Goal: Task Accomplishment & Management: Use online tool/utility

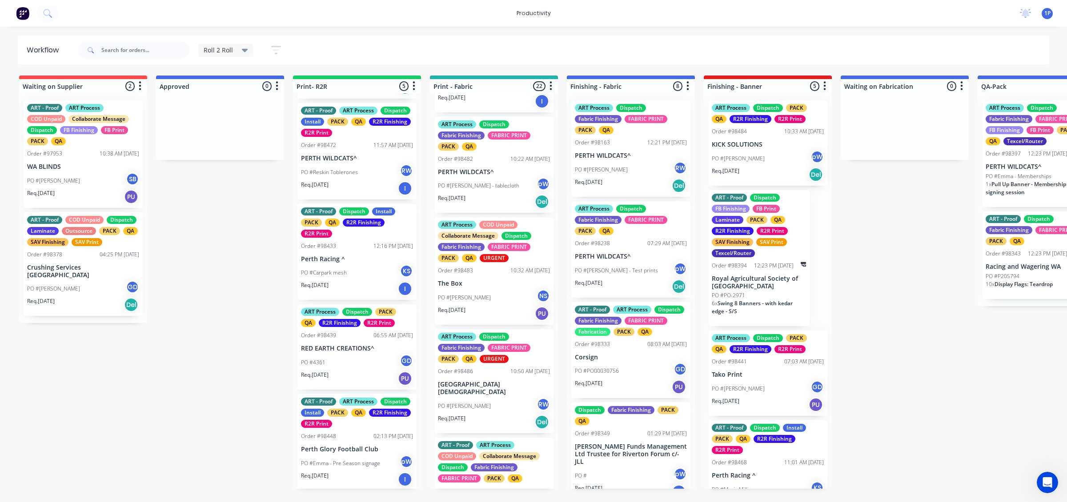
scroll to position [612, 0]
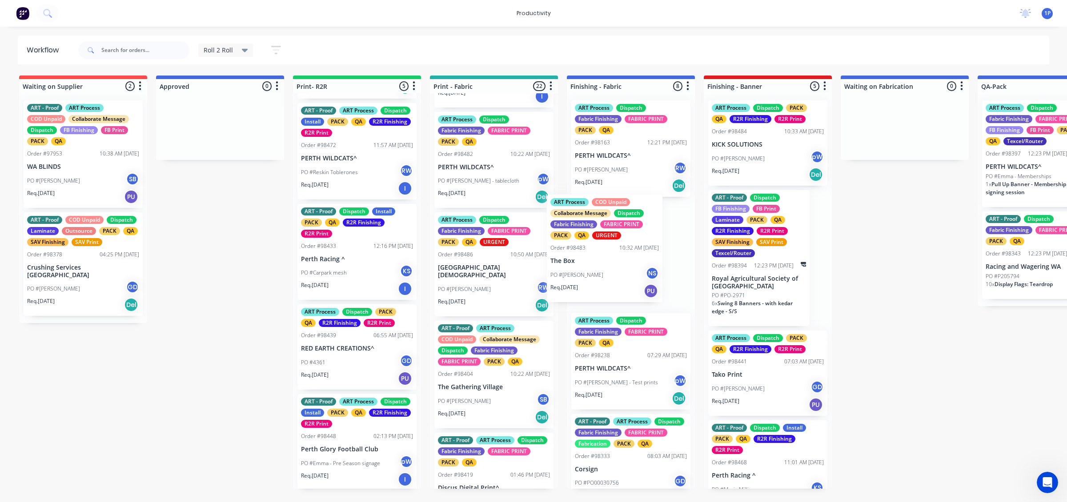
drag, startPoint x: 510, startPoint y: 312, endPoint x: 639, endPoint y: 278, distance: 132.8
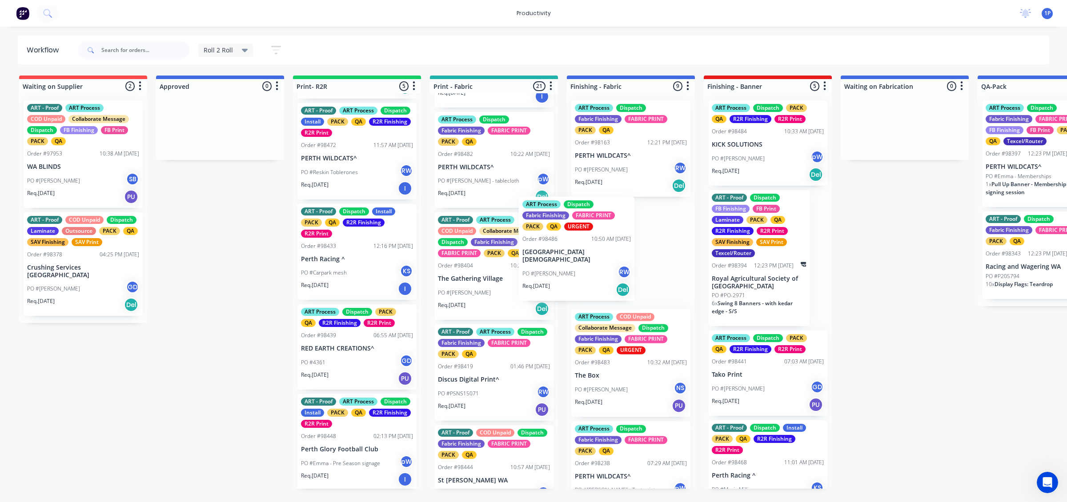
drag, startPoint x: 489, startPoint y: 313, endPoint x: 628, endPoint y: 278, distance: 143.1
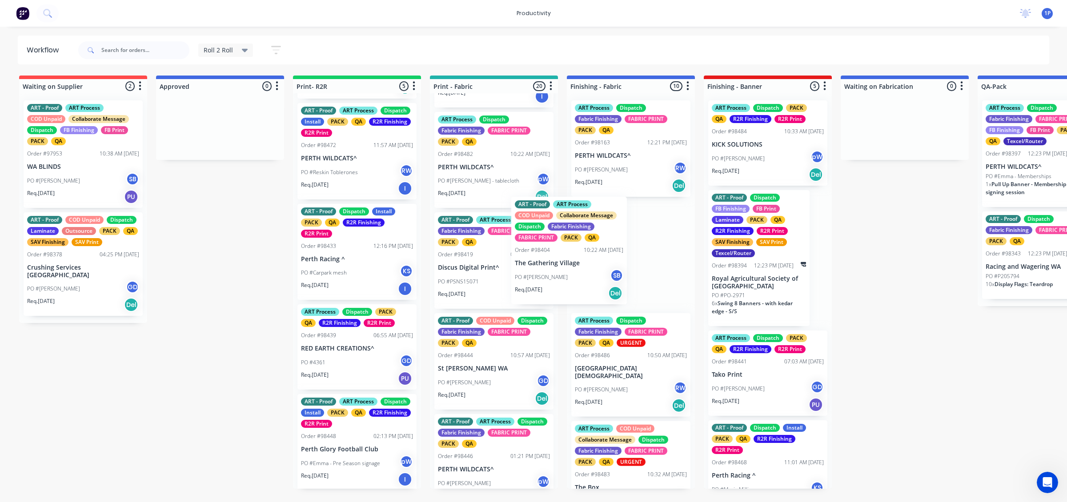
drag, startPoint x: 508, startPoint y: 316, endPoint x: 602, endPoint y: 287, distance: 99.0
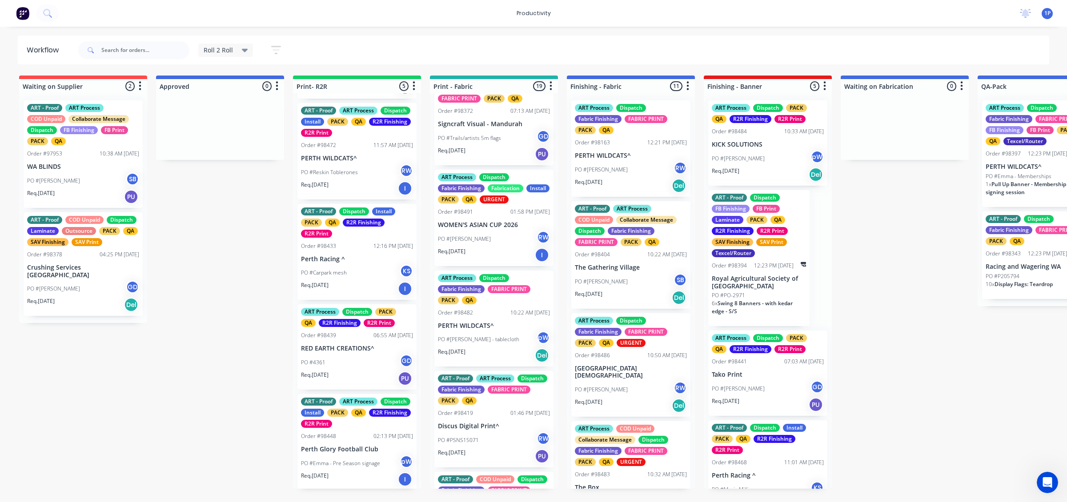
scroll to position [445, 0]
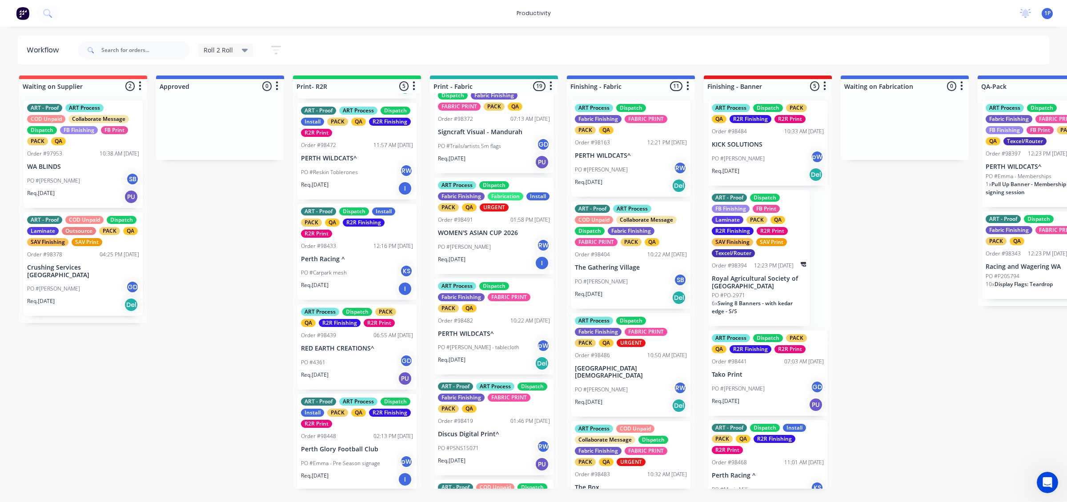
click at [501, 356] on div "PO #[PERSON_NAME] - tablecloth pW" at bounding box center [494, 347] width 112 height 17
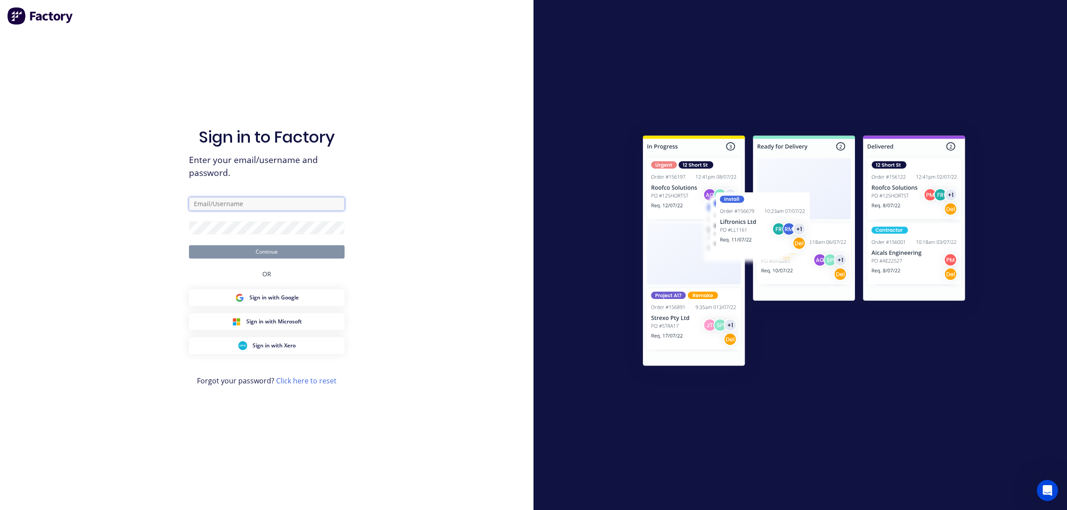
type input "[EMAIL_ADDRESS][DOMAIN_NAME]"
click at [265, 250] on button "Continue" at bounding box center [267, 251] width 156 height 13
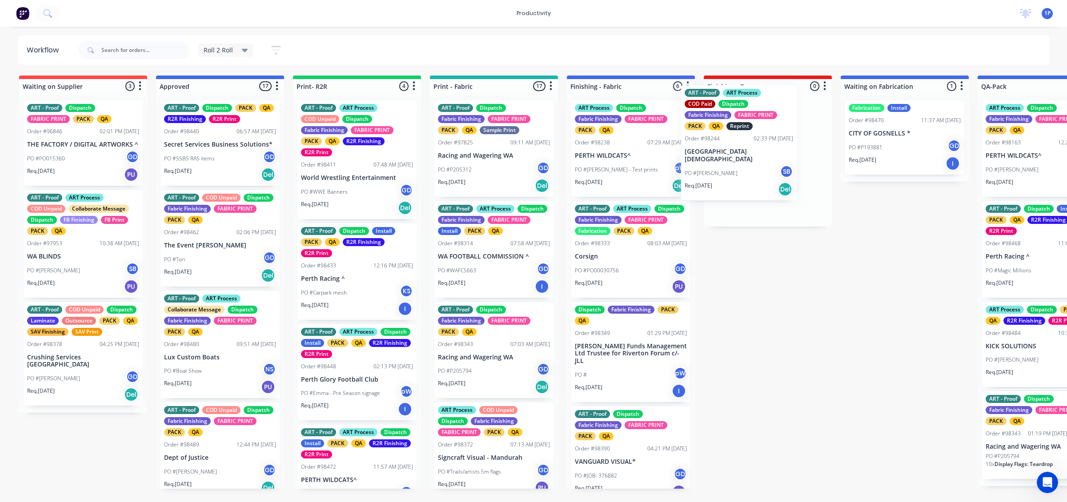
drag, startPoint x: 521, startPoint y: 294, endPoint x: 741, endPoint y: 179, distance: 248.5
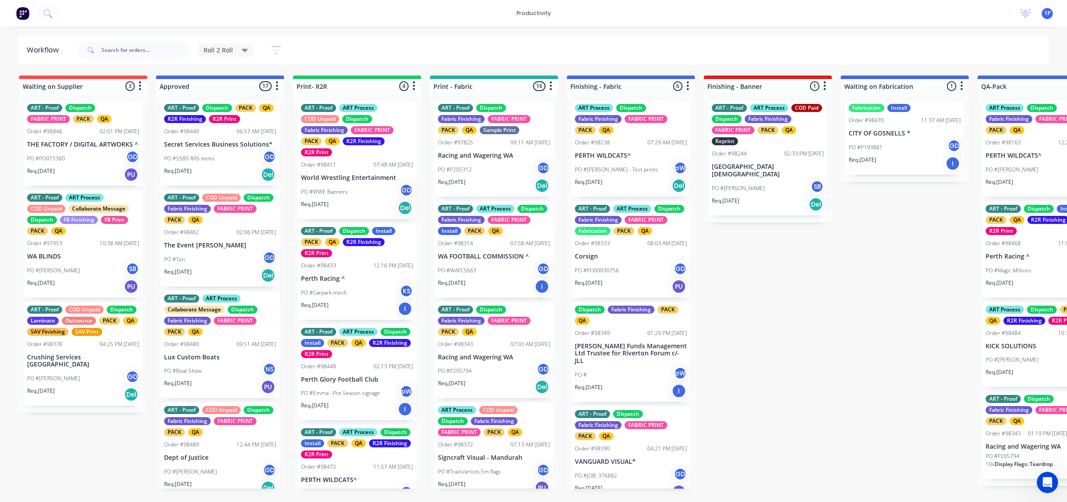
click at [517, 187] on div "Req. [DATE] Del" at bounding box center [494, 185] width 112 height 15
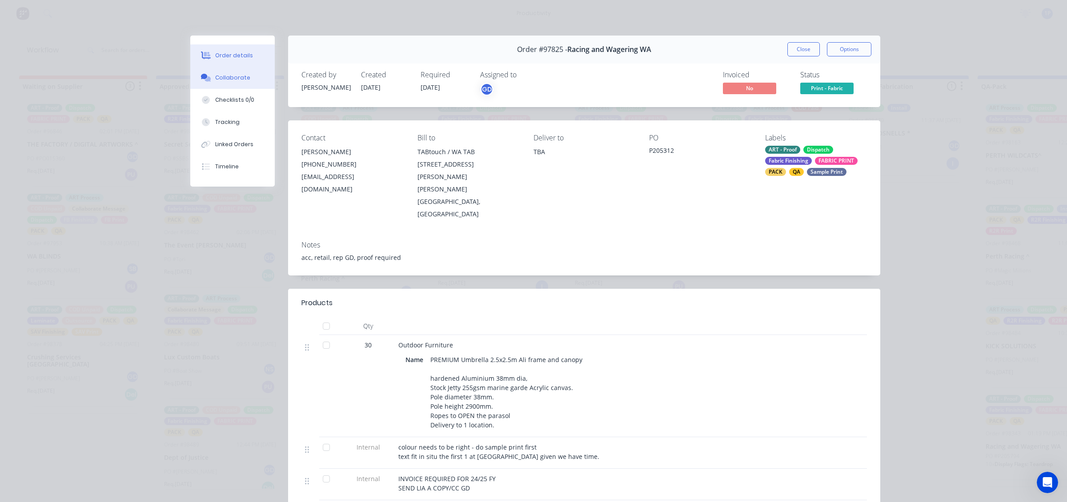
click at [238, 79] on div "Collaborate" at bounding box center [232, 78] width 35 height 8
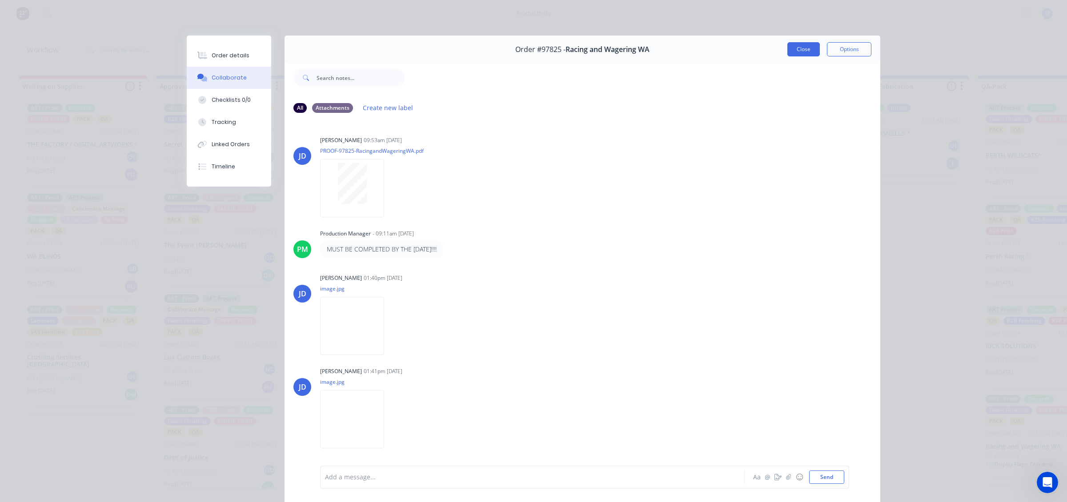
click at [798, 52] on button "Close" at bounding box center [803, 49] width 32 height 14
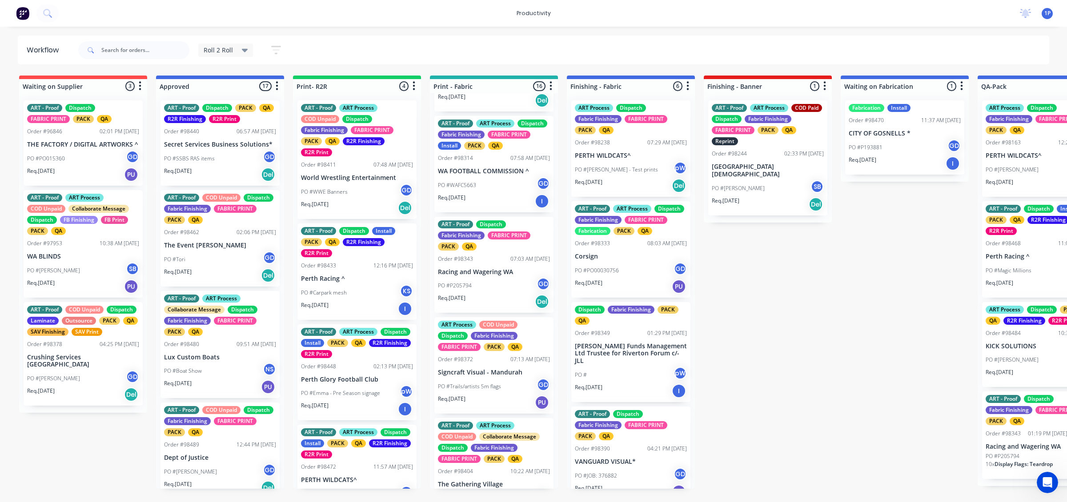
scroll to position [111, 0]
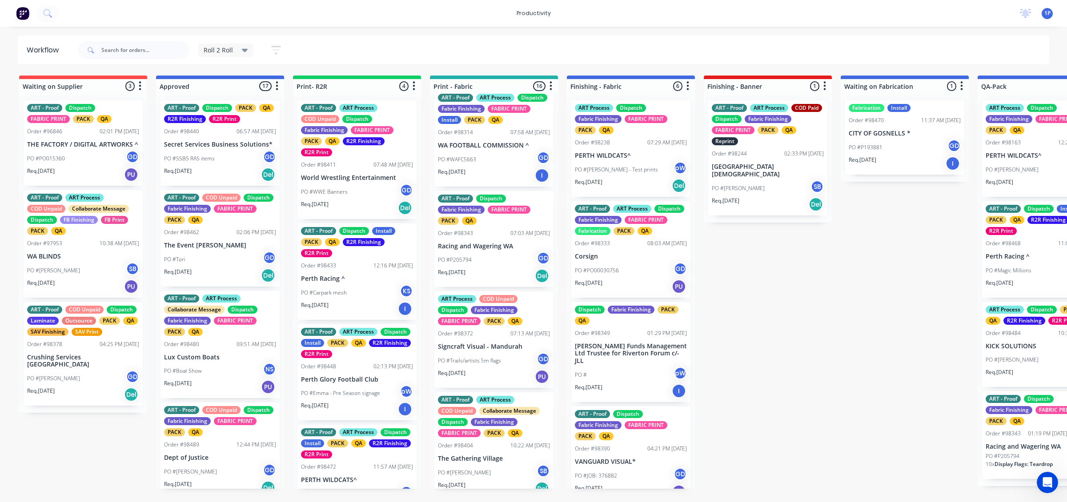
click at [496, 279] on div "Req. [DATE] Del" at bounding box center [494, 275] width 112 height 15
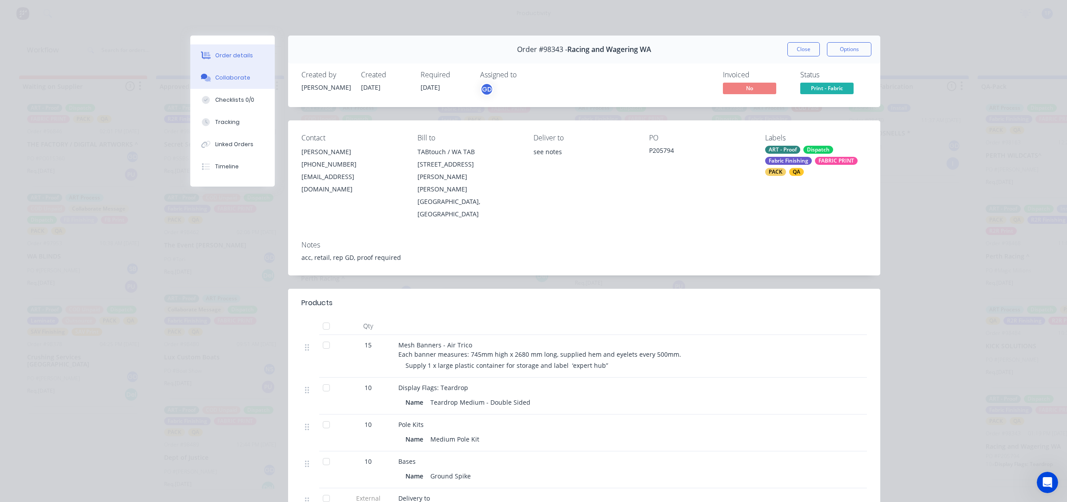
click at [215, 76] on div "Collaborate" at bounding box center [232, 78] width 35 height 8
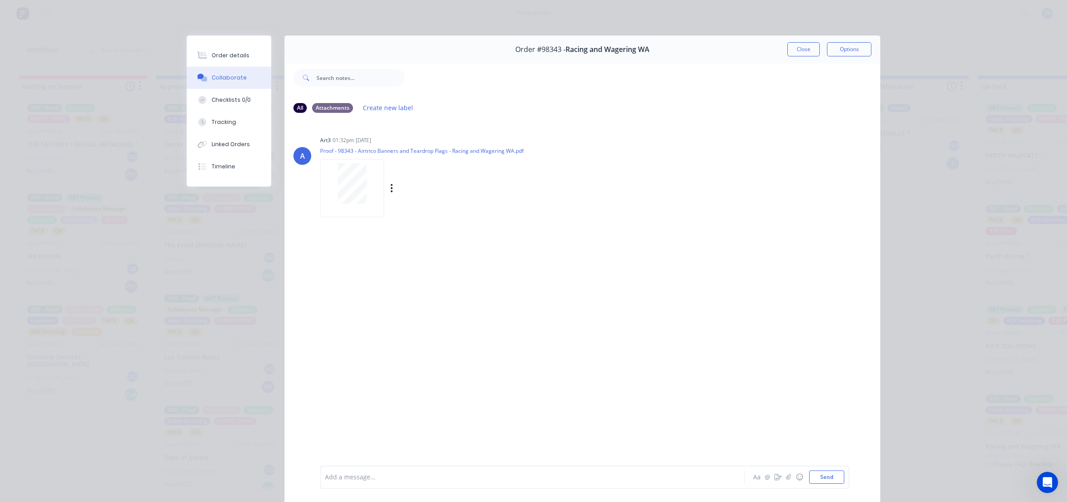
click at [363, 196] on div at bounding box center [352, 183] width 56 height 41
click at [803, 46] on button "Close" at bounding box center [803, 49] width 32 height 14
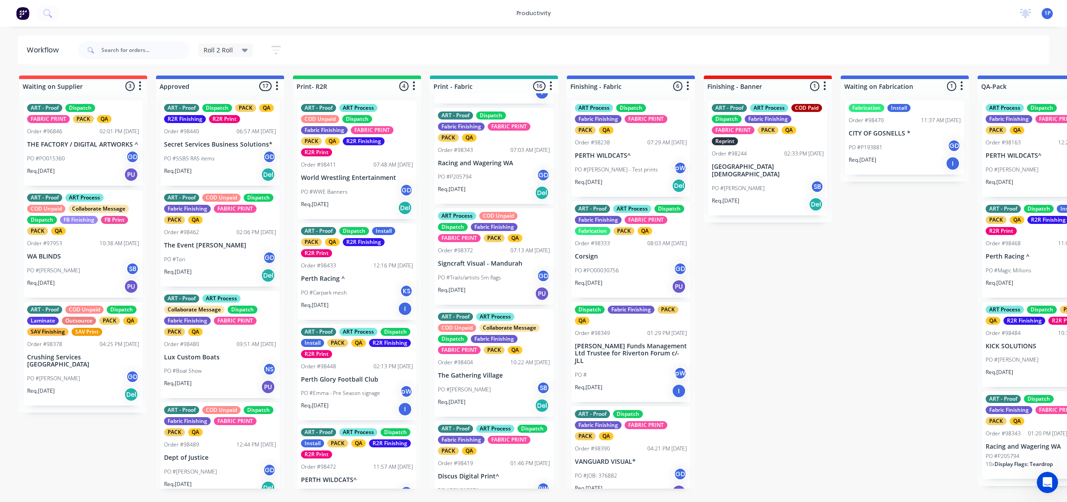
scroll to position [222, 0]
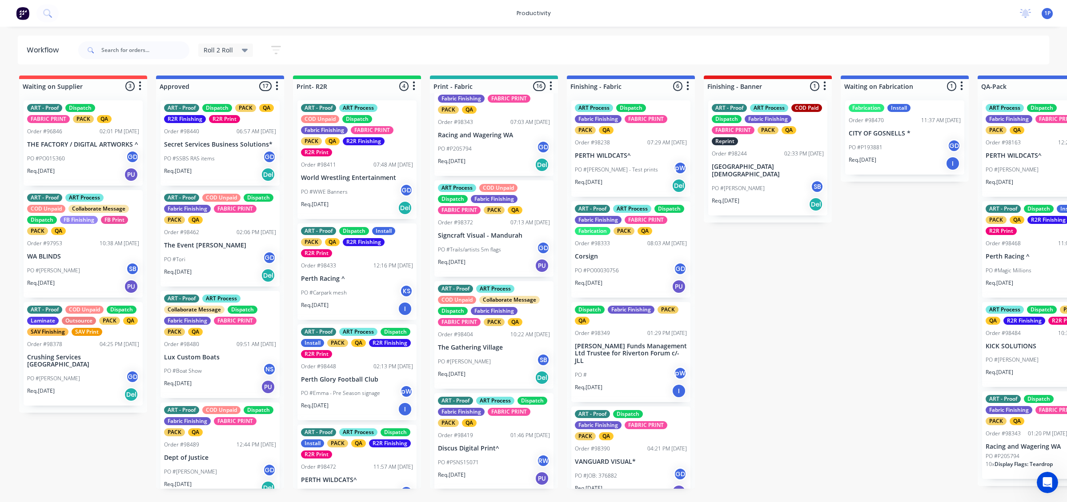
click at [505, 273] on div "Req. [DATE] PU" at bounding box center [494, 265] width 112 height 15
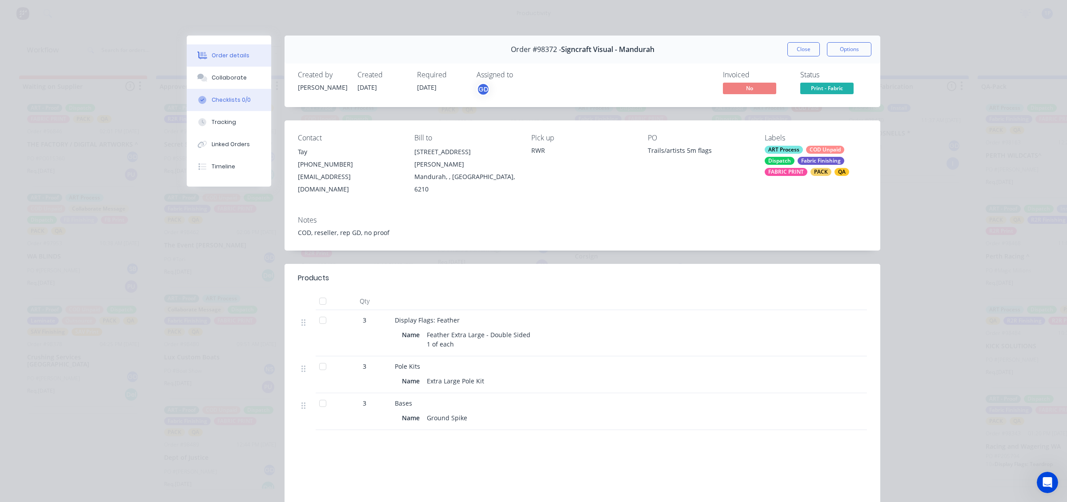
click at [237, 90] on button "Checklists 0/0" at bounding box center [229, 100] width 84 height 22
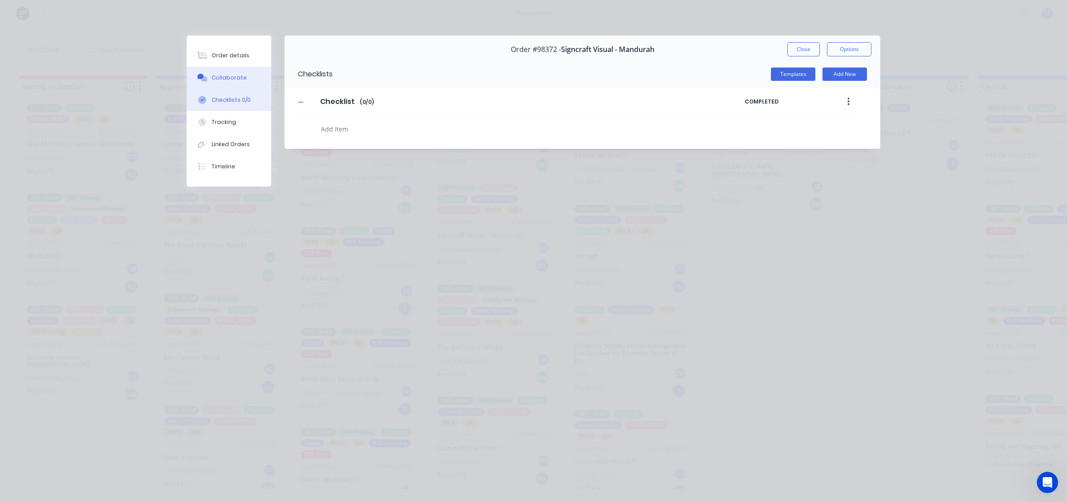
click at [244, 75] on button "Collaborate" at bounding box center [229, 78] width 84 height 22
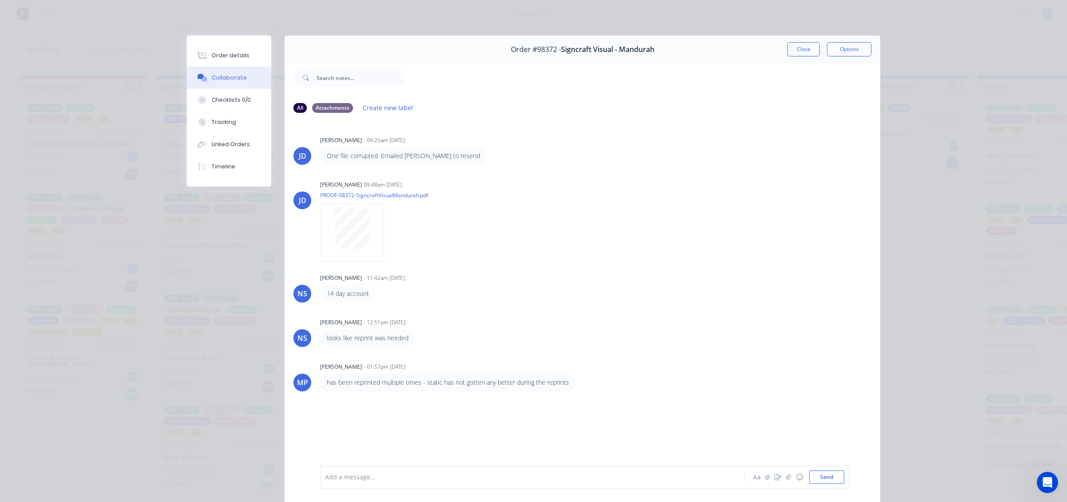
click at [808, 50] on button "Close" at bounding box center [803, 49] width 32 height 14
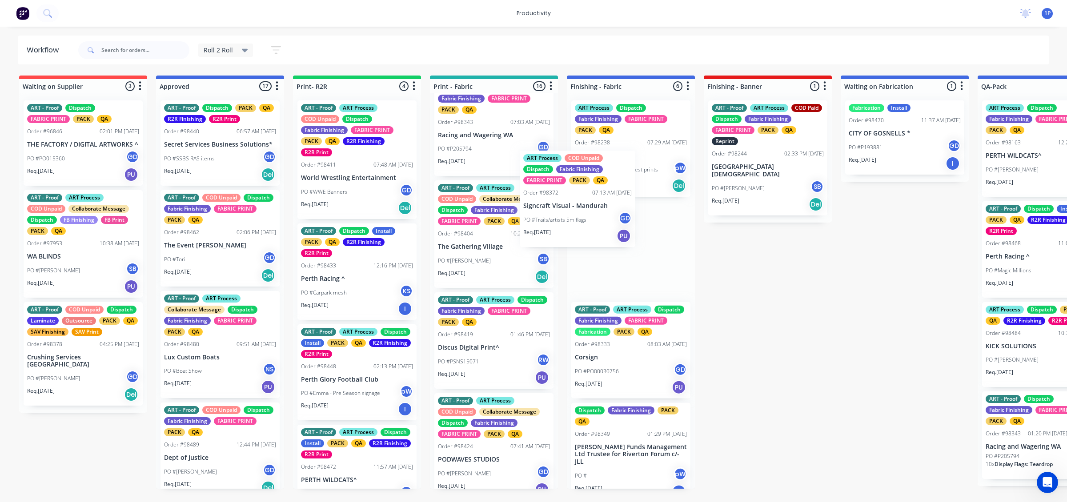
drag, startPoint x: 496, startPoint y: 266, endPoint x: 609, endPoint y: 217, distance: 123.4
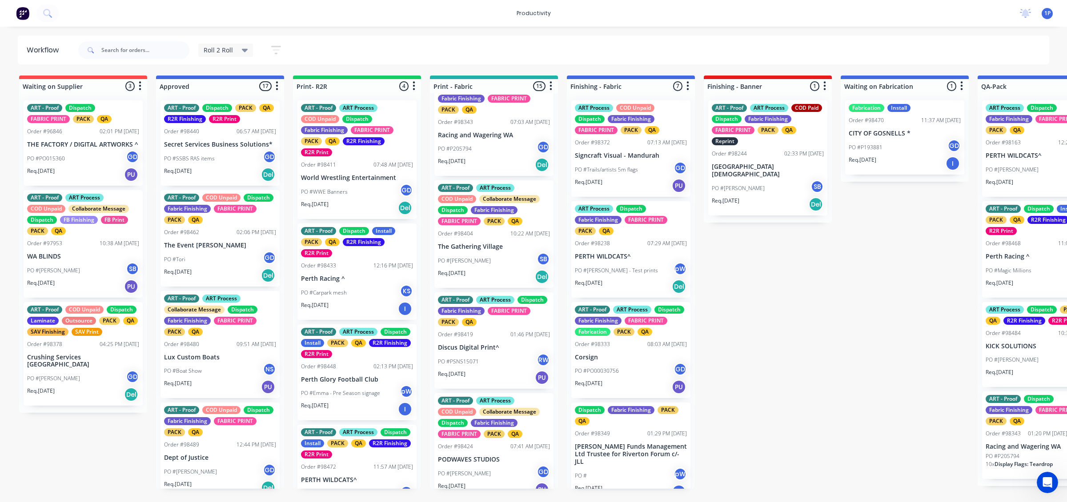
click at [528, 269] on div "PO #[PERSON_NAME] SB" at bounding box center [494, 260] width 112 height 17
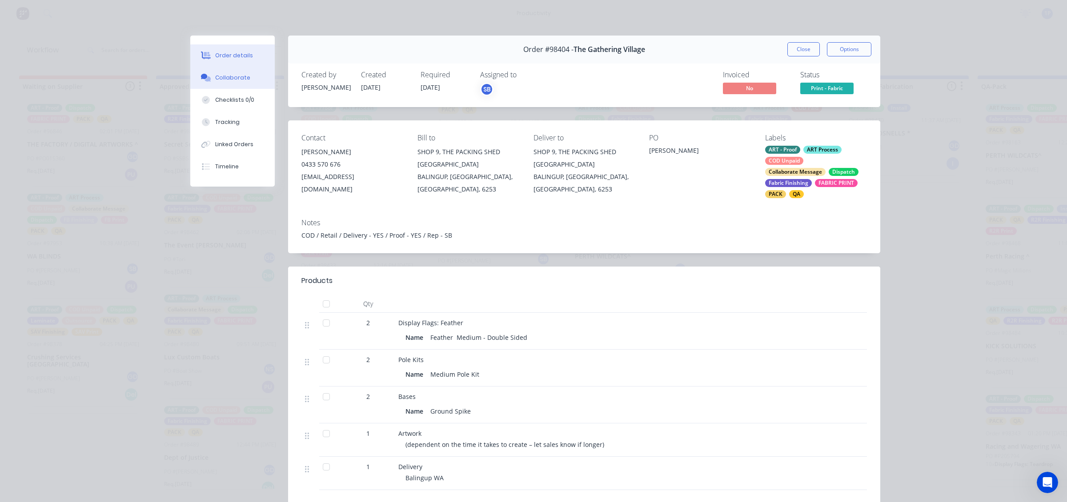
click at [226, 72] on button "Collaborate" at bounding box center [232, 78] width 84 height 22
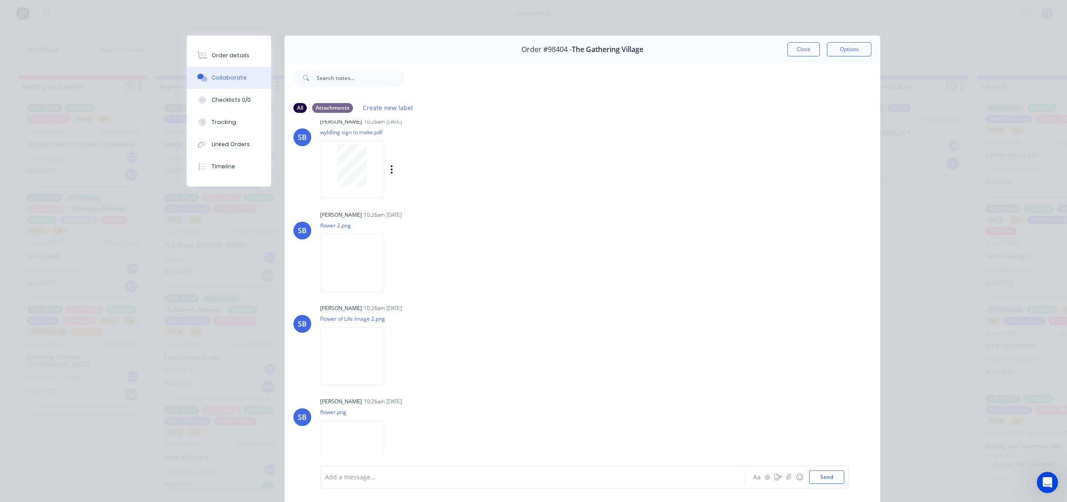
scroll to position [0, 0]
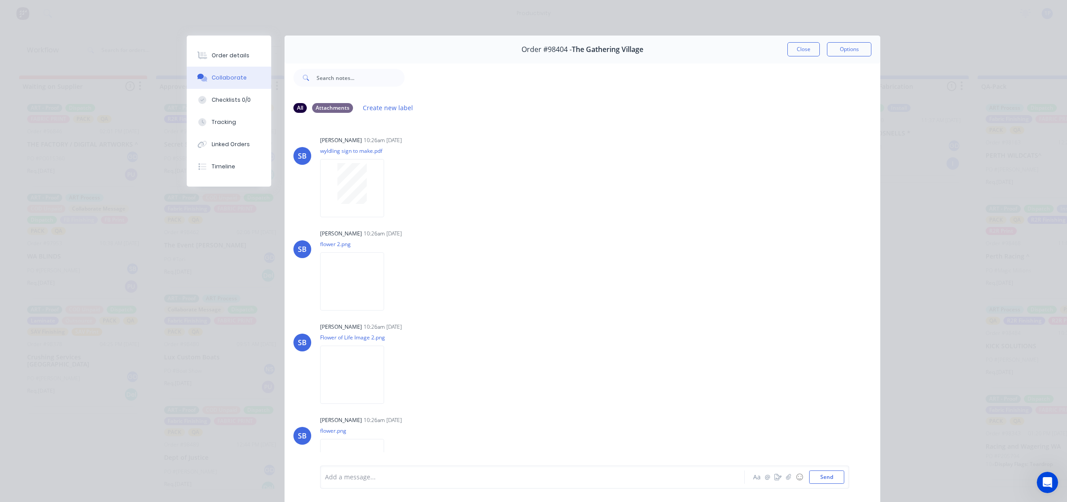
click at [238, 74] on div "Collaborate" at bounding box center [229, 78] width 35 height 8
click at [228, 139] on button "Linked Orders" at bounding box center [229, 144] width 84 height 22
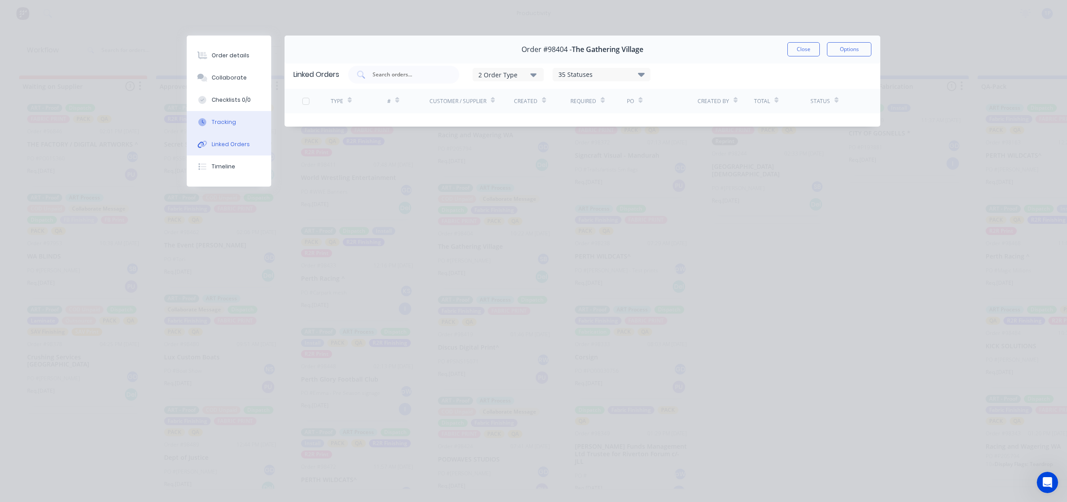
click at [233, 128] on button "Tracking" at bounding box center [229, 122] width 84 height 22
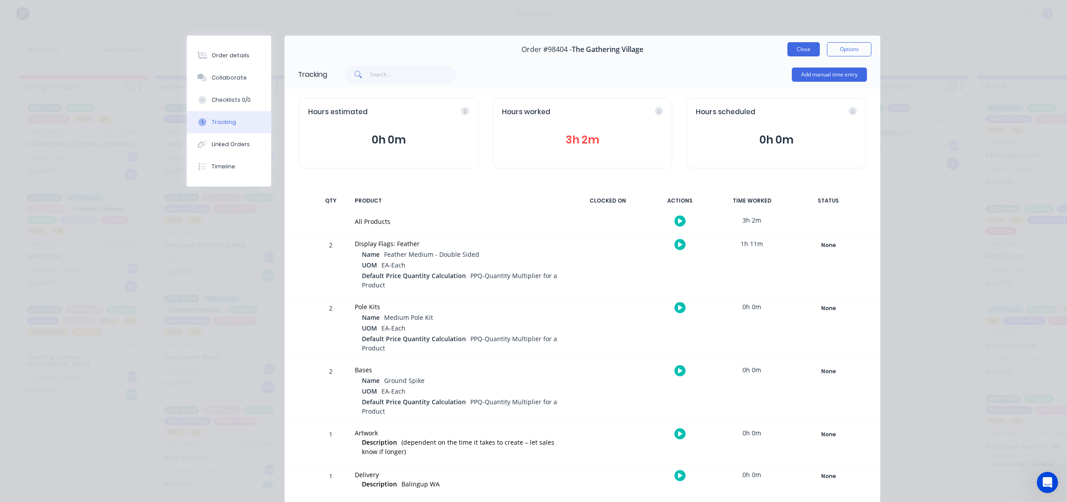
click at [787, 45] on button "Close" at bounding box center [803, 49] width 32 height 14
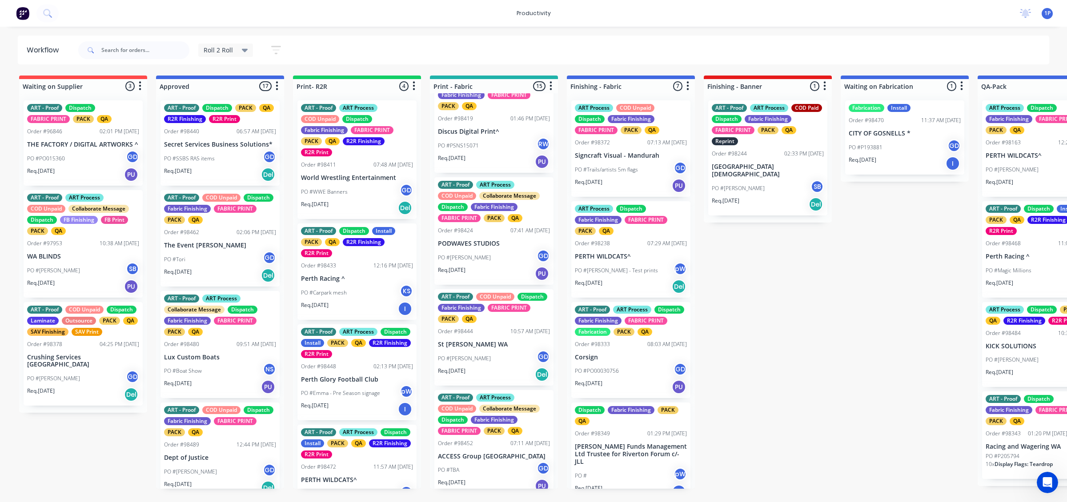
scroll to position [444, 0]
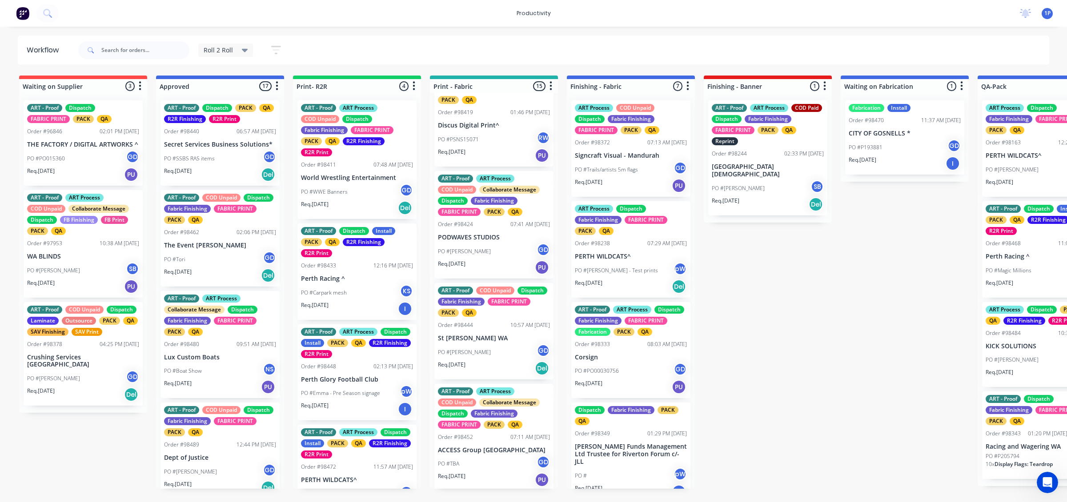
click at [487, 260] on div "PO #[PERSON_NAME] GD" at bounding box center [494, 251] width 112 height 17
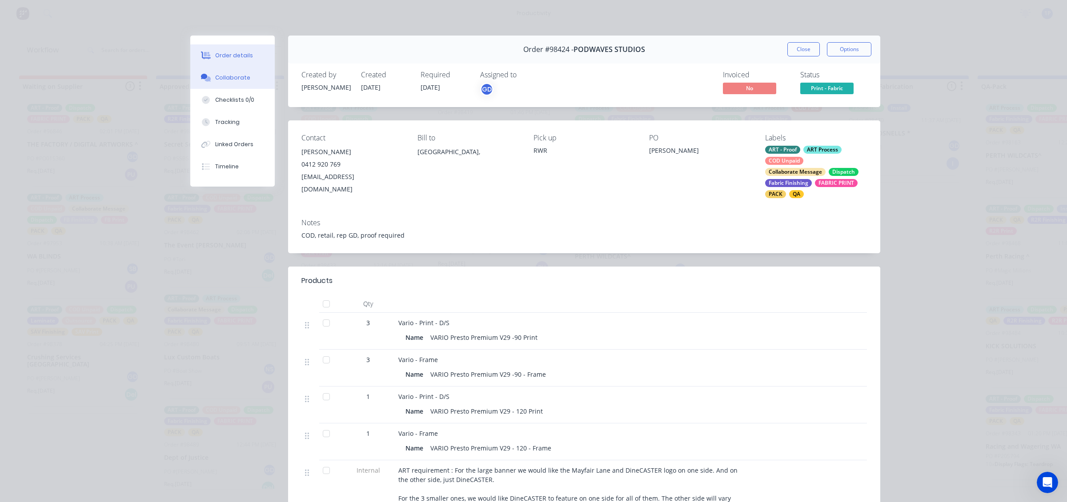
click at [230, 79] on div "Collaborate" at bounding box center [232, 78] width 35 height 8
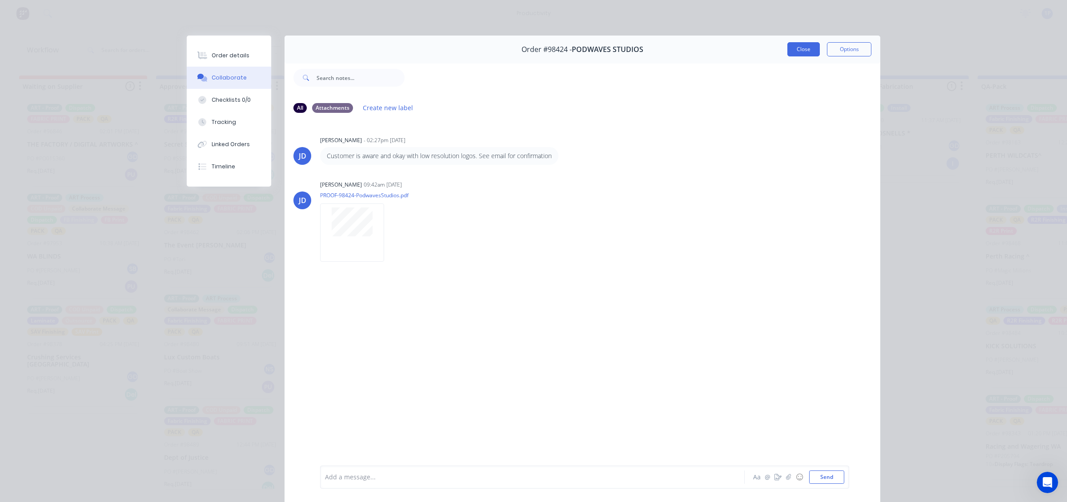
click at [790, 44] on button "Close" at bounding box center [803, 49] width 32 height 14
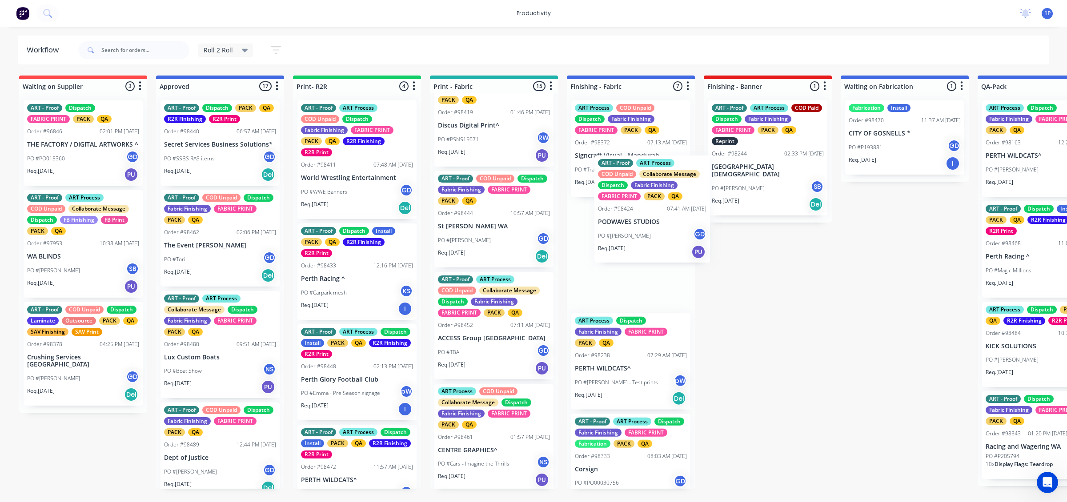
drag, startPoint x: 476, startPoint y: 268, endPoint x: 634, endPoint y: 239, distance: 160.3
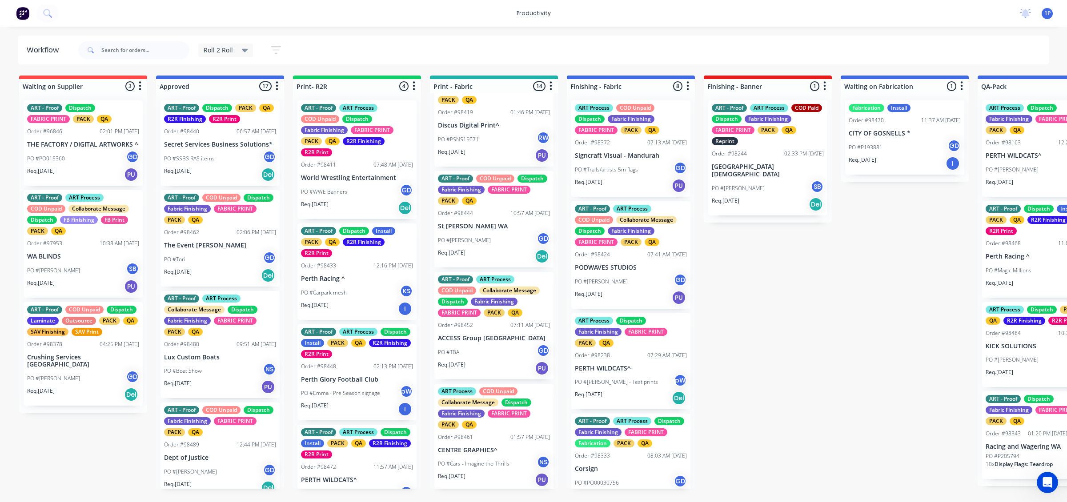
scroll to position [500, 0]
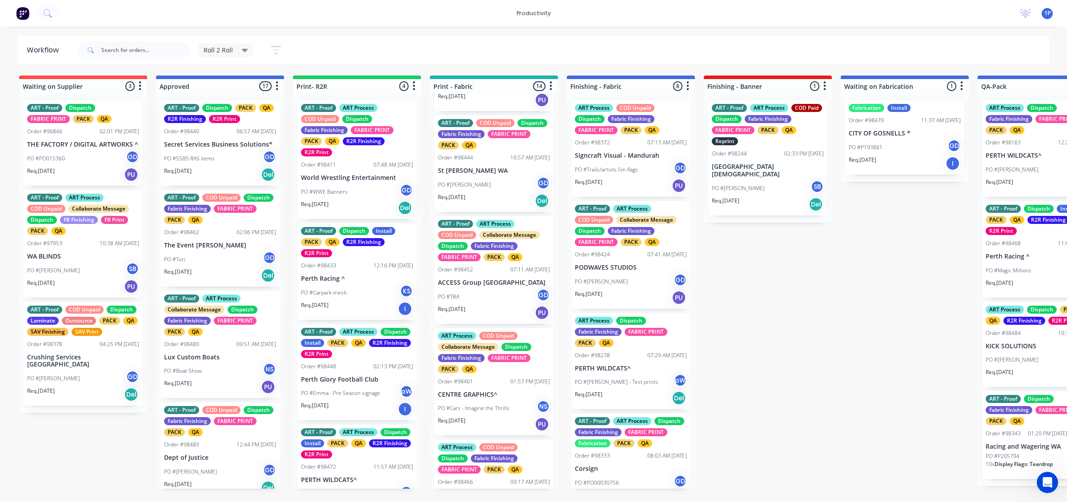
click at [500, 305] on div "PO #TBA GD" at bounding box center [494, 296] width 112 height 17
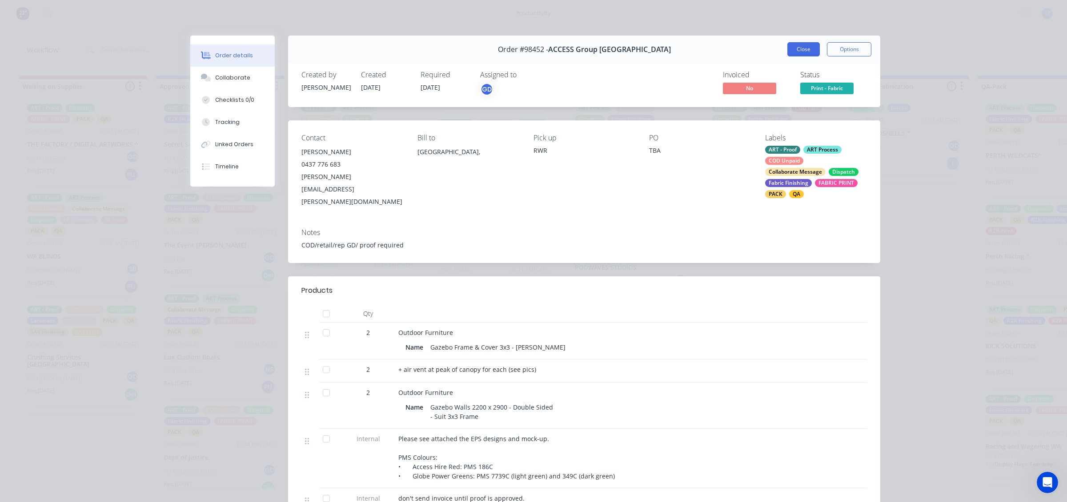
click at [787, 55] on button "Close" at bounding box center [803, 49] width 32 height 14
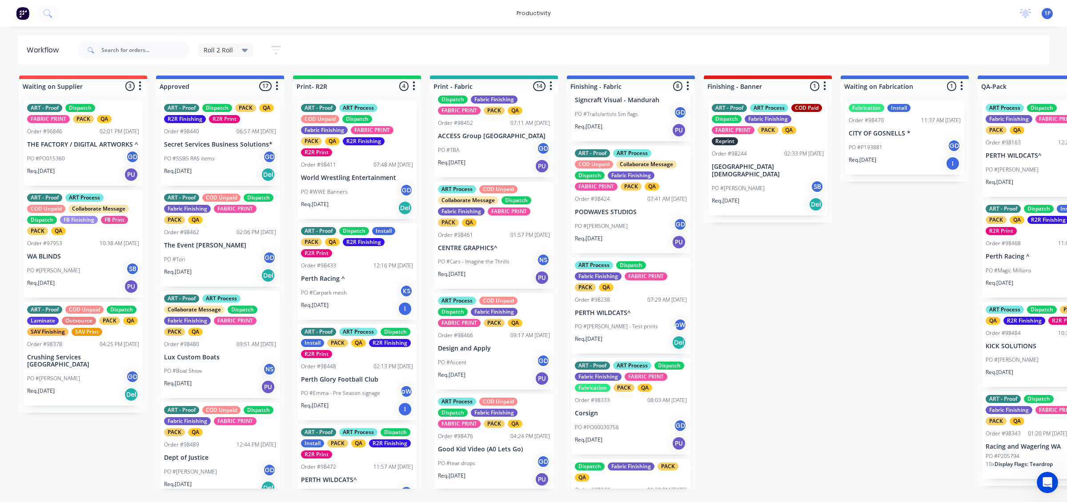
scroll to position [667, 0]
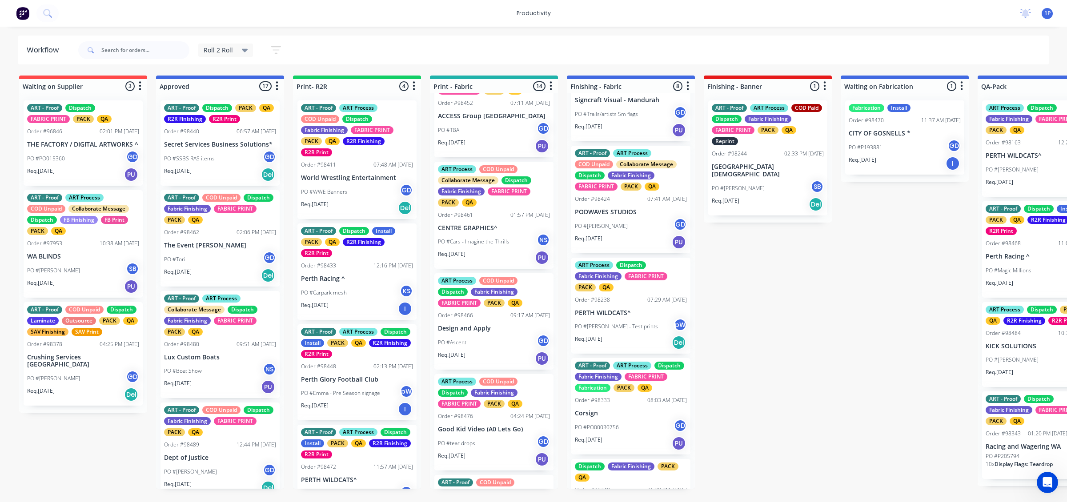
click at [498, 346] on div "PO #Ascent GD" at bounding box center [494, 342] width 112 height 17
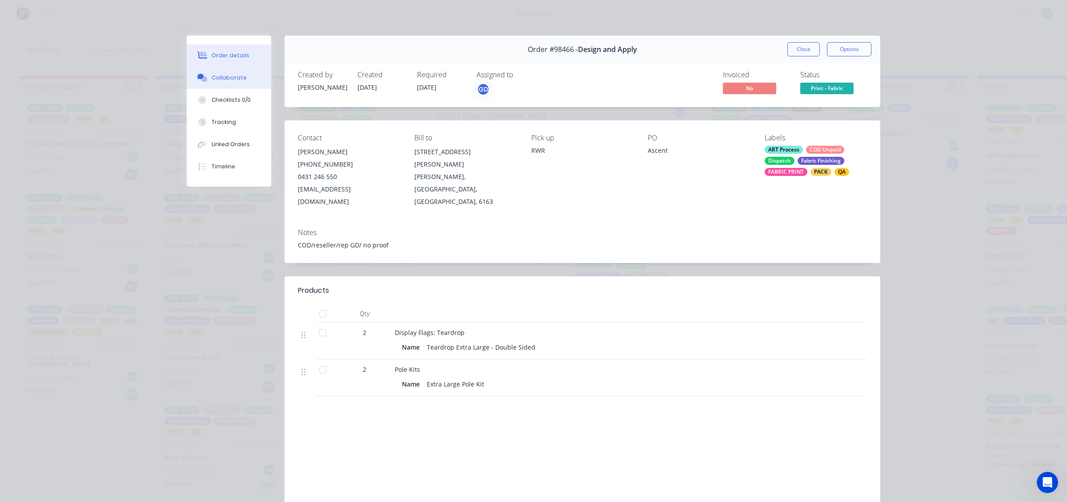
click at [236, 85] on button "Collaborate" at bounding box center [229, 78] width 84 height 22
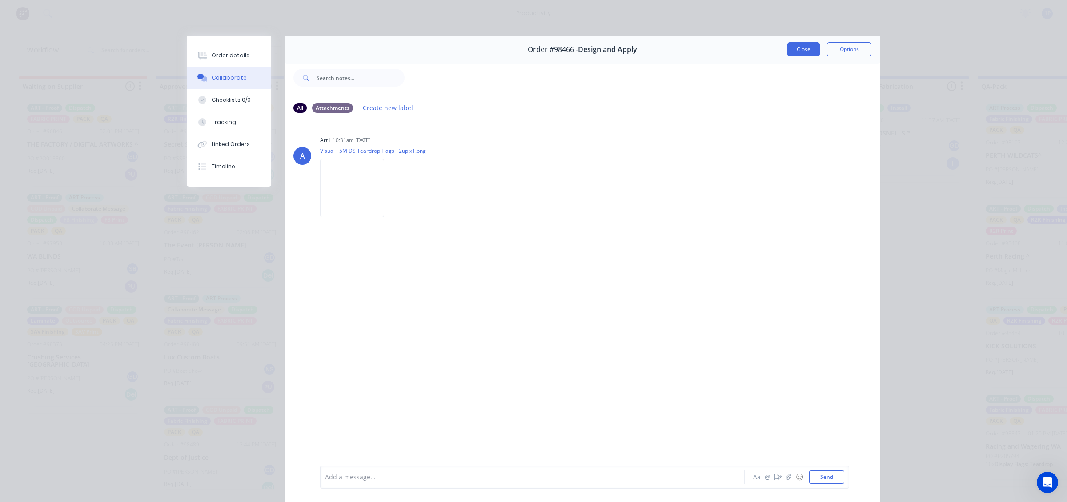
click at [788, 52] on button "Close" at bounding box center [803, 49] width 32 height 14
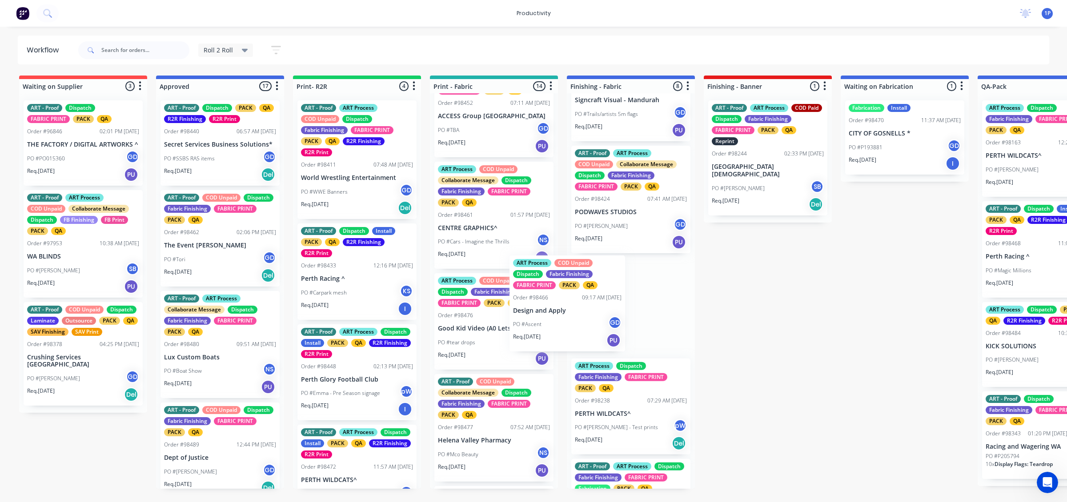
drag, startPoint x: 490, startPoint y: 327, endPoint x: 600, endPoint y: 292, distance: 115.8
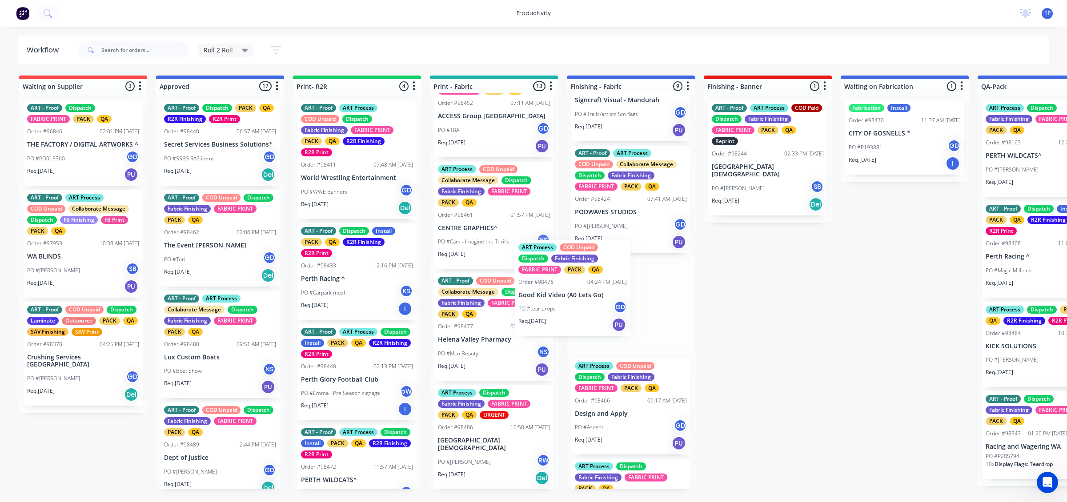
drag, startPoint x: 508, startPoint y: 367, endPoint x: 609, endPoint y: 312, distance: 115.9
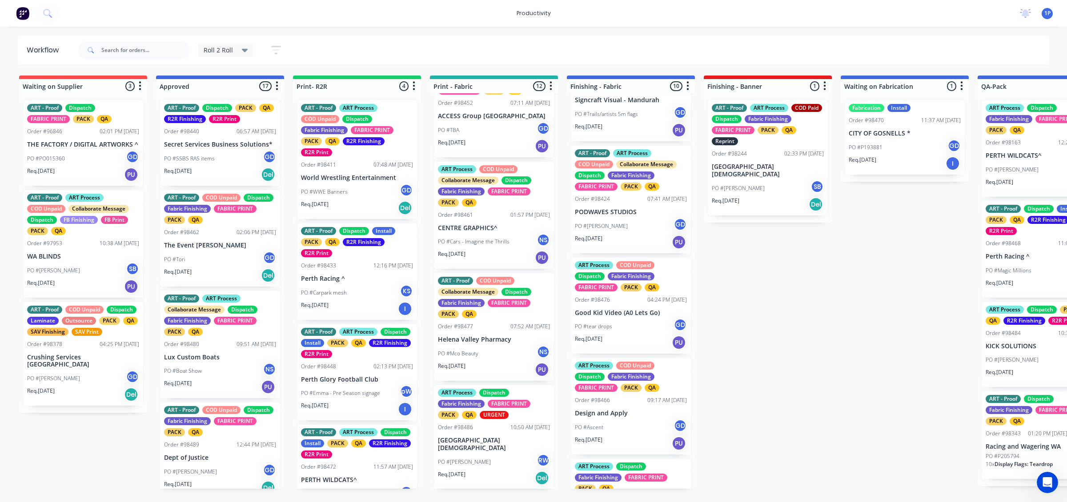
scroll to position [722, 0]
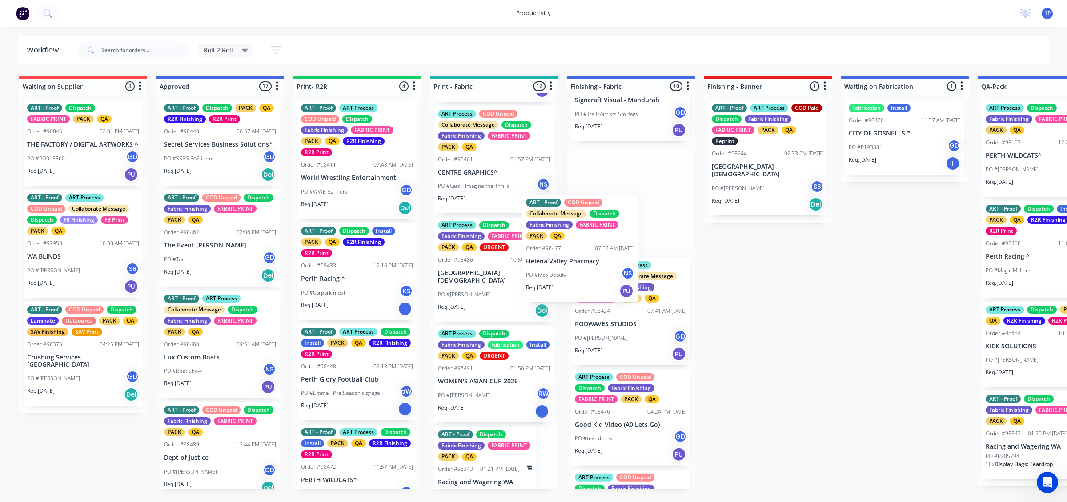
drag, startPoint x: 497, startPoint y: 307, endPoint x: 600, endPoint y: 272, distance: 109.1
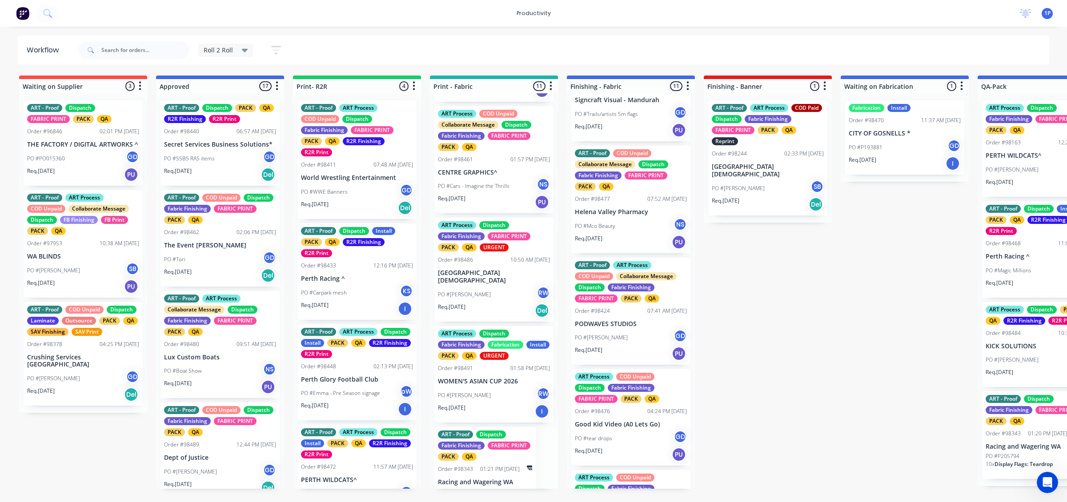
click at [633, 235] on div "Req. [DATE] PU" at bounding box center [631, 242] width 112 height 15
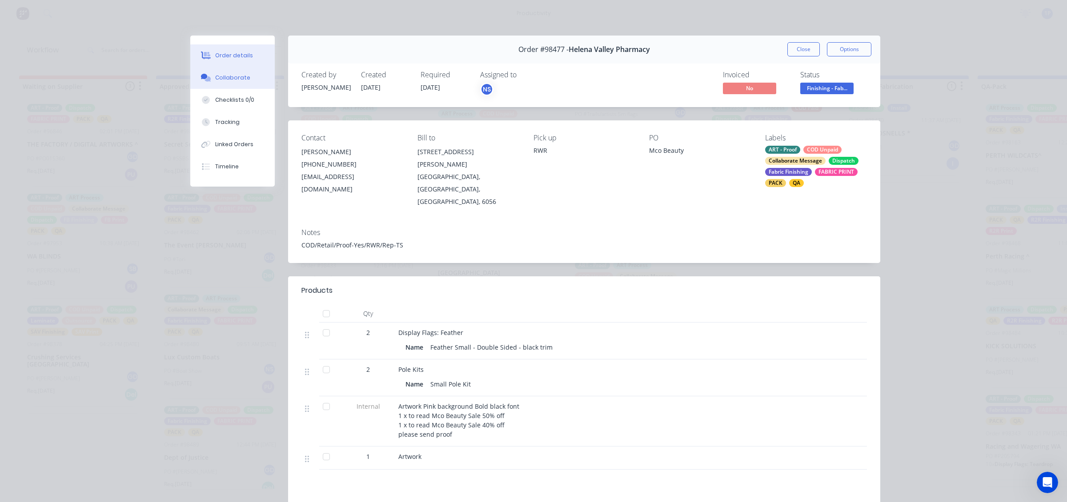
click at [239, 85] on button "Collaborate" at bounding box center [232, 78] width 84 height 22
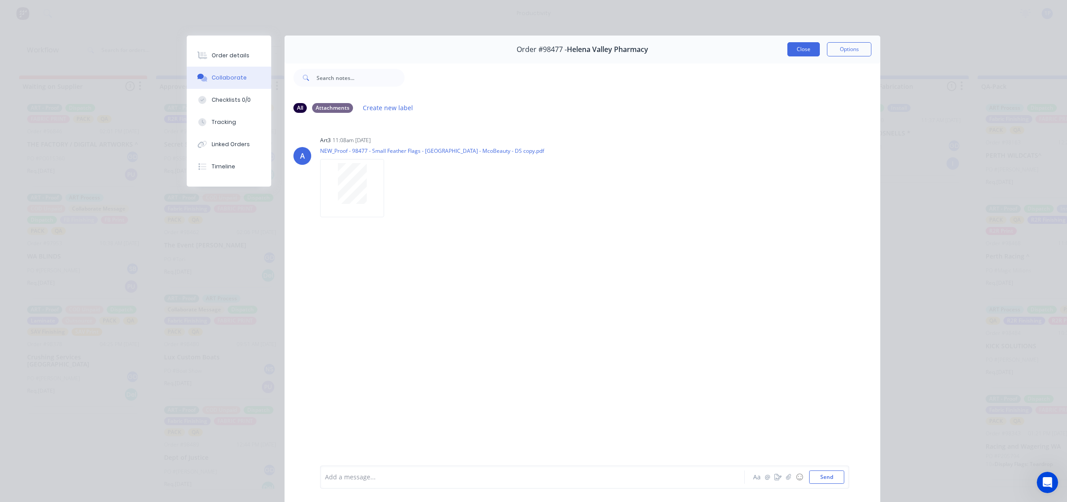
click at [810, 54] on button "Close" at bounding box center [803, 49] width 32 height 14
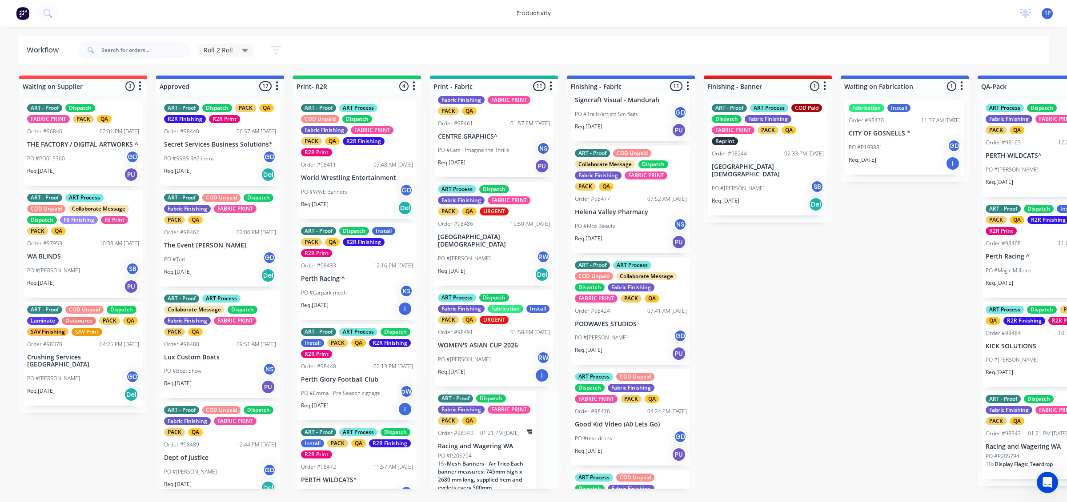
scroll to position [778, 0]
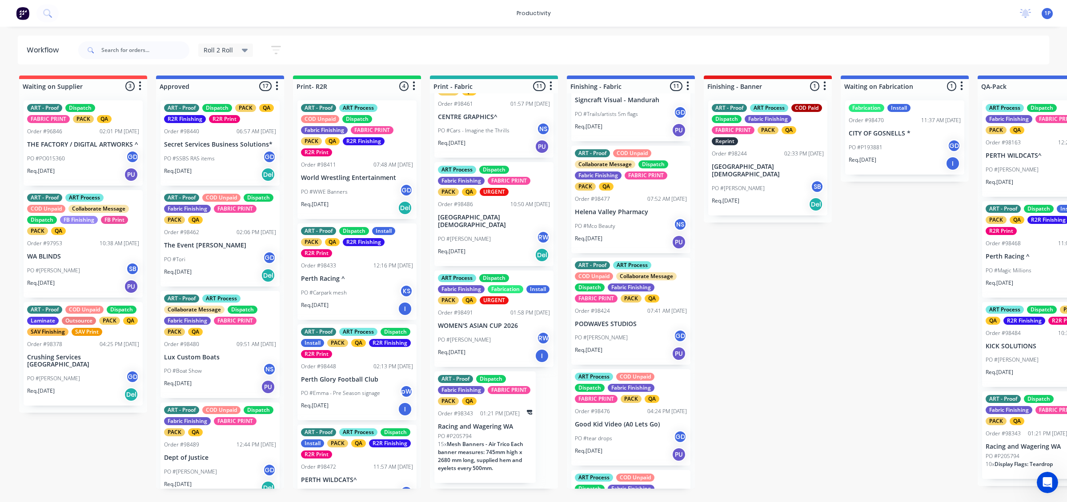
click at [510, 260] on div "Req. [DATE] Del" at bounding box center [494, 255] width 112 height 15
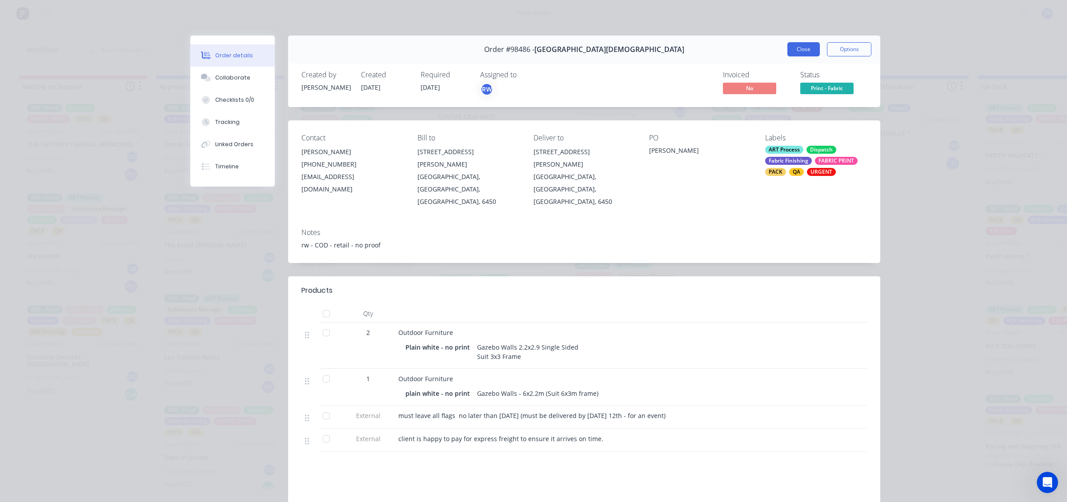
click at [790, 48] on button "Close" at bounding box center [803, 49] width 32 height 14
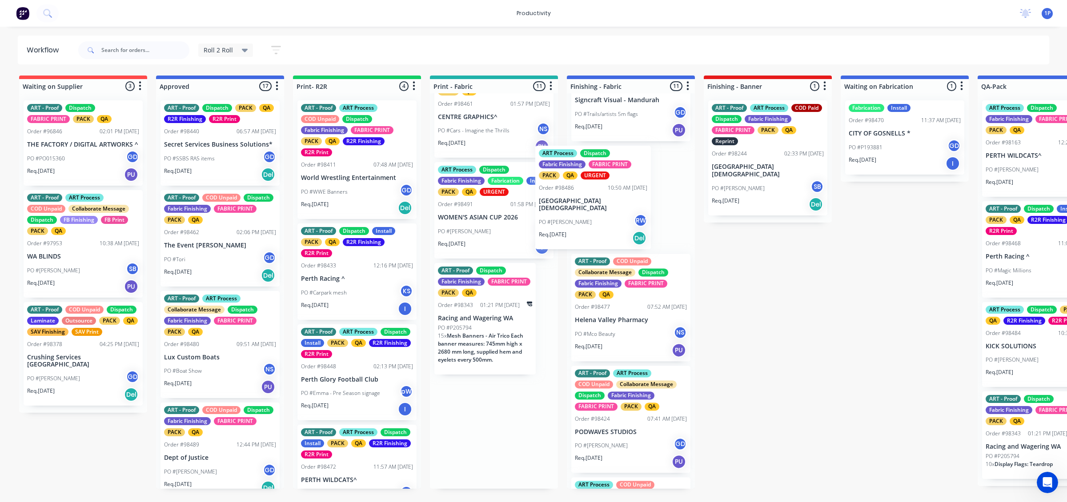
scroll to position [53, 0]
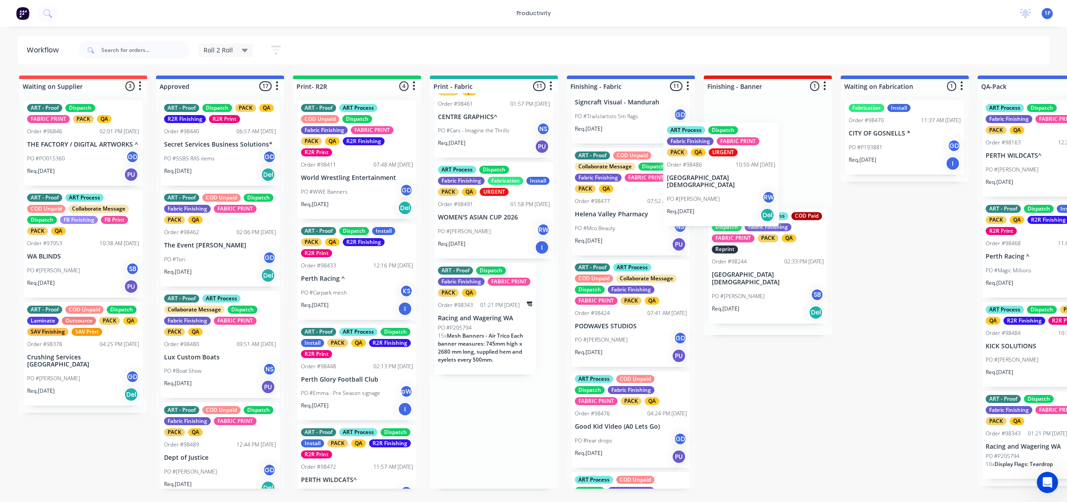
drag, startPoint x: 504, startPoint y: 259, endPoint x: 759, endPoint y: 192, distance: 263.1
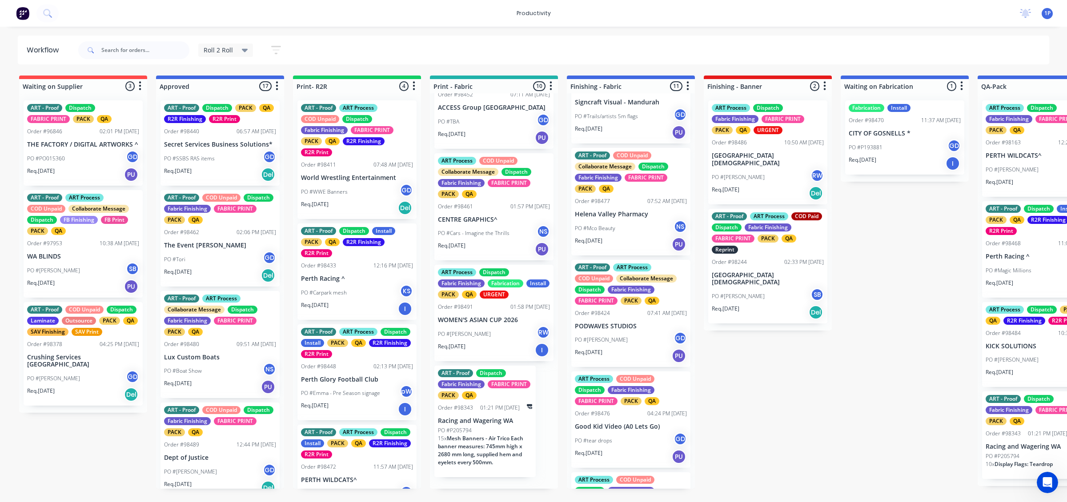
scroll to position [672, 0]
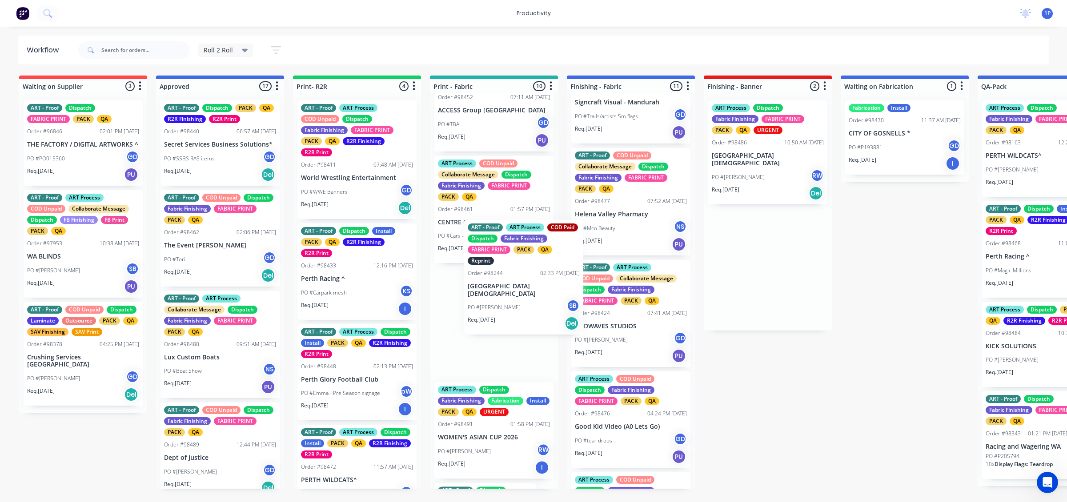
drag, startPoint x: 740, startPoint y: 267, endPoint x: 490, endPoint y: 278, distance: 250.0
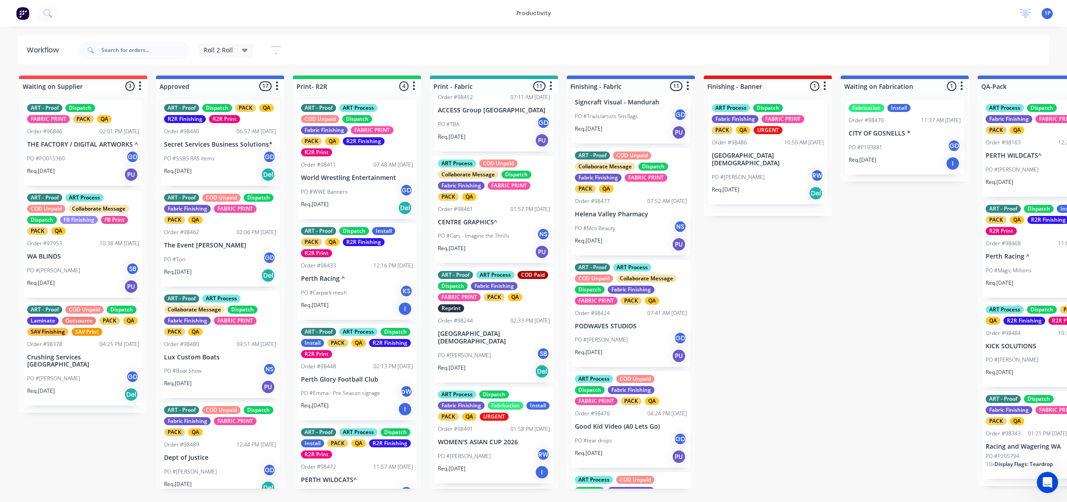
click at [473, 360] on p "PO #[PERSON_NAME]" at bounding box center [464, 356] width 53 height 8
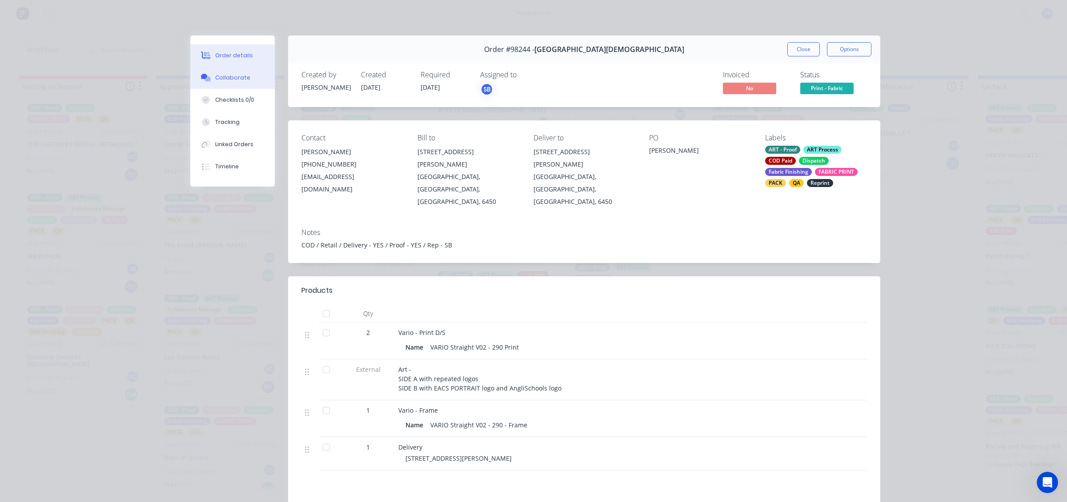
click at [251, 83] on button "Collaborate" at bounding box center [232, 78] width 84 height 22
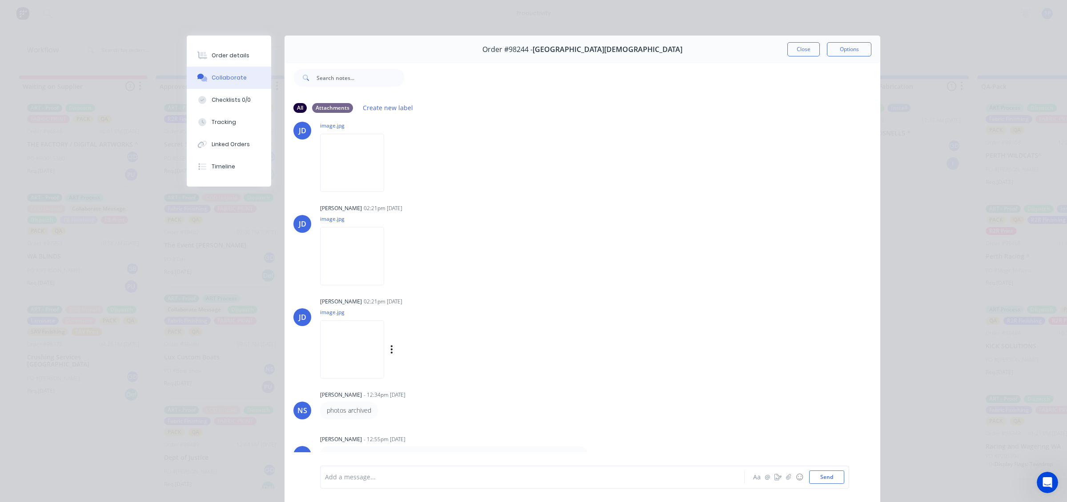
scroll to position [49, 0]
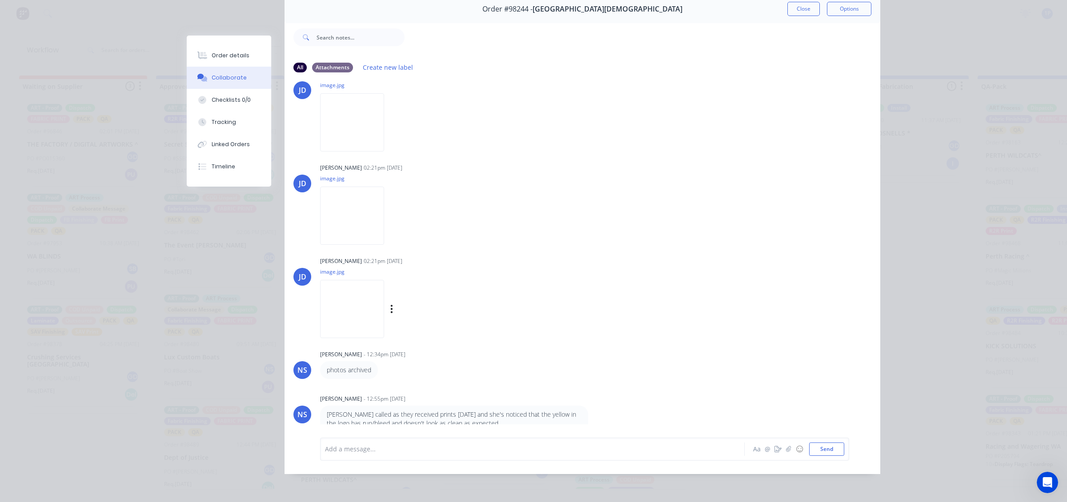
click at [348, 293] on img at bounding box center [352, 309] width 64 height 58
click at [806, 2] on button "Close" at bounding box center [803, 9] width 32 height 14
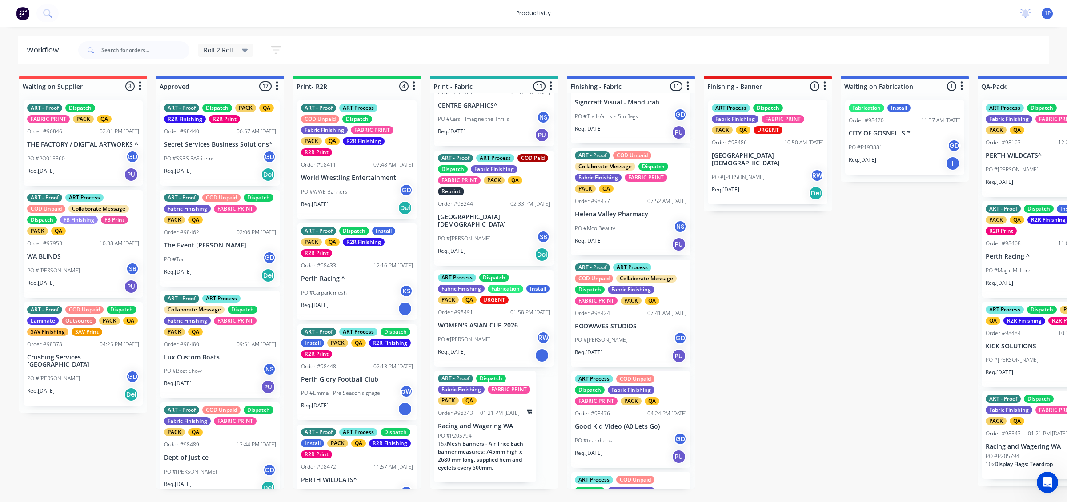
scroll to position [792, 0]
click at [500, 347] on div "PO #[PERSON_NAME] RW" at bounding box center [494, 338] width 112 height 17
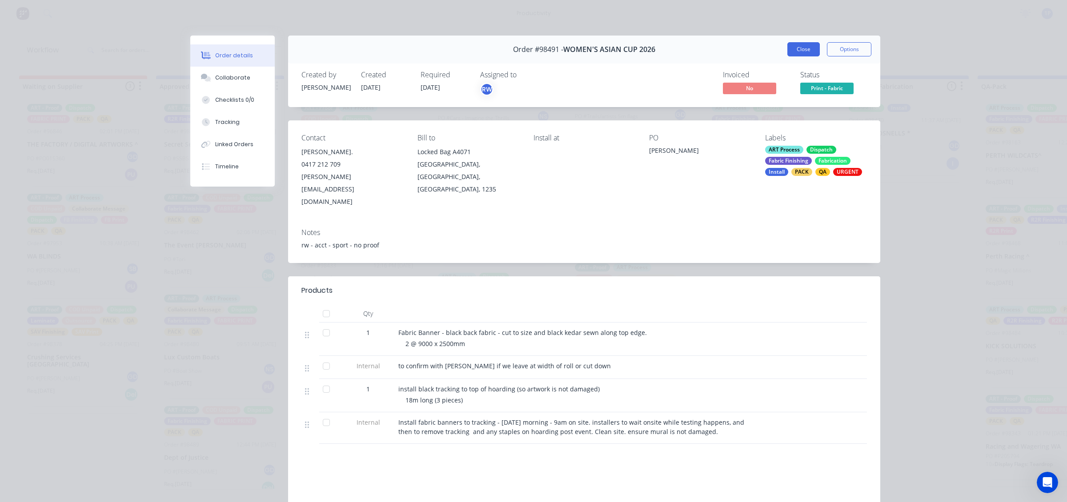
click at [792, 47] on button "Close" at bounding box center [803, 49] width 32 height 14
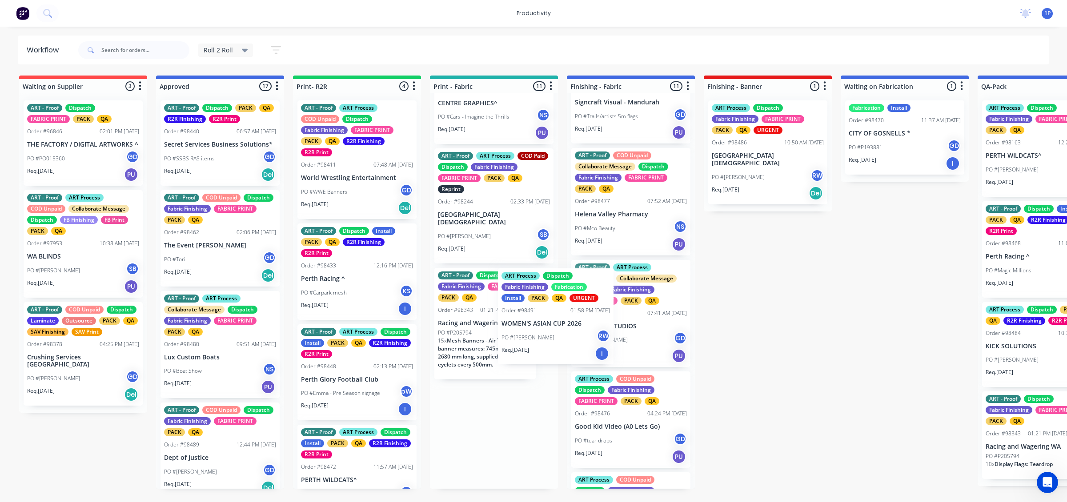
drag, startPoint x: 512, startPoint y: 341, endPoint x: 588, endPoint y: 328, distance: 77.1
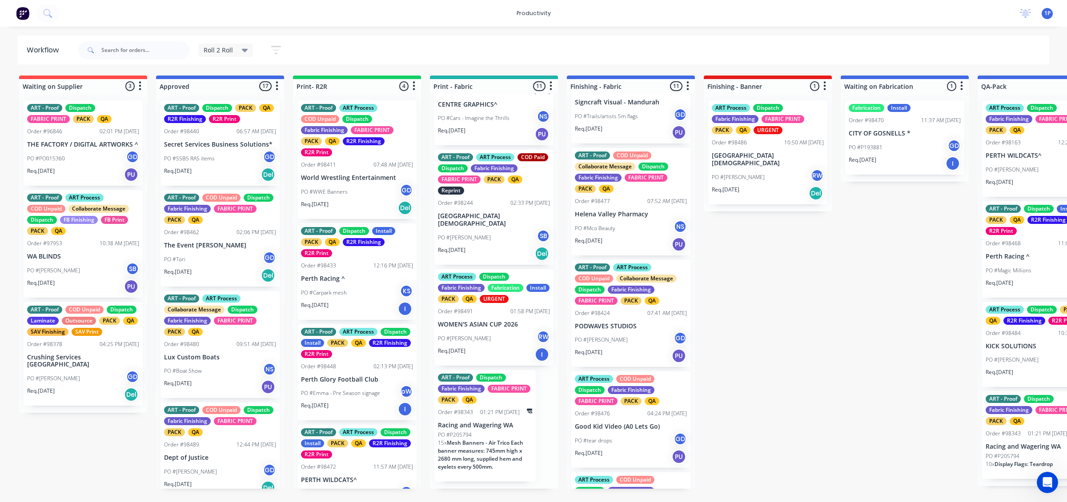
drag, startPoint x: 543, startPoint y: 359, endPoint x: 647, endPoint y: 335, distance: 106.7
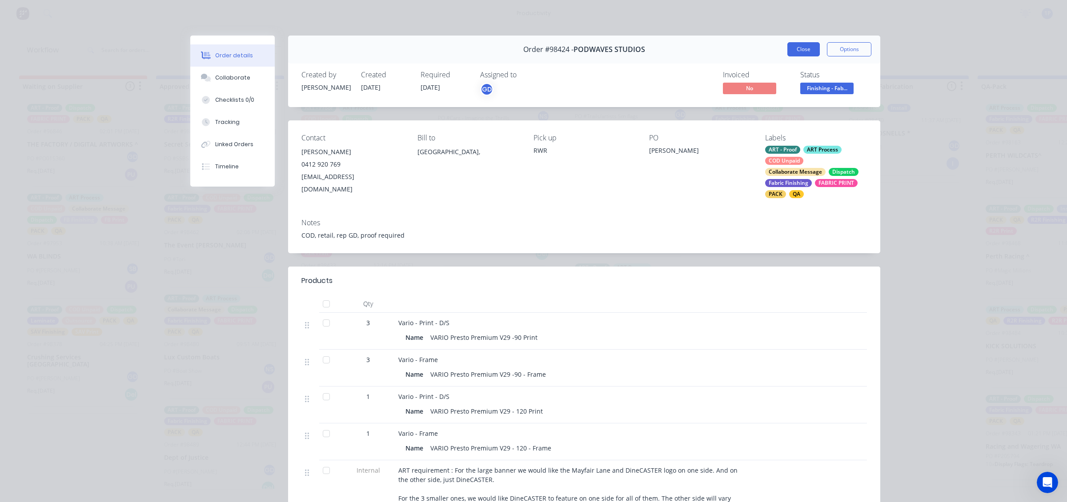
click at [798, 44] on button "Close" at bounding box center [803, 49] width 32 height 14
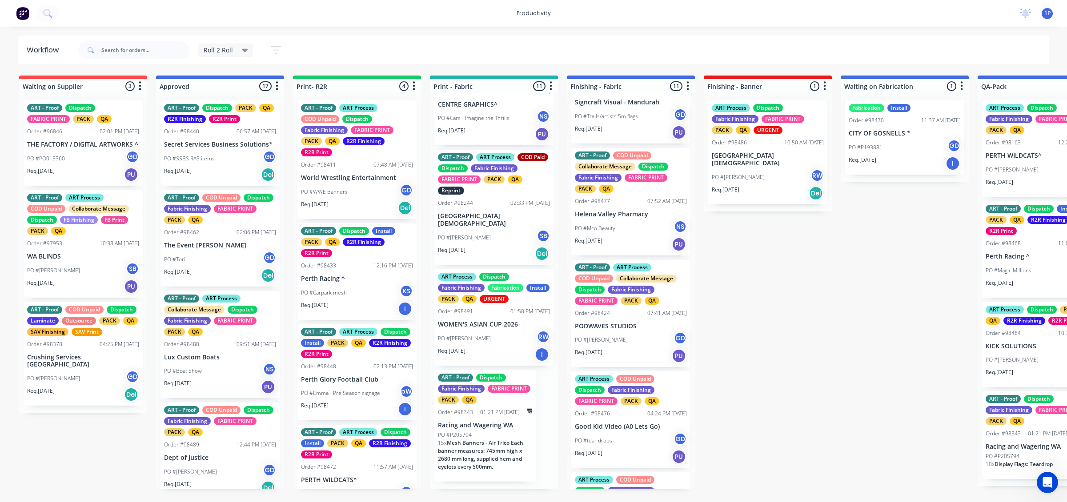
click at [497, 356] on div "Req. [DATE] I" at bounding box center [494, 354] width 112 height 15
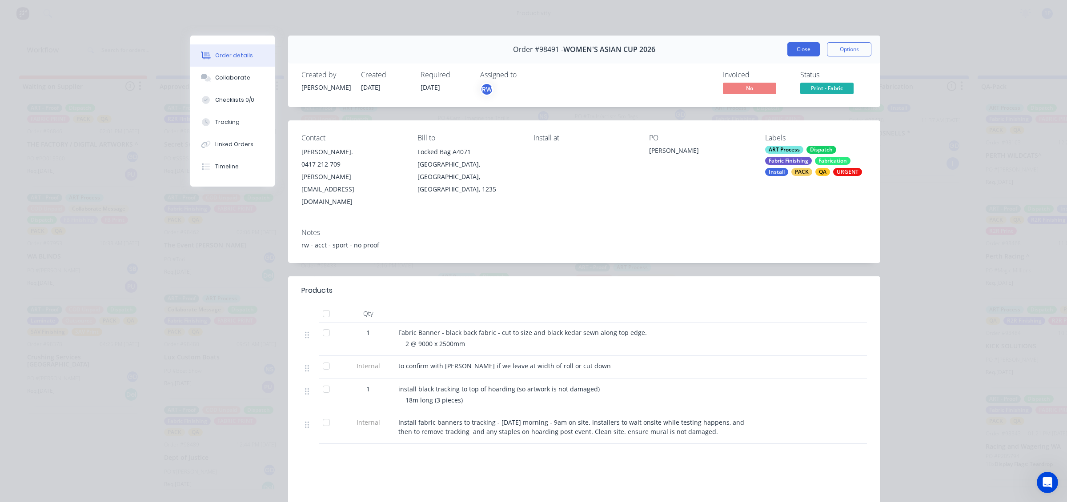
click at [802, 54] on button "Close" at bounding box center [803, 49] width 32 height 14
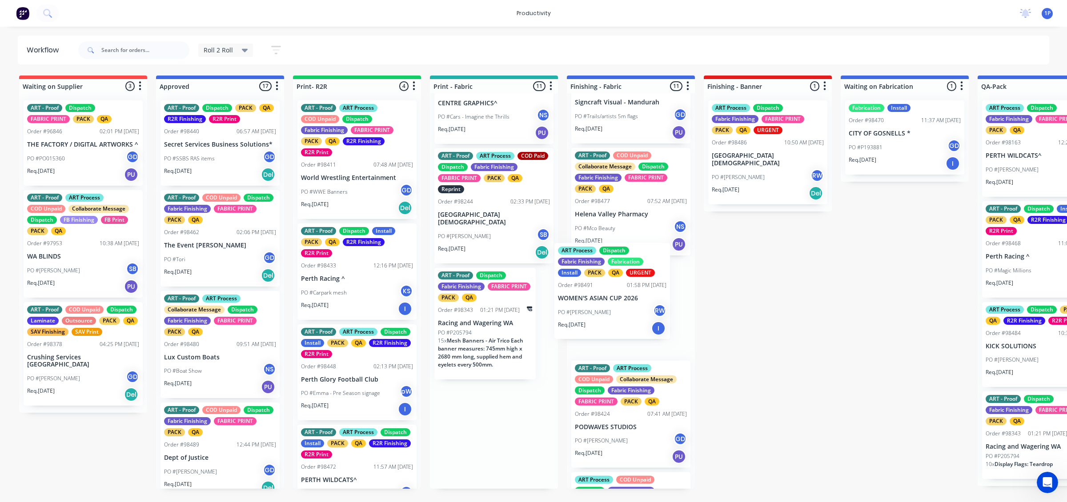
drag, startPoint x: 496, startPoint y: 352, endPoint x: 620, endPoint y: 318, distance: 128.7
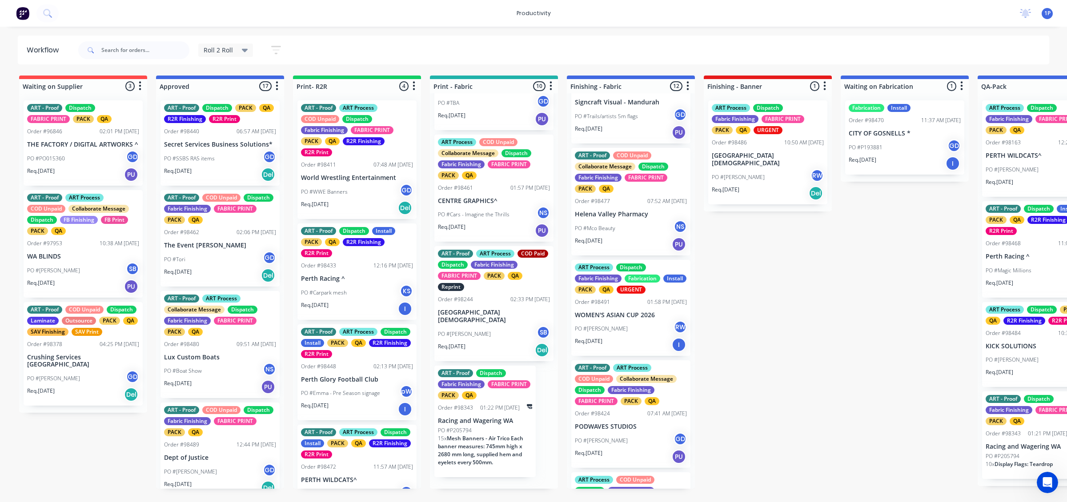
scroll to position [691, 0]
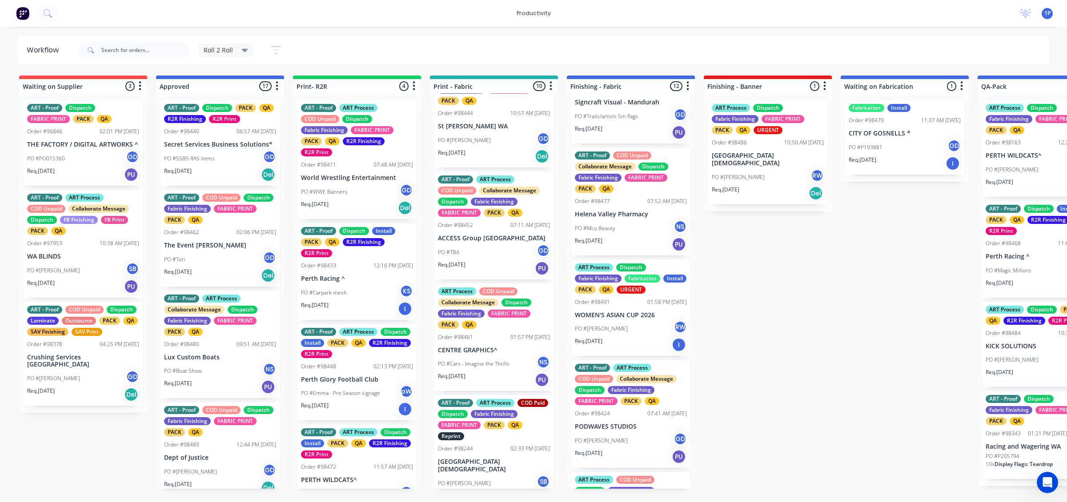
scroll to position [524, 0]
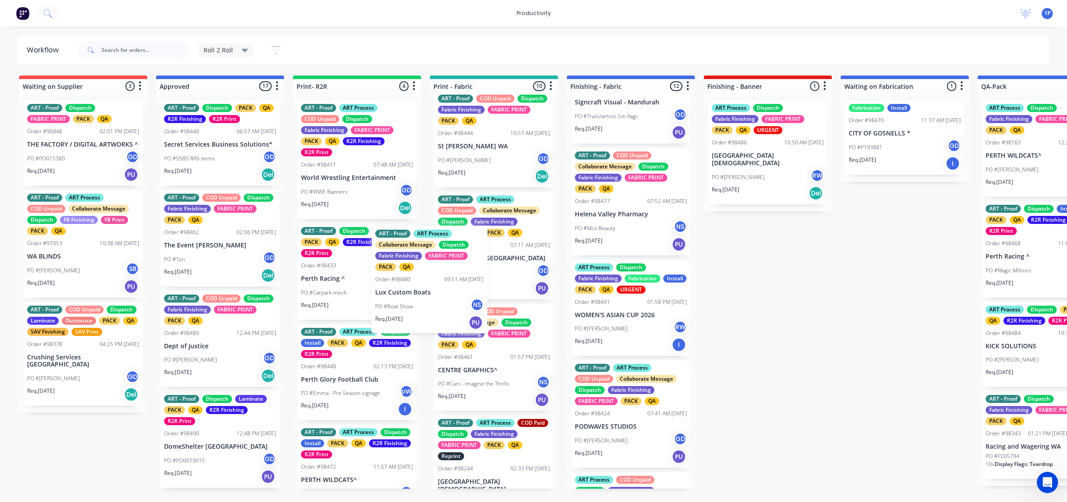
drag, startPoint x: 239, startPoint y: 370, endPoint x: 459, endPoint y: 306, distance: 229.2
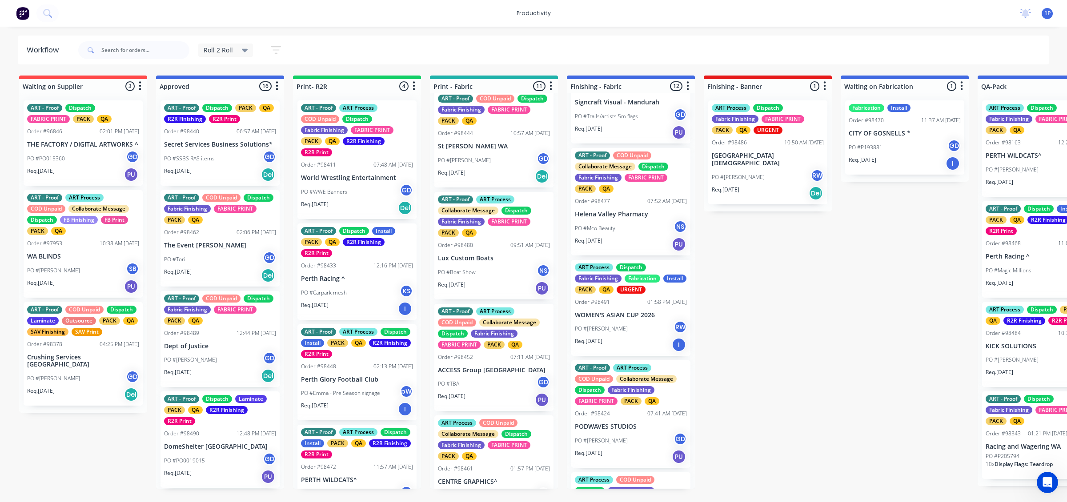
click at [189, 260] on div "PO #Tori GD" at bounding box center [220, 259] width 112 height 17
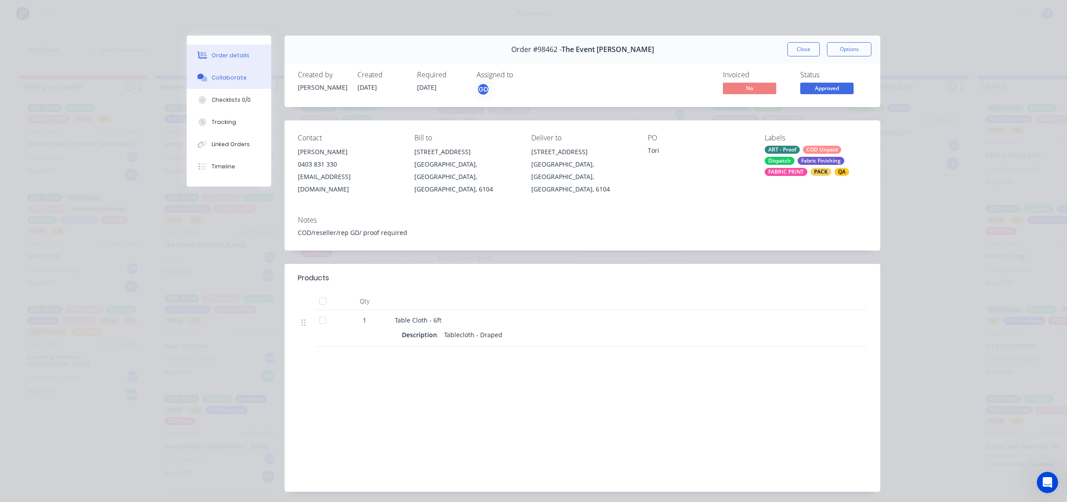
click at [221, 67] on button "Collaborate" at bounding box center [229, 78] width 84 height 22
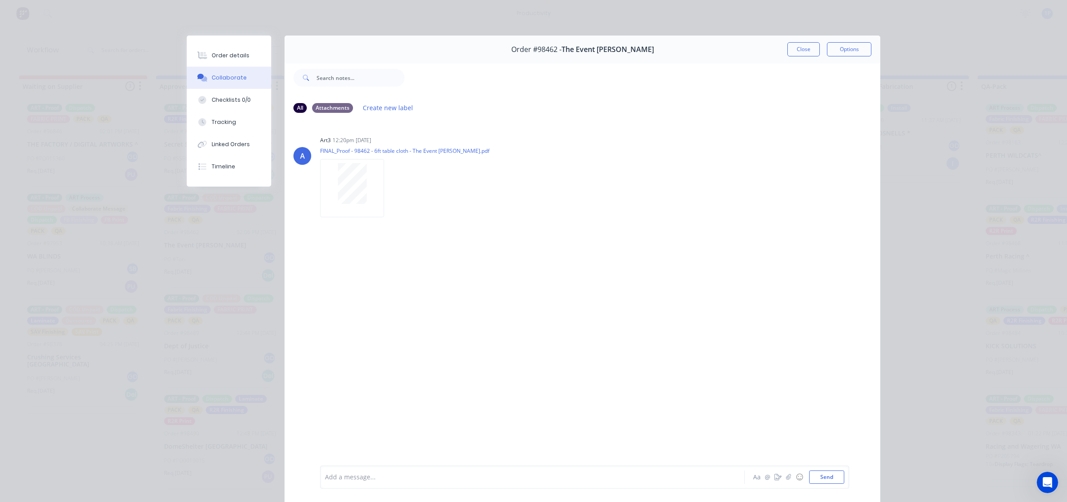
drag, startPoint x: 794, startPoint y: 44, endPoint x: 790, endPoint y: 47, distance: 5.4
click at [796, 45] on button "Close" at bounding box center [803, 49] width 32 height 14
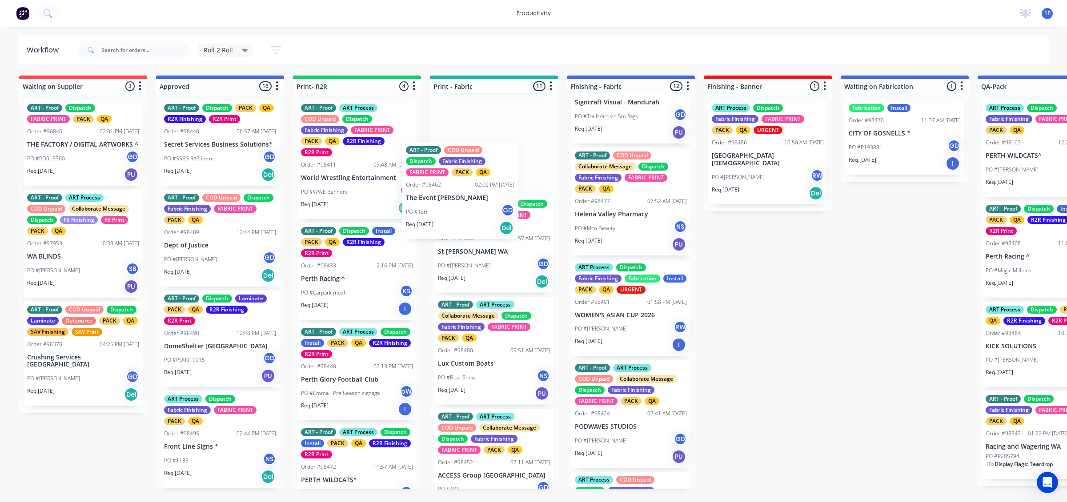
drag, startPoint x: 248, startPoint y: 265, endPoint x: 485, endPoint y: 223, distance: 241.1
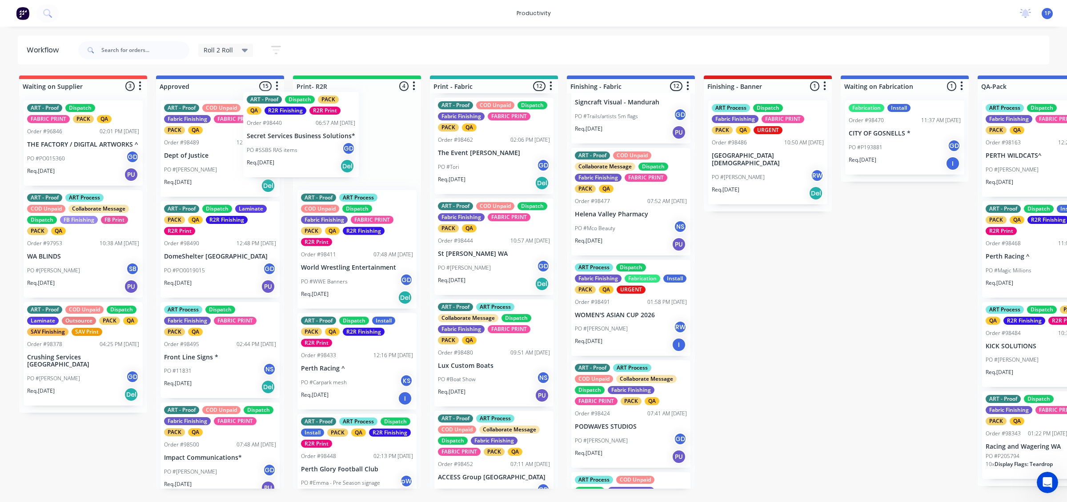
drag, startPoint x: 223, startPoint y: 159, endPoint x: 322, endPoint y: 149, distance: 99.6
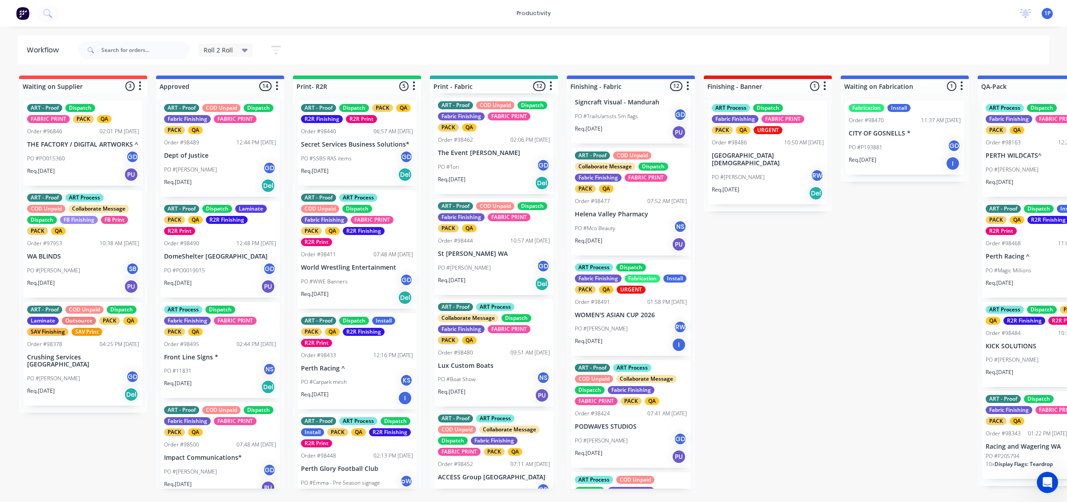
click at [377, 176] on div "Req. [DATE] Del" at bounding box center [357, 174] width 112 height 15
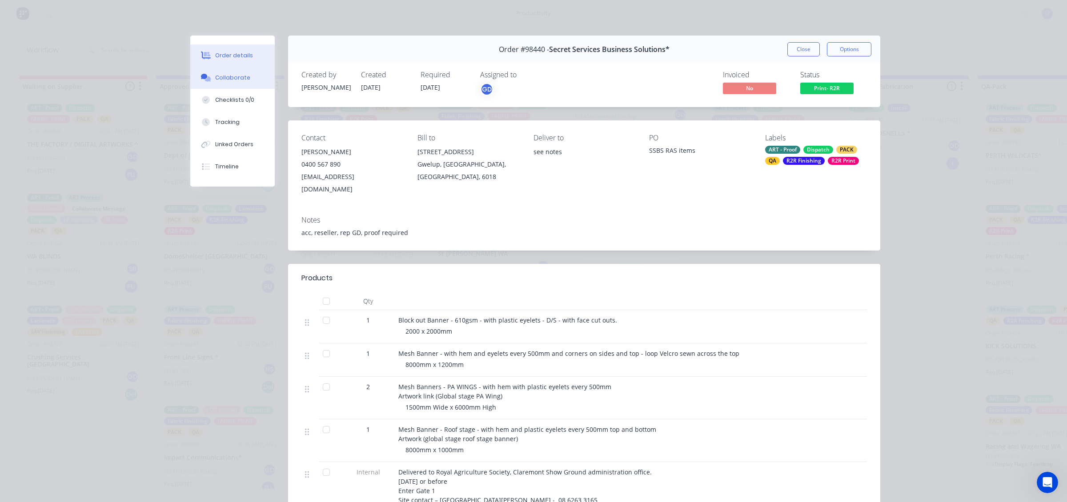
click at [223, 76] on div "Collaborate" at bounding box center [232, 78] width 35 height 8
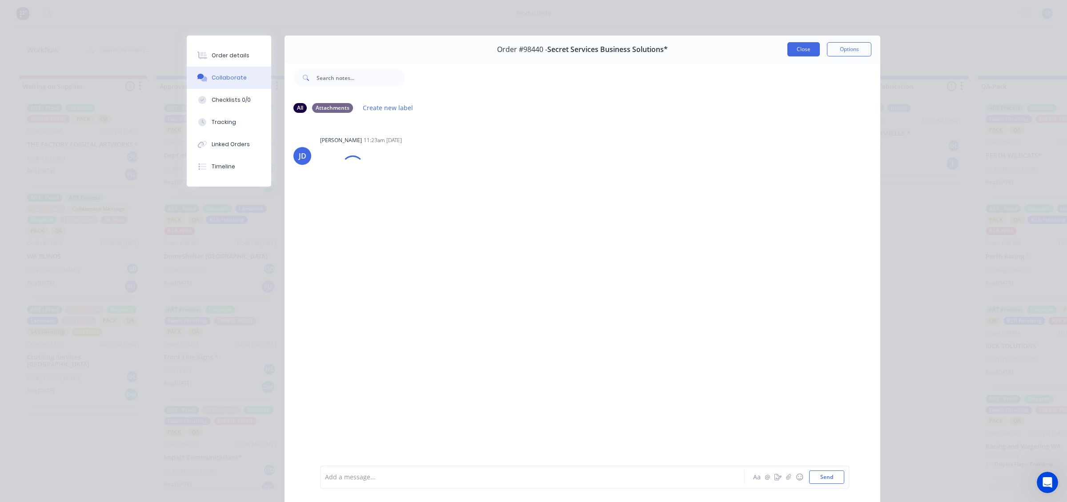
click at [790, 43] on button "Close" at bounding box center [803, 49] width 32 height 14
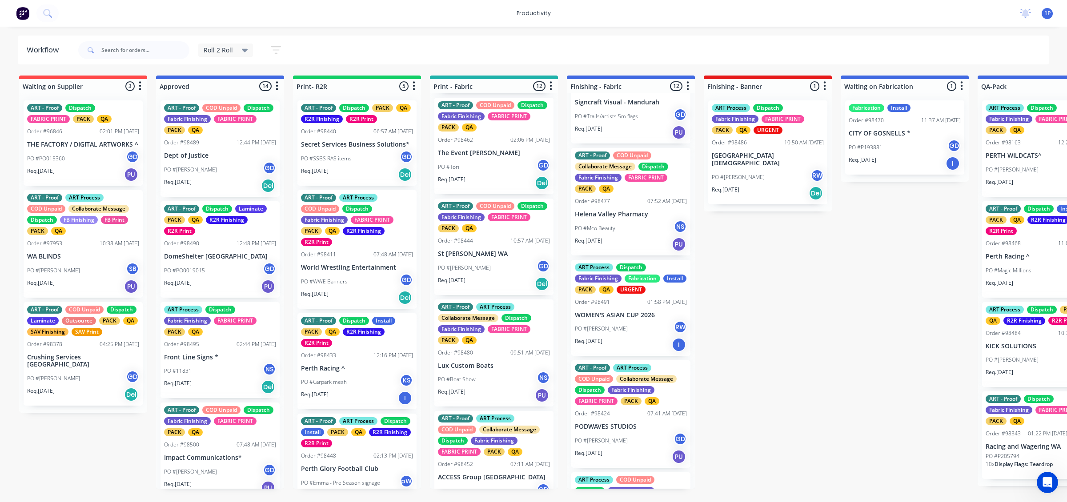
click at [216, 159] on div "ART - Proof COD Unpaid Dispatch Fabric Finishing FABRIC PRINT PACK QA Order #98…" at bounding box center [219, 148] width 119 height 96
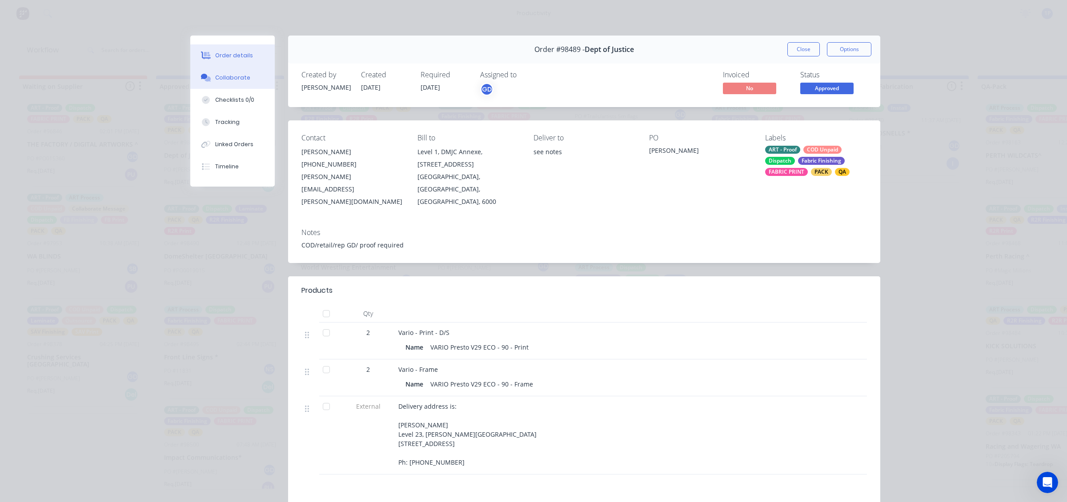
click at [232, 80] on div "Collaborate" at bounding box center [232, 78] width 35 height 8
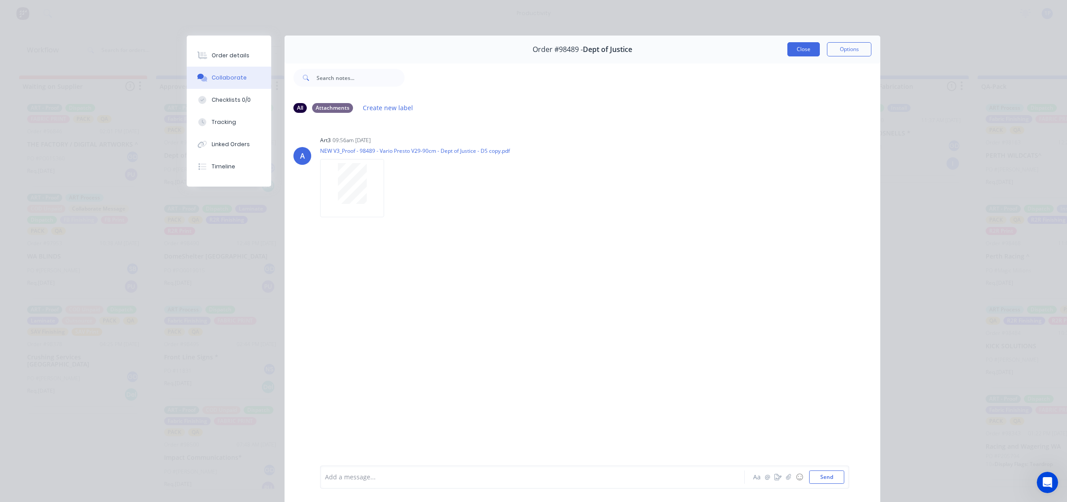
click at [796, 48] on button "Close" at bounding box center [803, 49] width 32 height 14
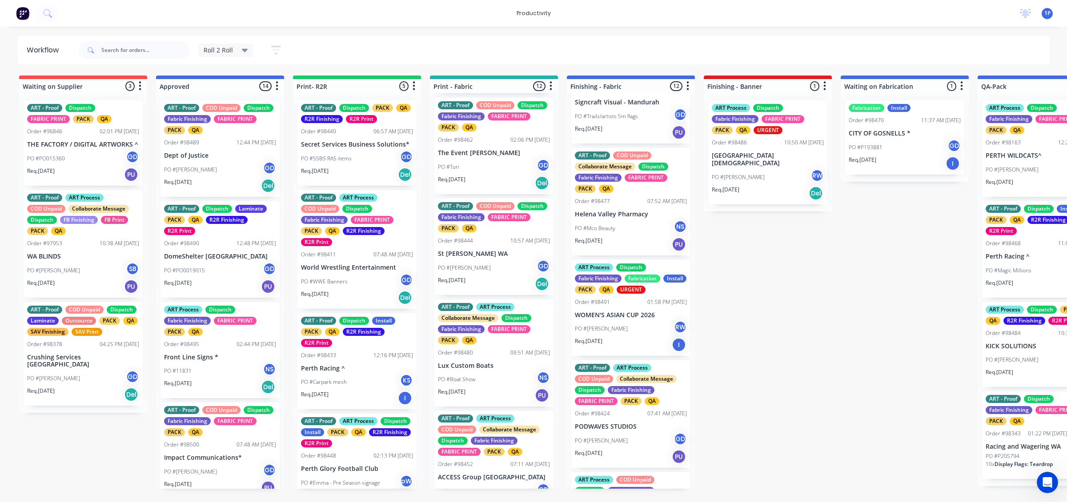
drag, startPoint x: 236, startPoint y: 170, endPoint x: 376, endPoint y: 154, distance: 140.5
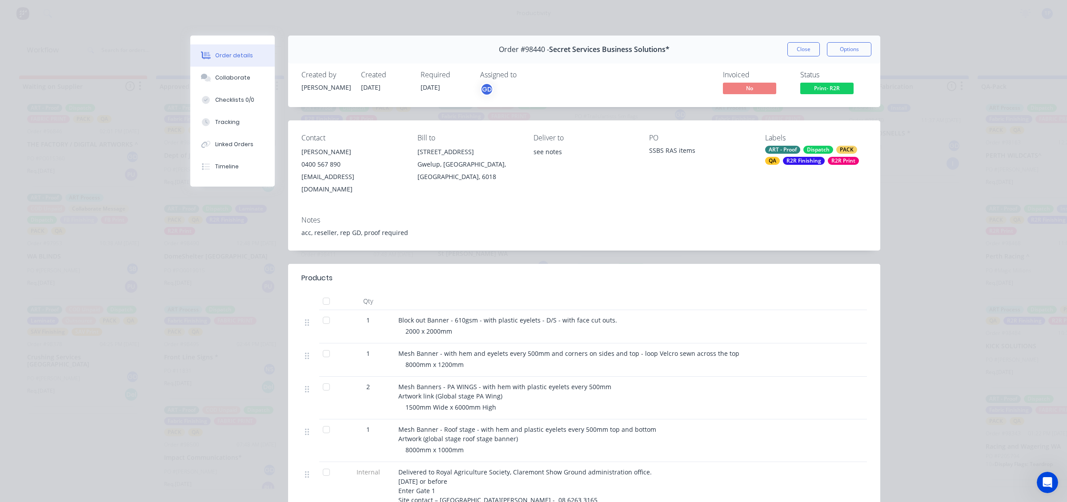
click at [818, 50] on div "Close Options" at bounding box center [829, 49] width 84 height 14
click at [805, 50] on button "Close" at bounding box center [803, 49] width 32 height 14
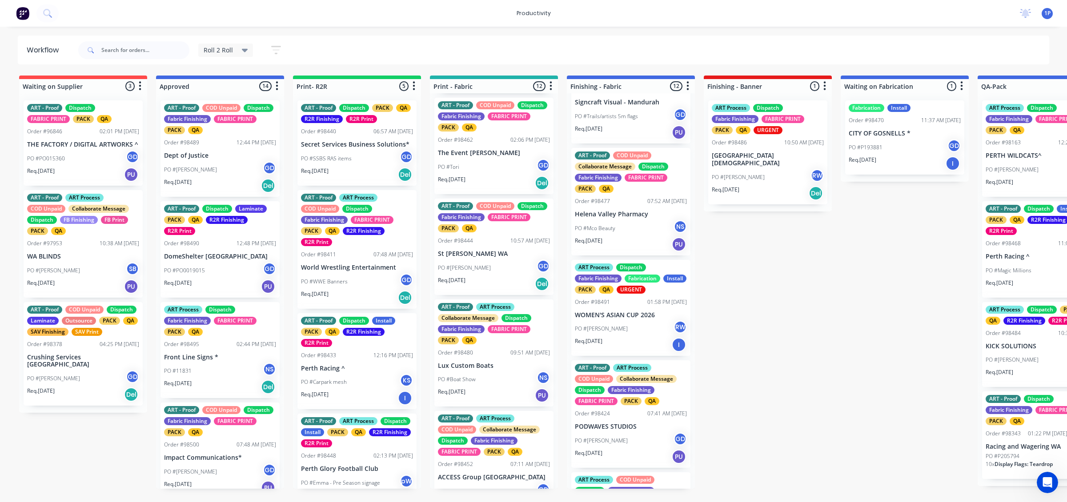
click at [384, 56] on div "Roll 2 Roll Save new view None edit Roll 2 Roll (Default) edit ART DEPT edit Ba…" at bounding box center [562, 50] width 973 height 27
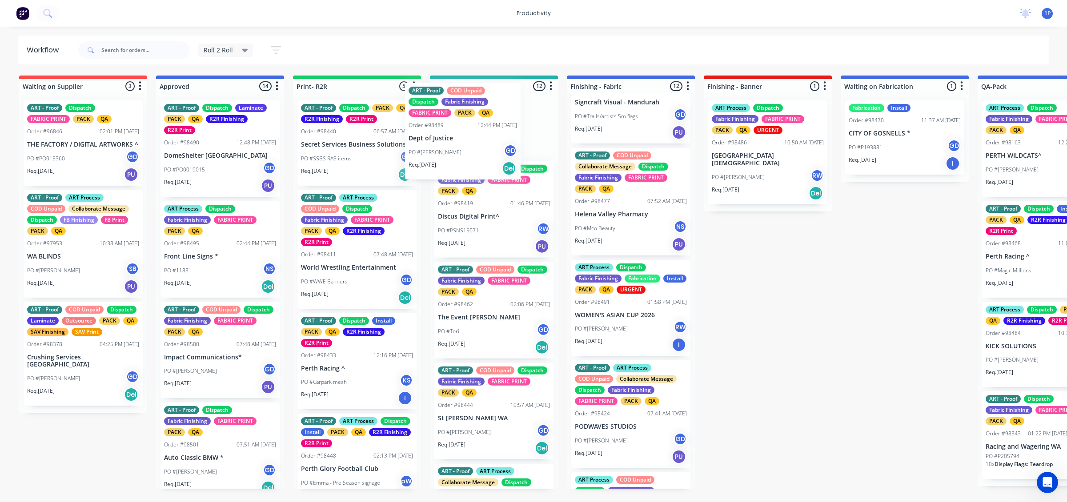
scroll to position [369, 0]
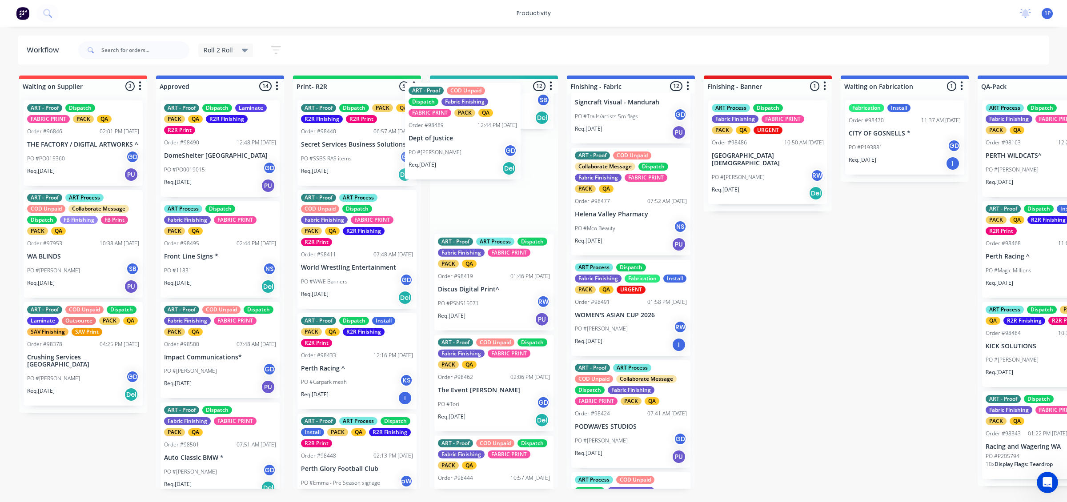
drag, startPoint x: 210, startPoint y: 184, endPoint x: 461, endPoint y: 166, distance: 252.2
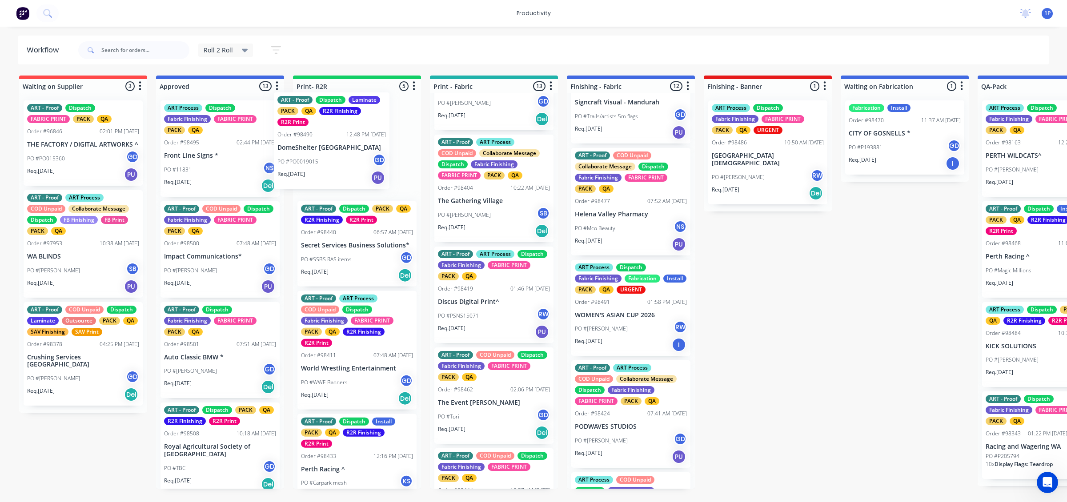
drag, startPoint x: 238, startPoint y: 182, endPoint x: 373, endPoint y: 173, distance: 135.4
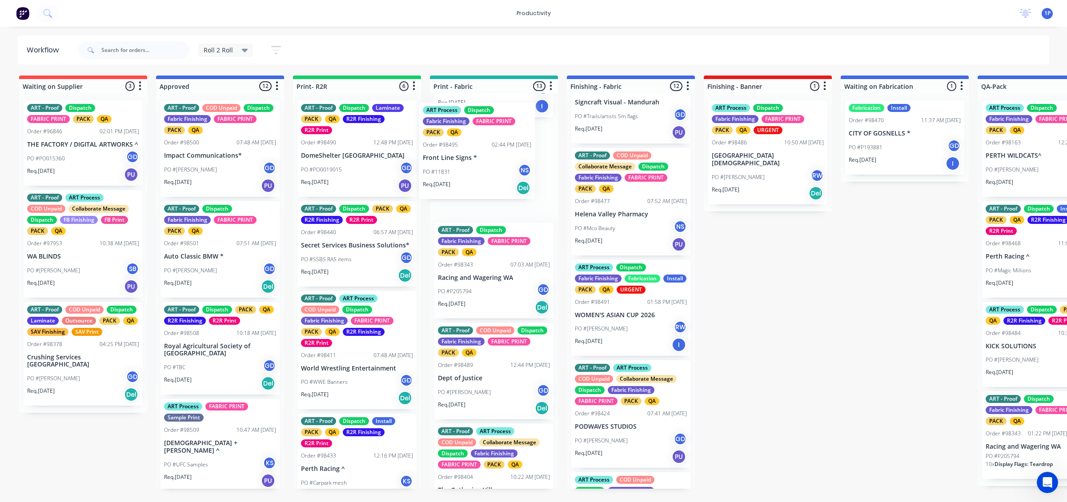
drag, startPoint x: 220, startPoint y: 179, endPoint x: 487, endPoint y: 181, distance: 266.2
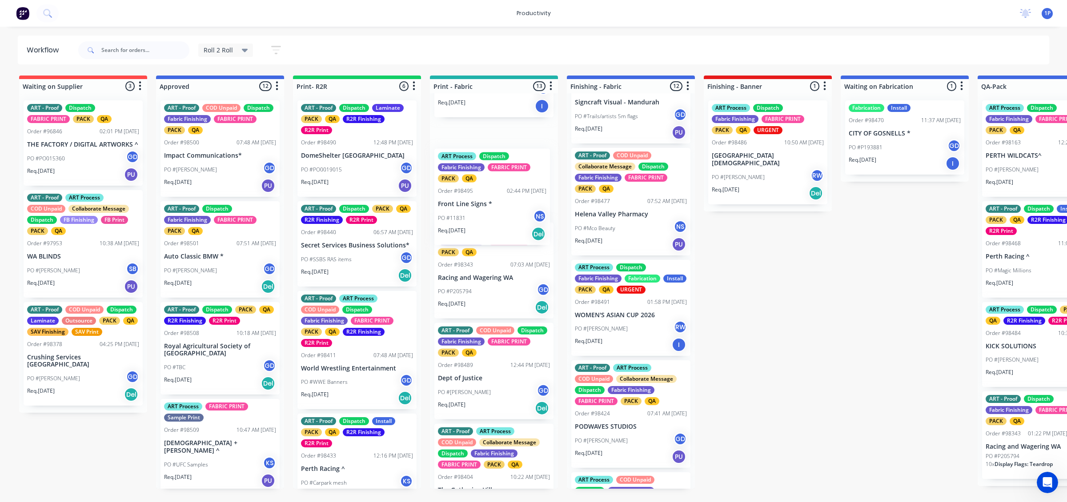
scroll to position [164, 0]
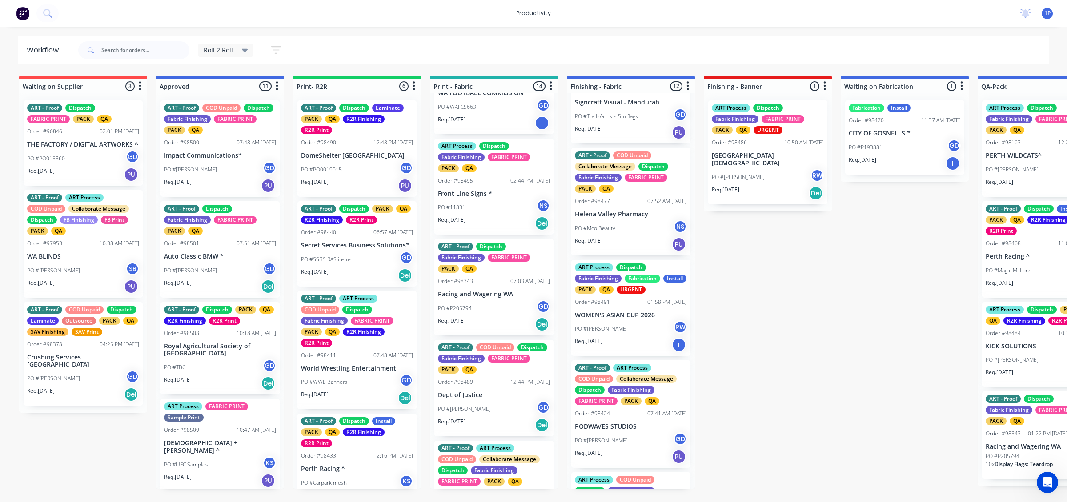
click at [215, 161] on div "PO #[PERSON_NAME] GD" at bounding box center [220, 169] width 112 height 17
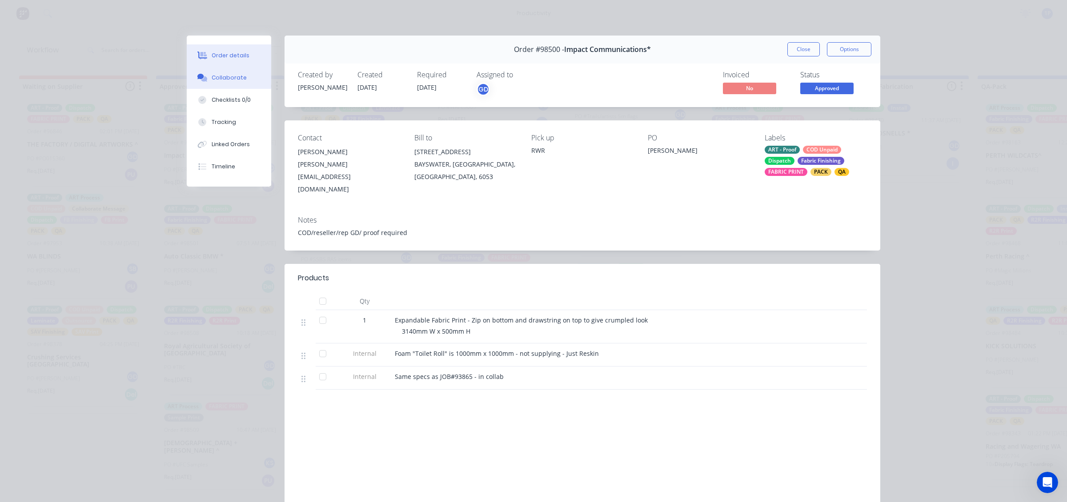
click at [235, 76] on div "Collaborate" at bounding box center [229, 78] width 35 height 8
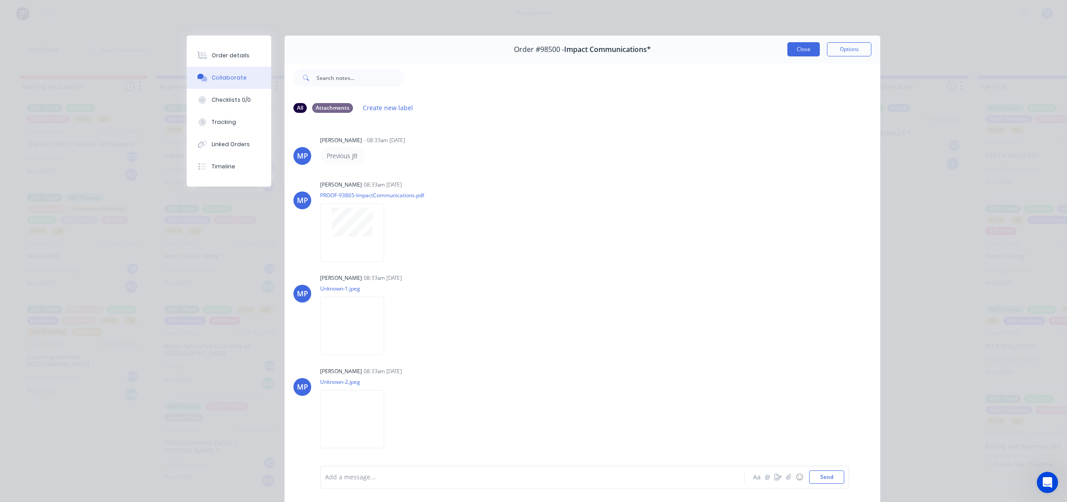
click at [789, 52] on button "Close" at bounding box center [803, 49] width 32 height 14
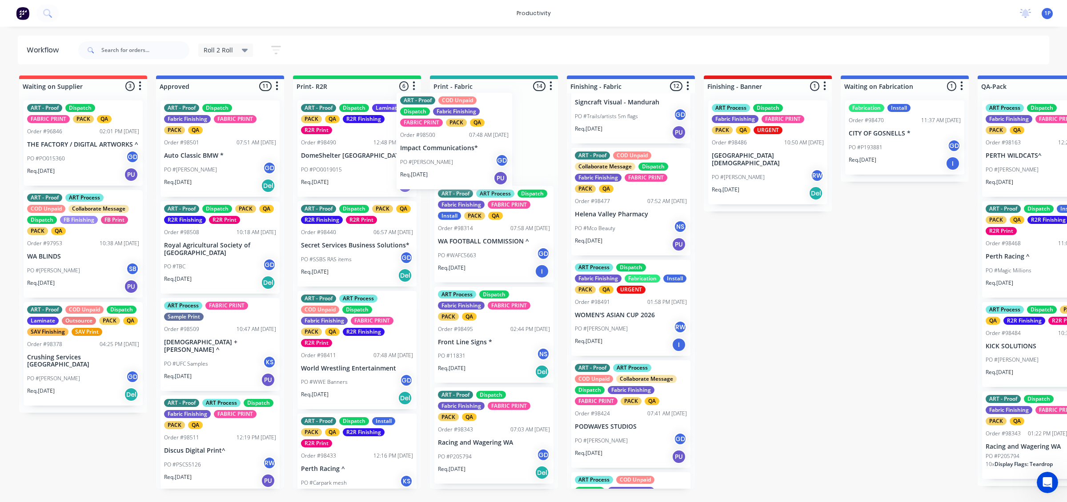
scroll to position [72, 0]
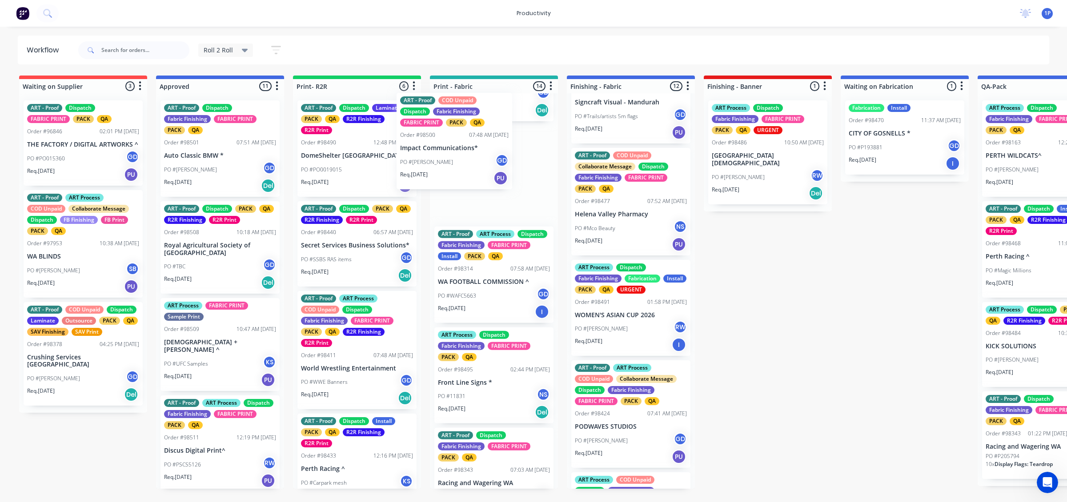
drag, startPoint x: 210, startPoint y: 180, endPoint x: 452, endPoint y: 172, distance: 241.9
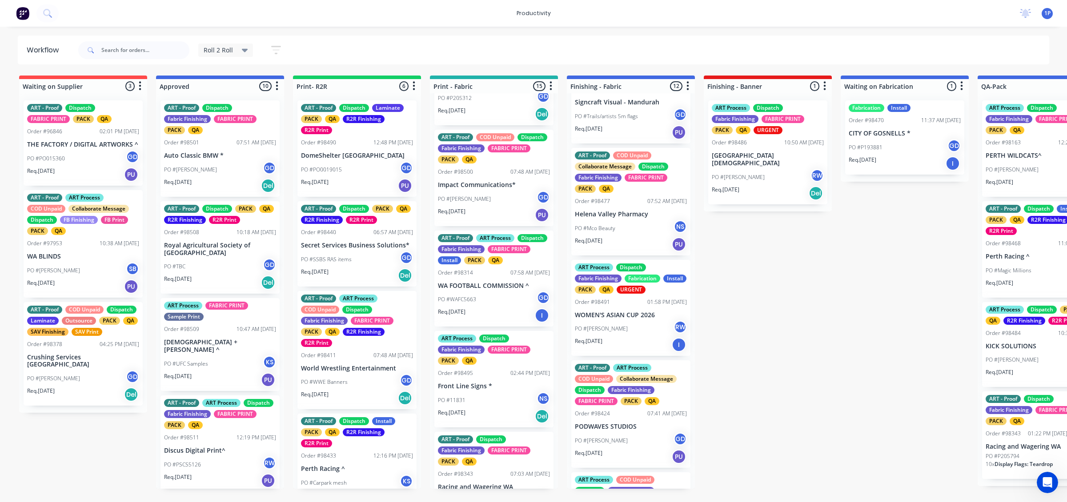
click at [224, 186] on div "Req. [DATE] Del" at bounding box center [220, 185] width 112 height 15
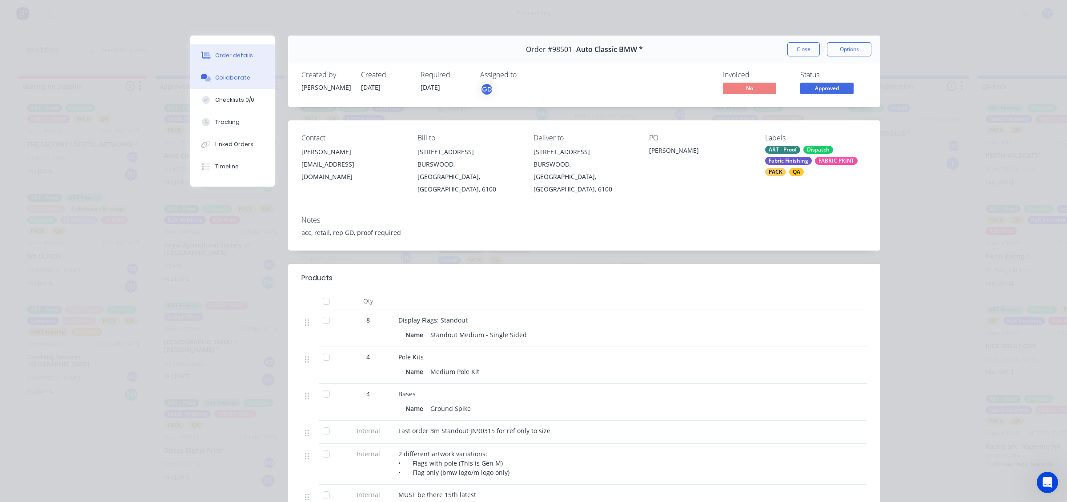
click at [248, 72] on button "Collaborate" at bounding box center [232, 78] width 84 height 22
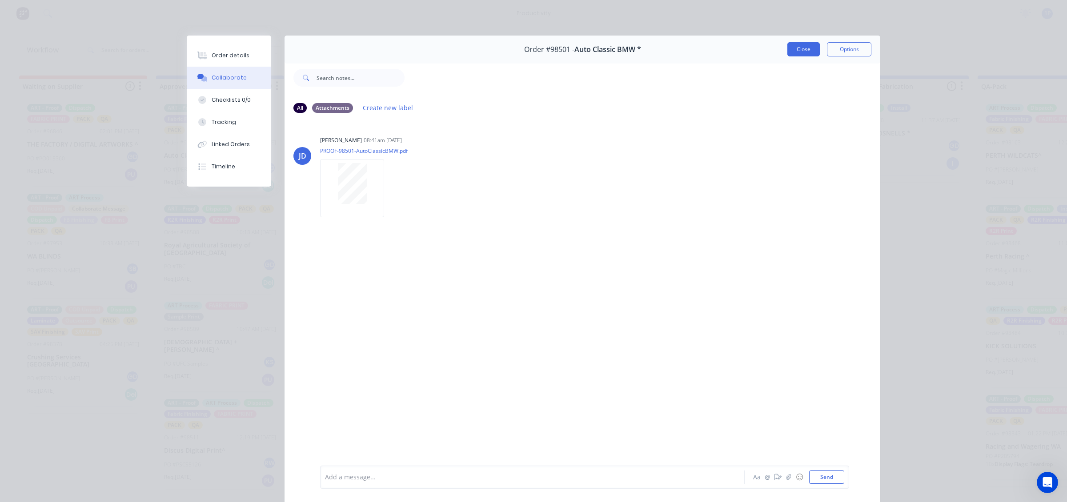
click at [796, 45] on button "Close" at bounding box center [803, 49] width 32 height 14
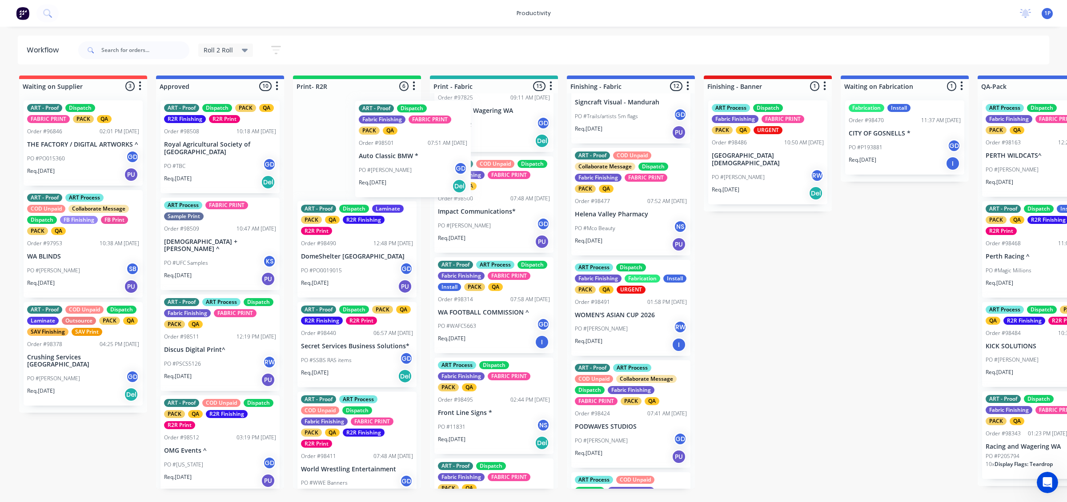
drag, startPoint x: 221, startPoint y: 161, endPoint x: 442, endPoint y: 168, distance: 221.0
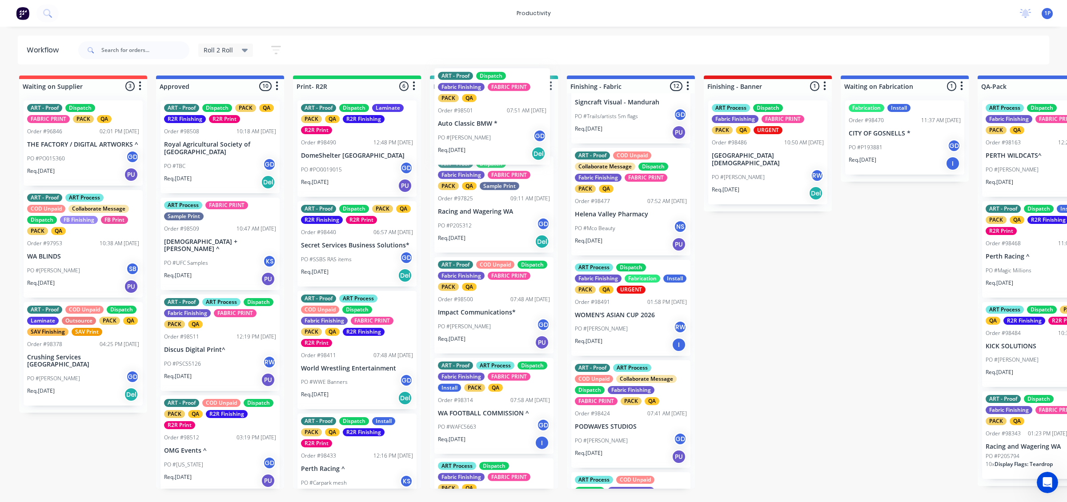
scroll to position [32, 0]
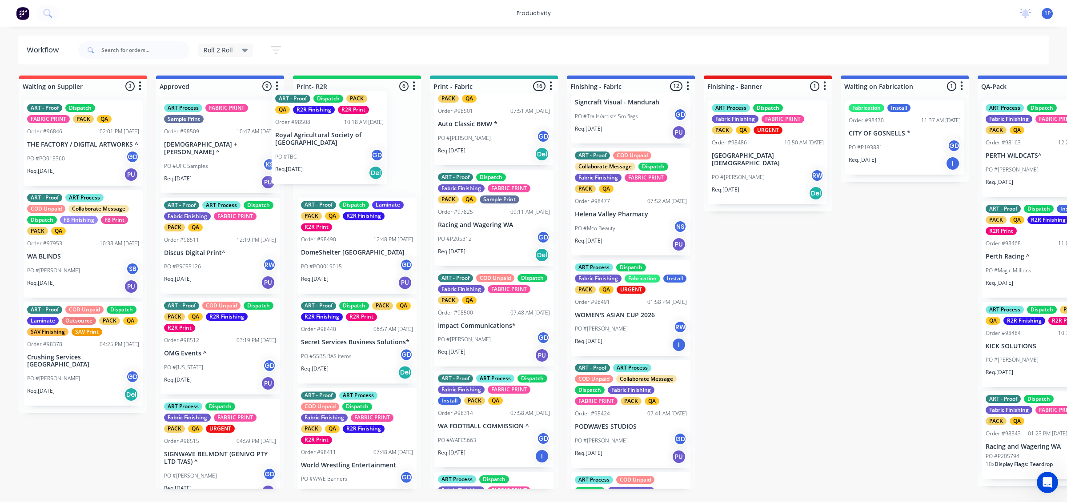
drag, startPoint x: 222, startPoint y: 167, endPoint x: 336, endPoint y: 158, distance: 113.7
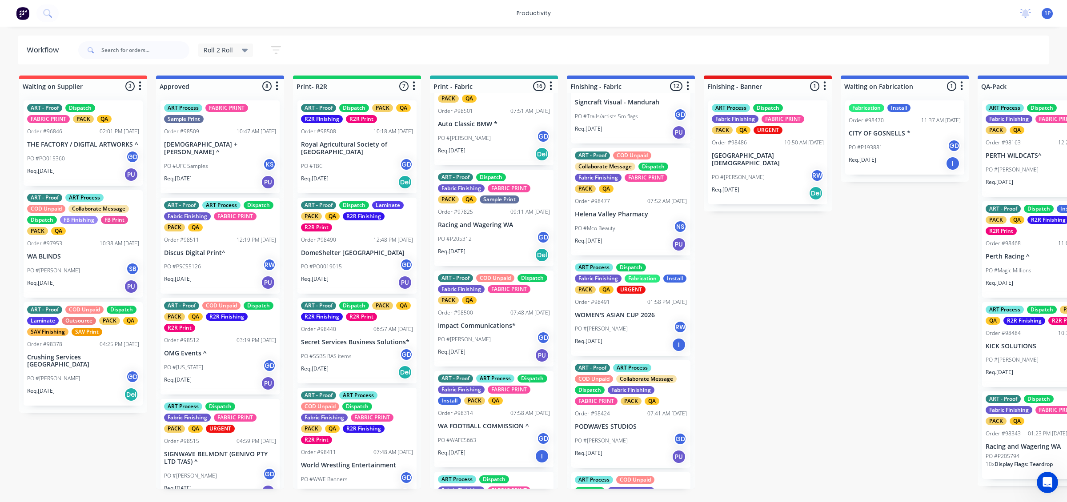
click at [232, 178] on div "Req. [DATE] PU" at bounding box center [220, 182] width 112 height 15
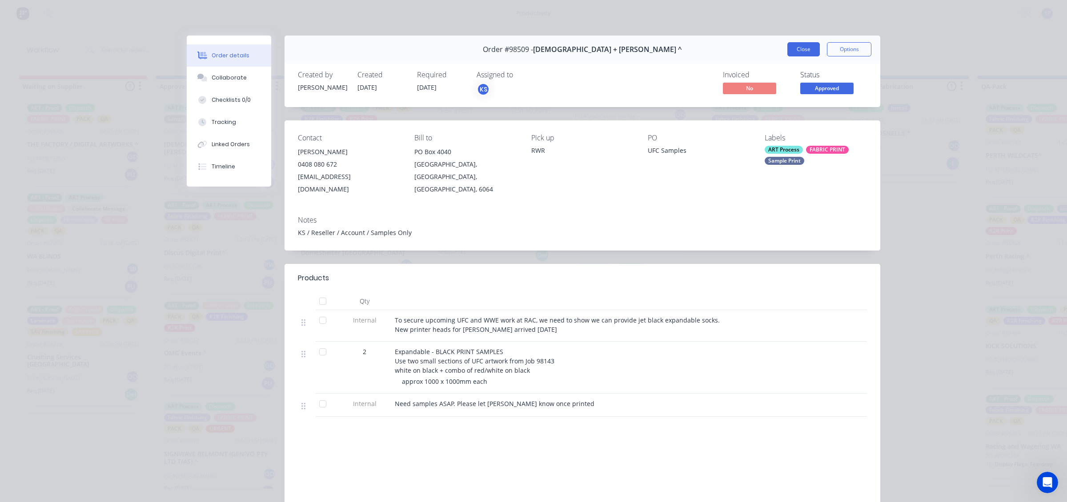
click at [796, 48] on button "Close" at bounding box center [803, 49] width 32 height 14
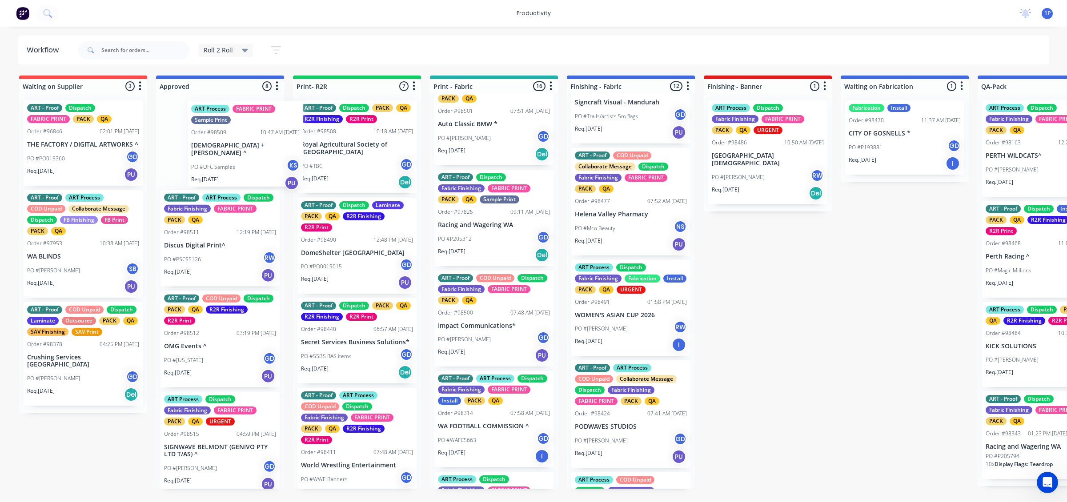
drag, startPoint x: 165, startPoint y: 169, endPoint x: 236, endPoint y: 157, distance: 72.1
click at [236, 157] on div "ART Process FABRIC PRINT Sample Print Order #98509 10:47 AM [DATE] Church + [PE…" at bounding box center [220, 291] width 128 height 396
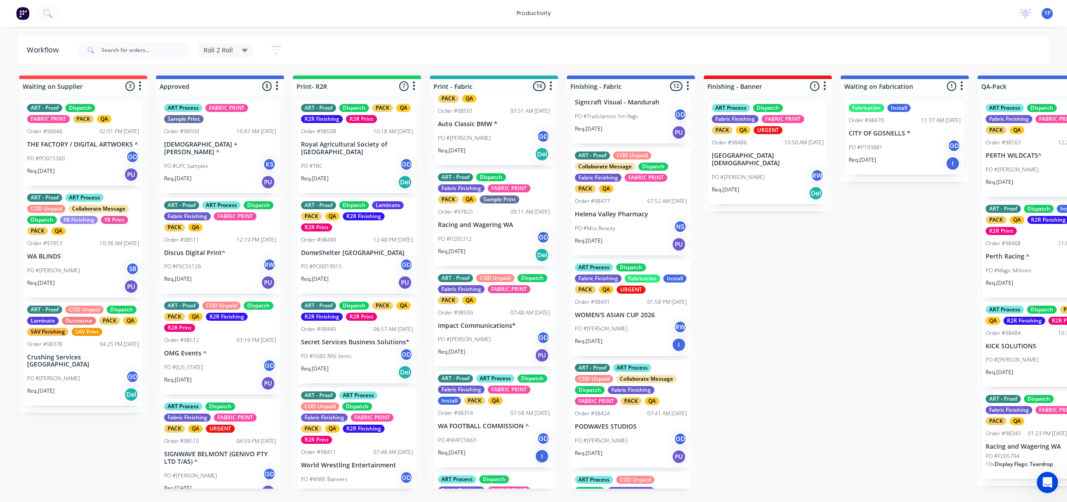
click at [225, 158] on div "PO #UFC Samples KS" at bounding box center [220, 166] width 112 height 17
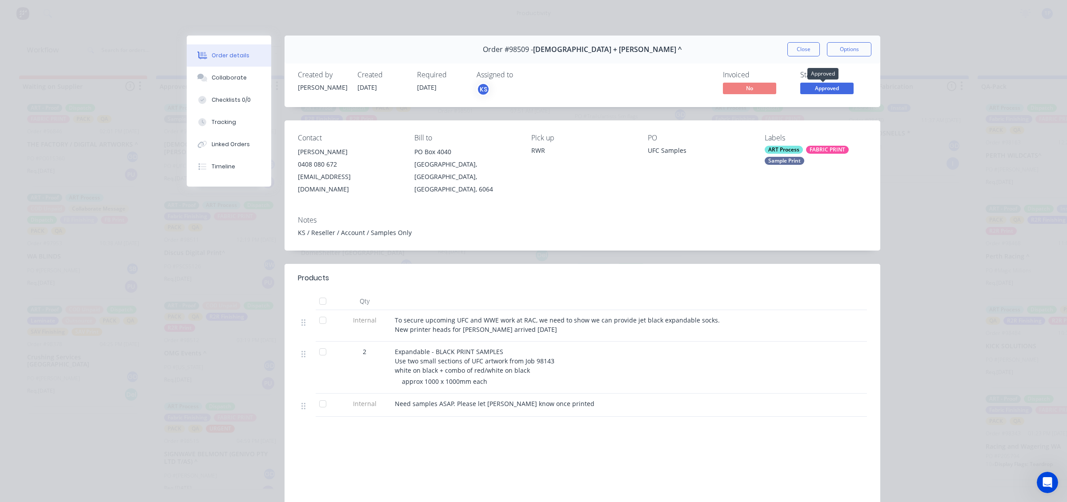
click at [827, 94] on span "Approved" at bounding box center [826, 88] width 53 height 11
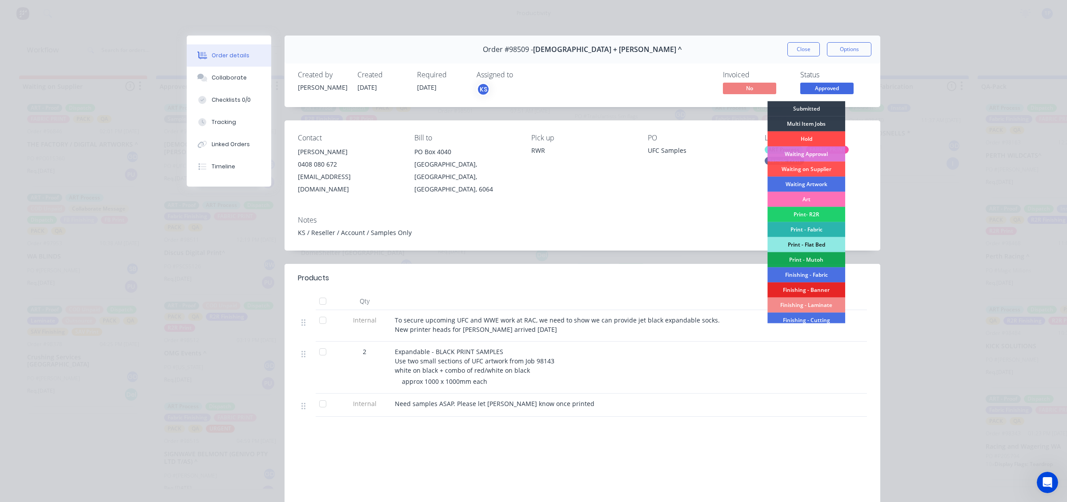
click at [812, 142] on div "Hold" at bounding box center [806, 139] width 78 height 15
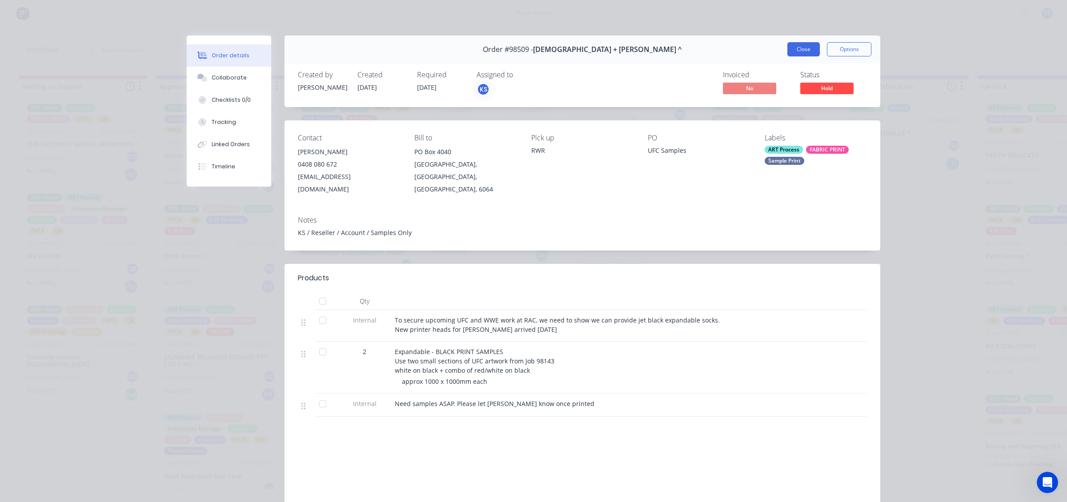
click at [798, 45] on button "Close" at bounding box center [803, 49] width 32 height 14
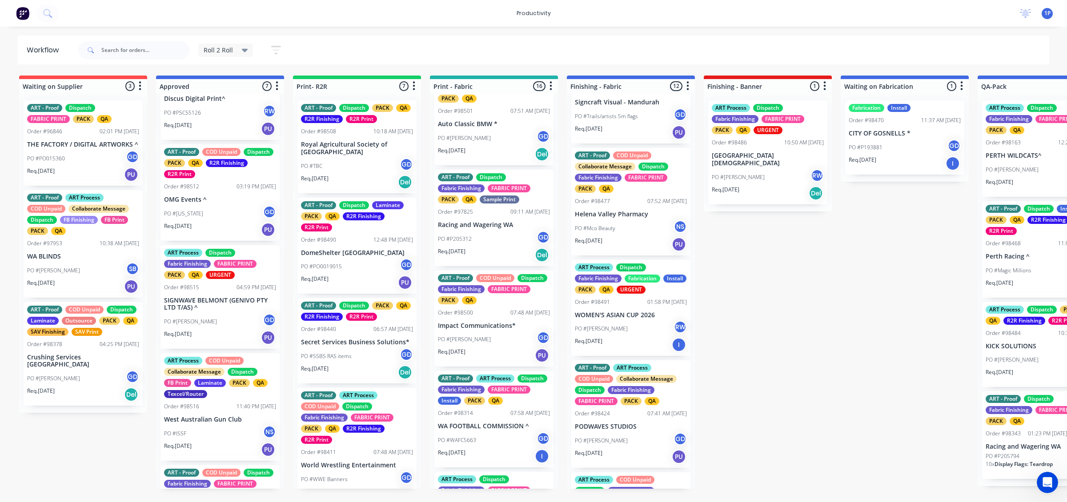
scroll to position [56, 0]
click at [225, 209] on div "PO #[US_STATE] GD" at bounding box center [220, 215] width 112 height 17
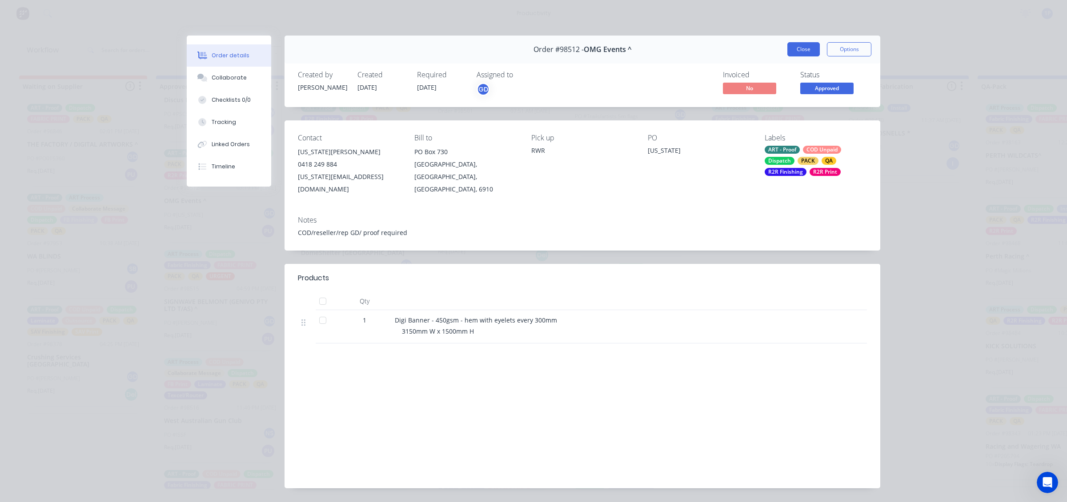
click at [797, 44] on button "Close" at bounding box center [803, 49] width 32 height 14
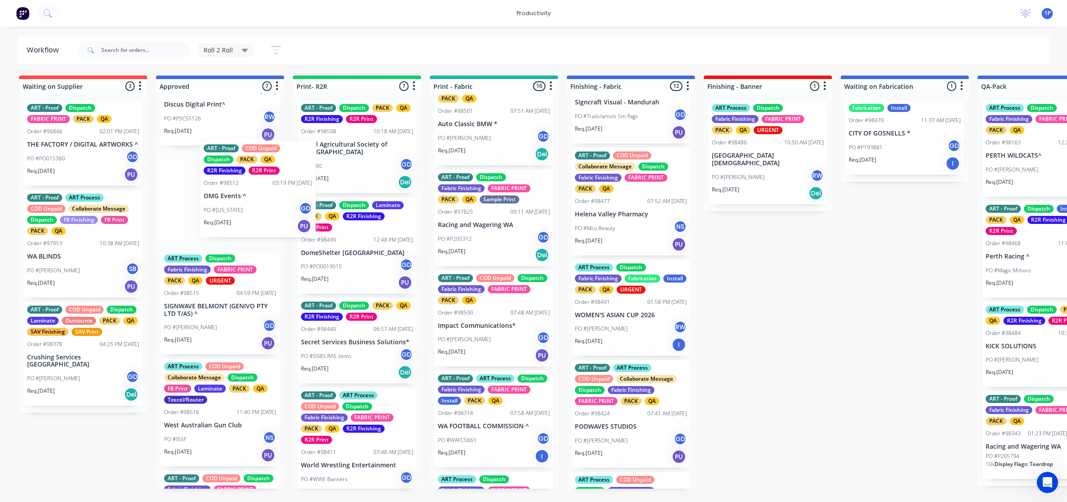
scroll to position [48, 0]
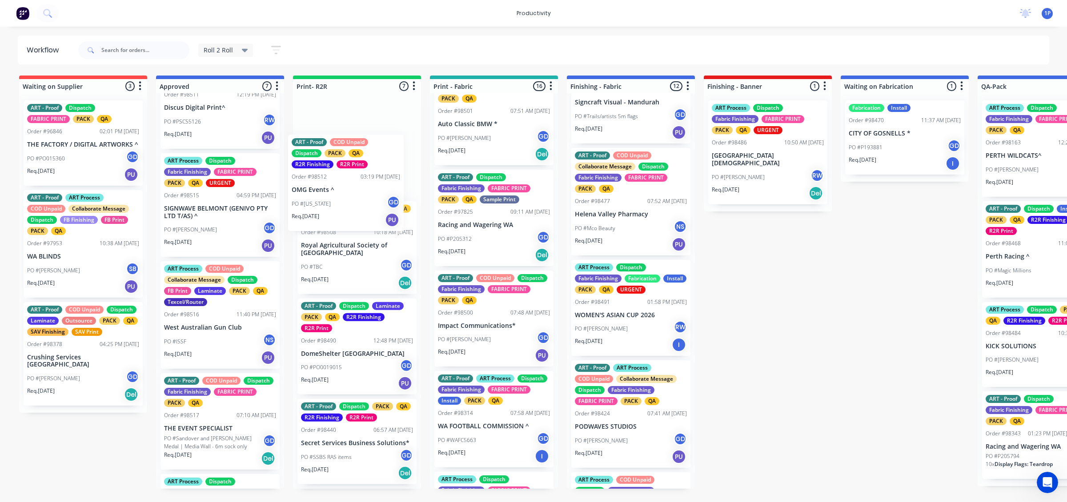
drag, startPoint x: 224, startPoint y: 202, endPoint x: 356, endPoint y: 192, distance: 132.8
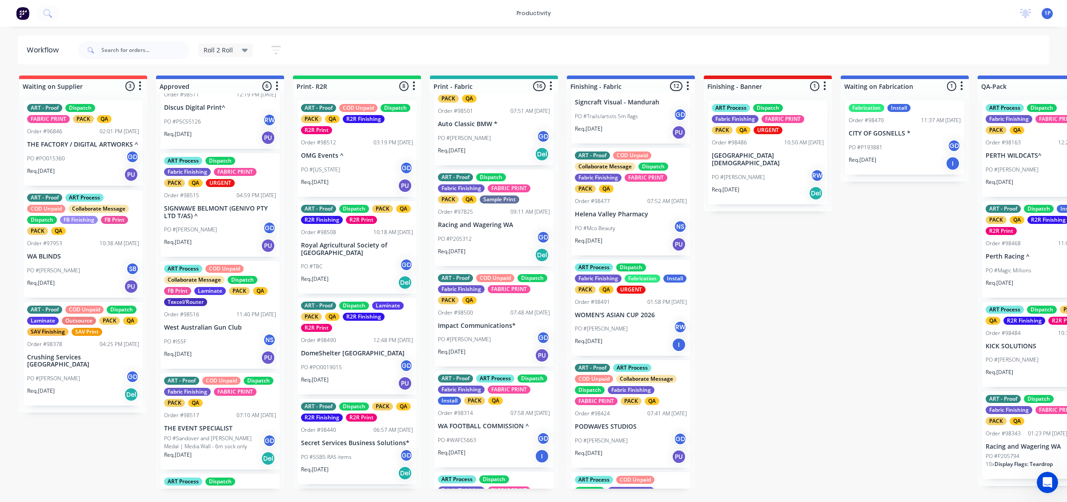
click at [215, 240] on div "Req. [DATE] PU" at bounding box center [220, 245] width 112 height 15
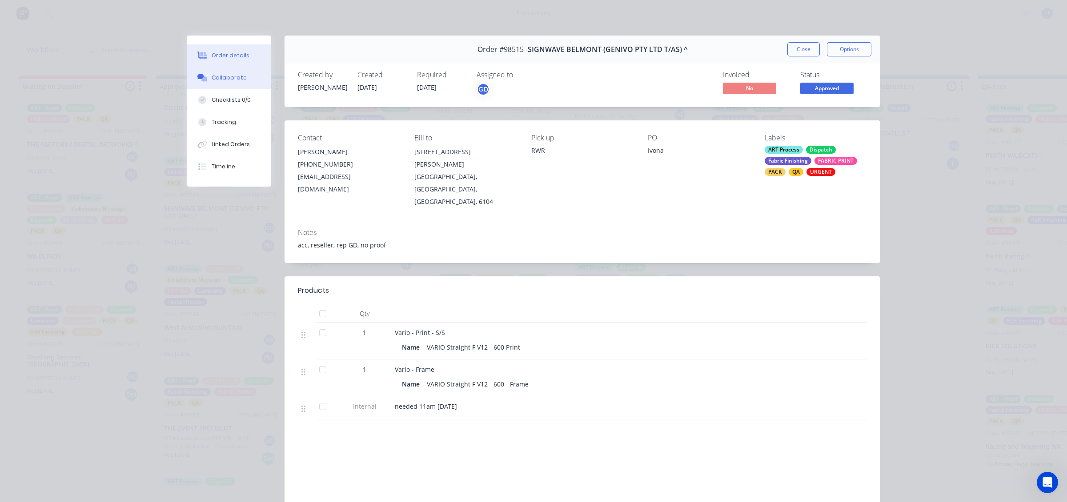
click at [236, 79] on div "Collaborate" at bounding box center [229, 78] width 35 height 8
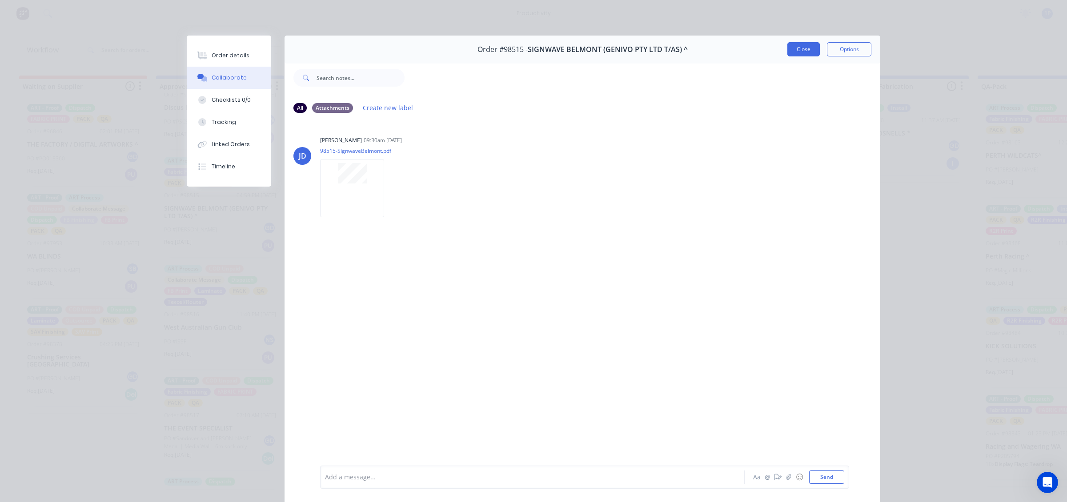
click at [798, 47] on button "Close" at bounding box center [803, 49] width 32 height 14
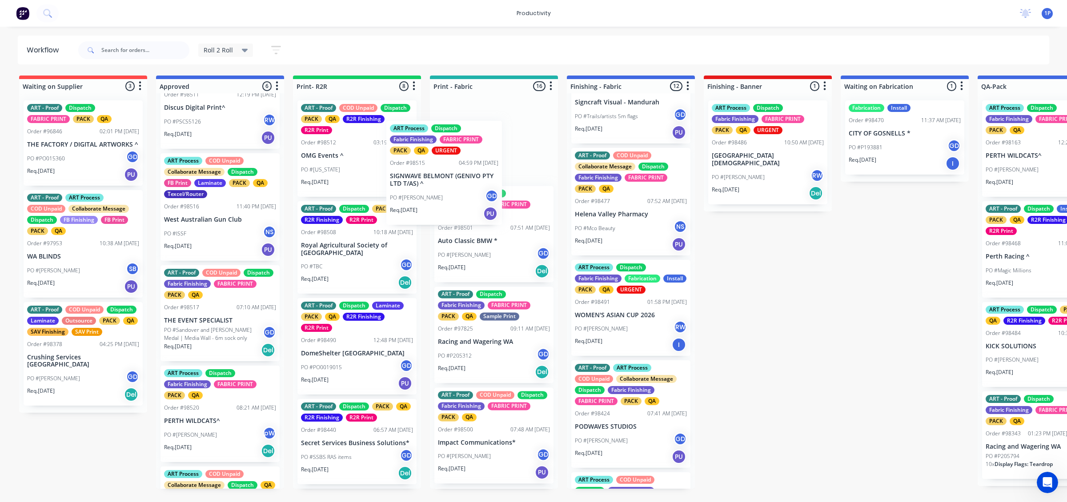
drag, startPoint x: 244, startPoint y: 241, endPoint x: 476, endPoint y: 206, distance: 233.8
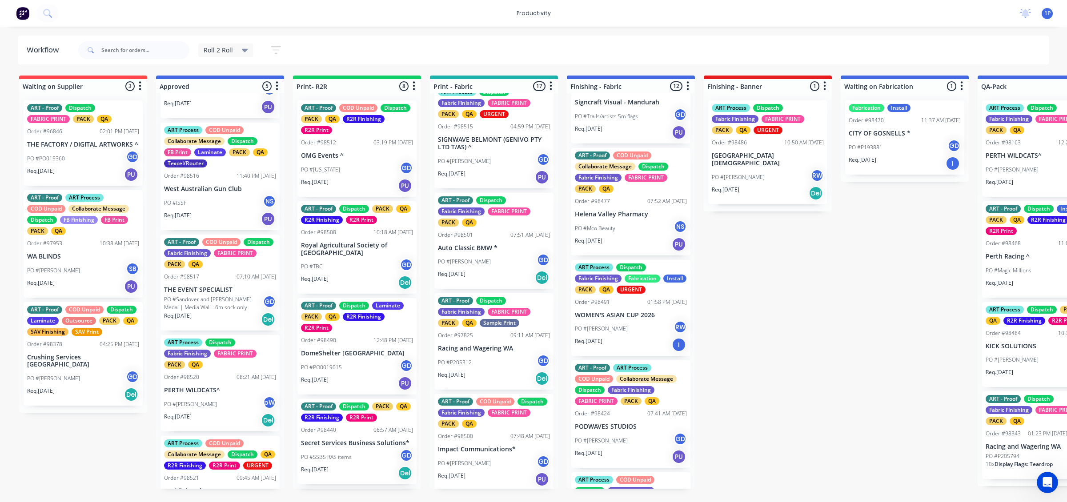
scroll to position [104, 0]
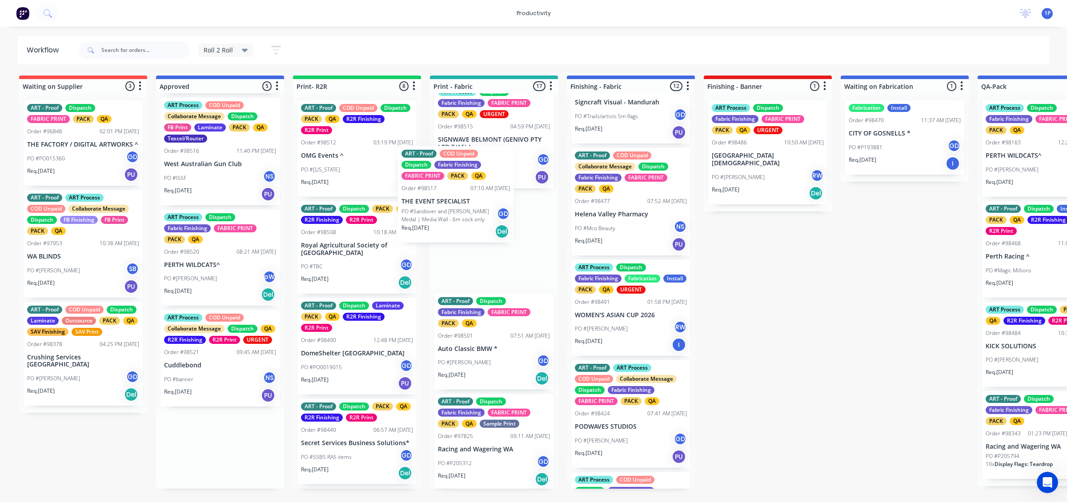
drag, startPoint x: 227, startPoint y: 291, endPoint x: 467, endPoint y: 227, distance: 248.8
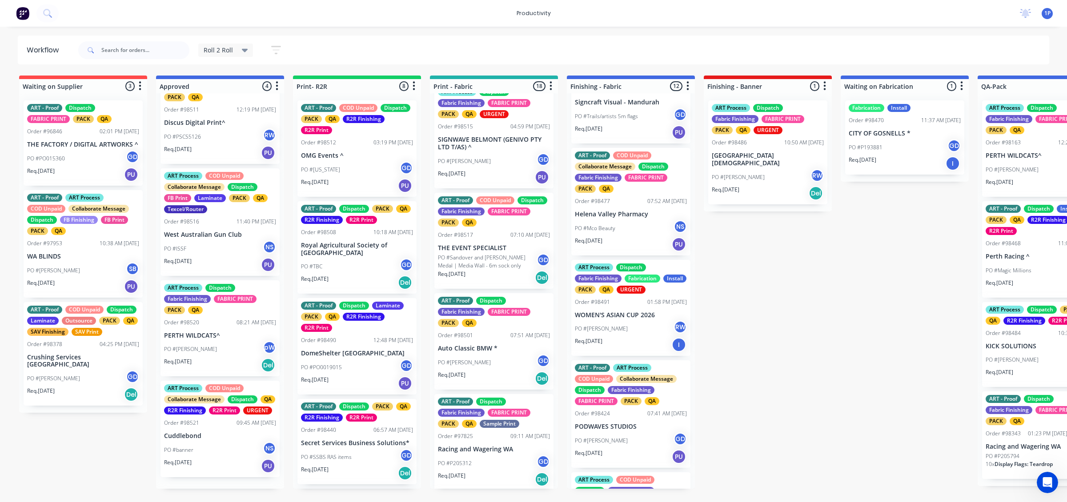
scroll to position [31, 0]
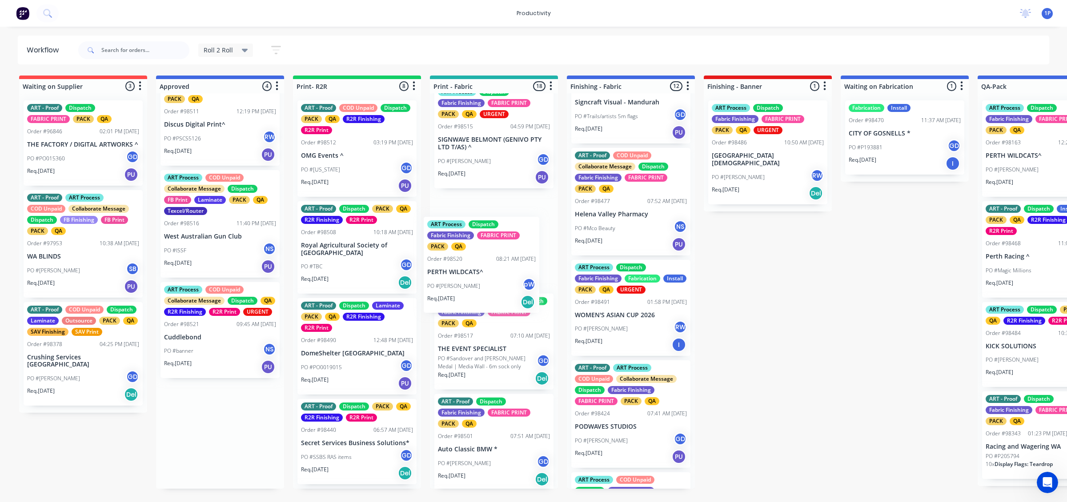
drag, startPoint x: 216, startPoint y: 359, endPoint x: 482, endPoint y: 294, distance: 273.6
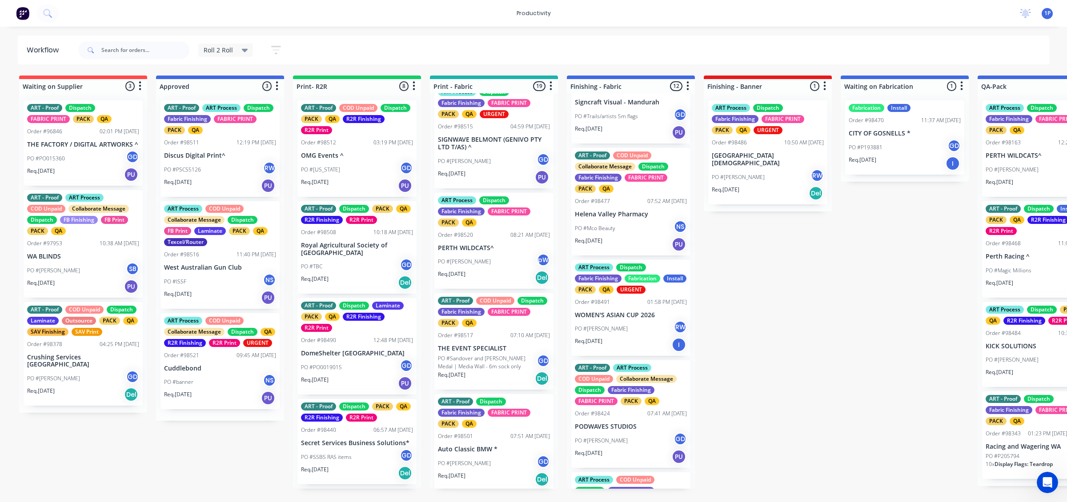
scroll to position [0, 0]
click at [489, 279] on div "Req. [DATE] Del" at bounding box center [494, 277] width 112 height 15
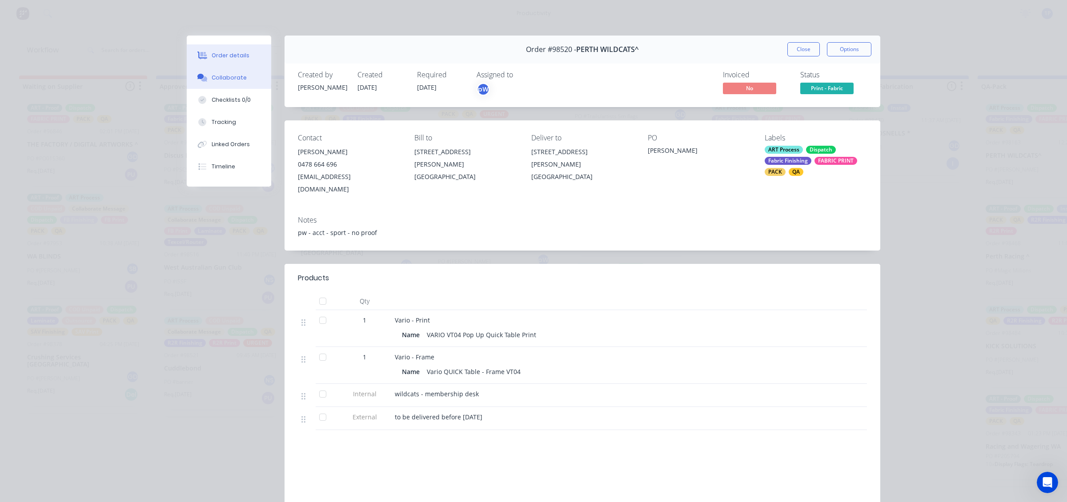
click at [229, 79] on div "Collaborate" at bounding box center [229, 78] width 35 height 8
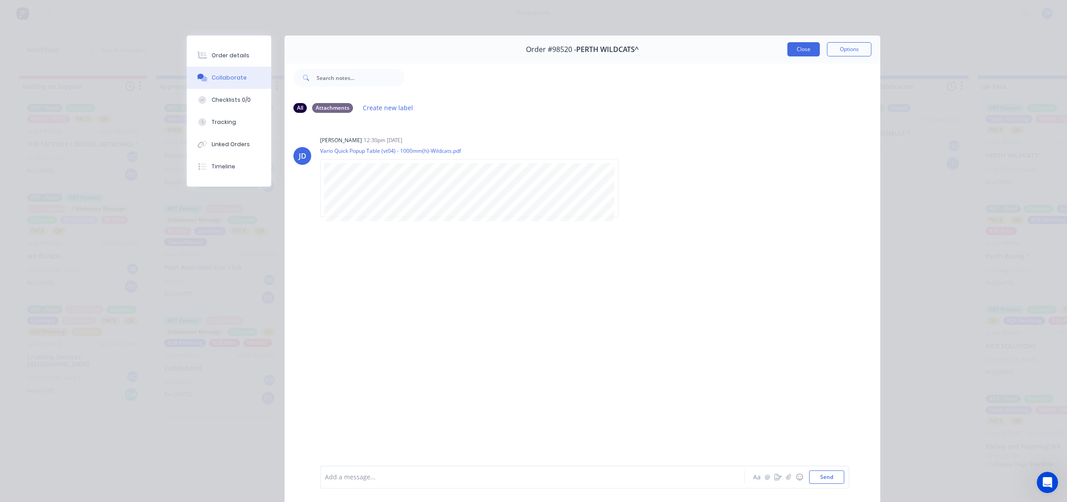
click at [794, 49] on button "Close" at bounding box center [803, 49] width 32 height 14
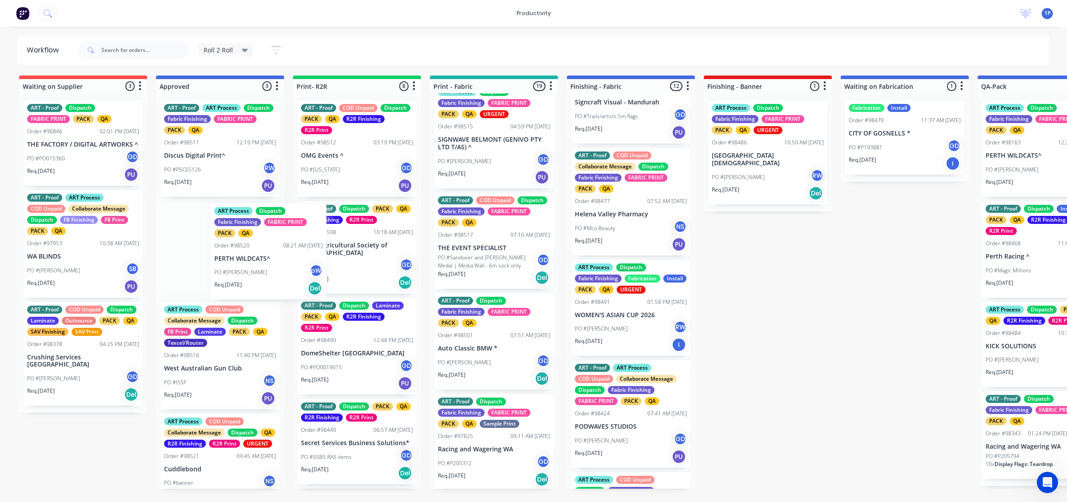
drag, startPoint x: 473, startPoint y: 254, endPoint x: 226, endPoint y: 263, distance: 247.7
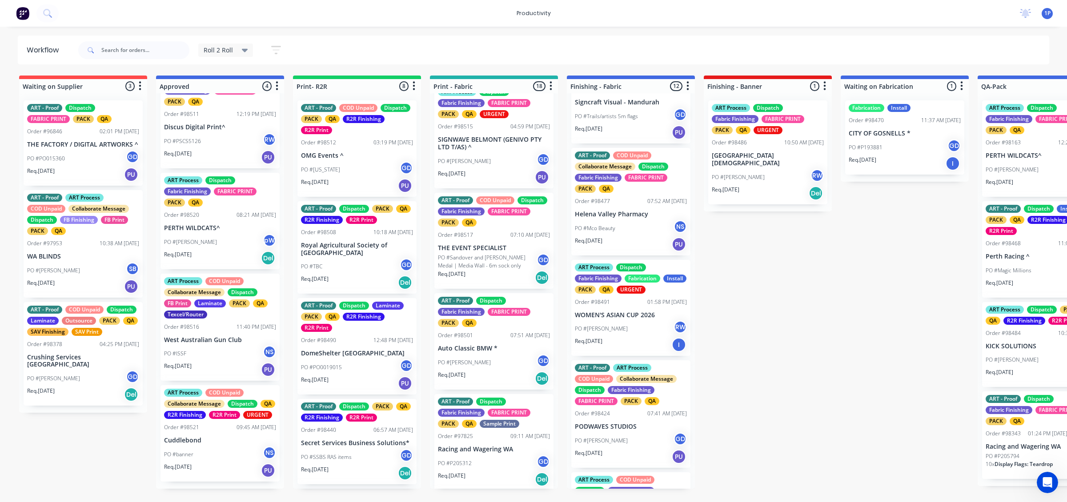
scroll to position [31, 0]
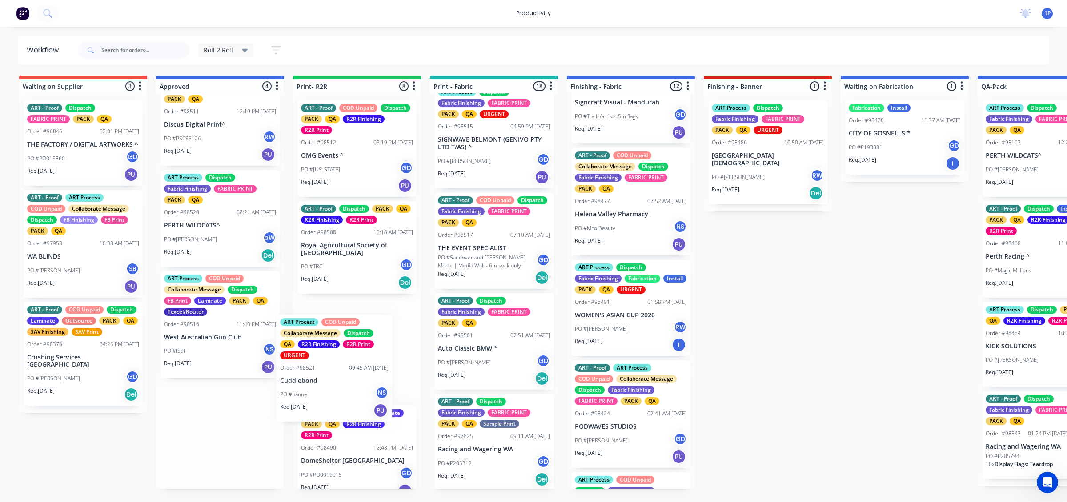
drag, startPoint x: 224, startPoint y: 457, endPoint x: 346, endPoint y: 384, distance: 142.5
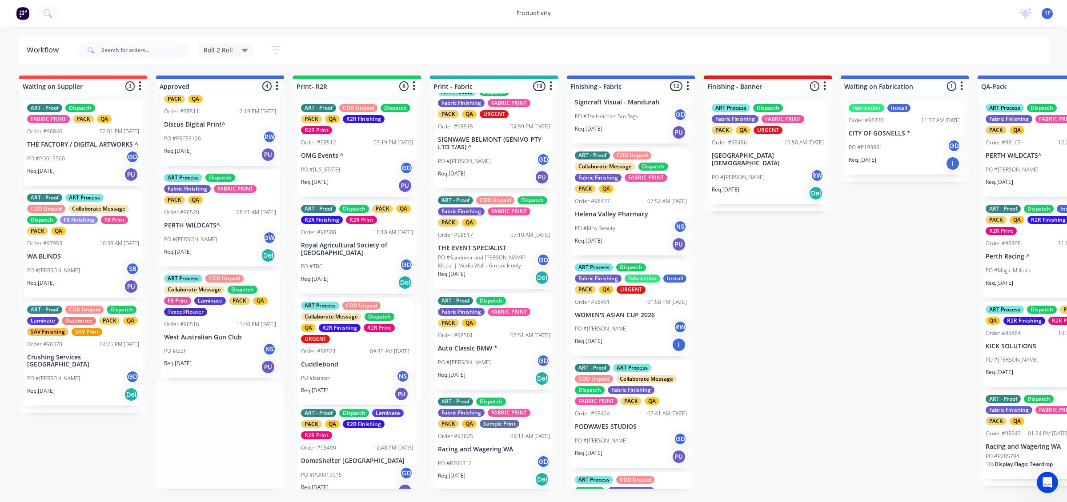
scroll to position [0, 0]
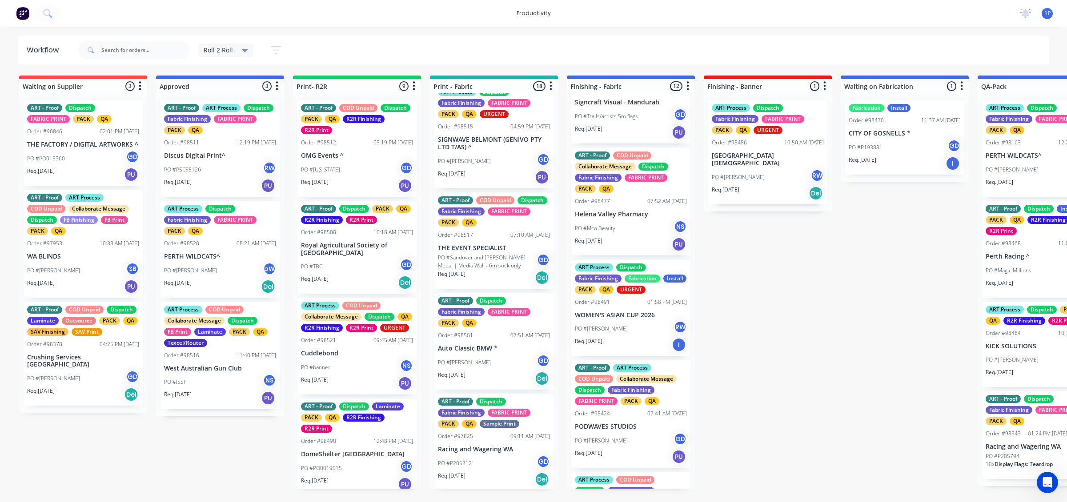
click at [349, 357] on p "Cuddlebond" at bounding box center [357, 354] width 112 height 8
